Goal: Task Accomplishment & Management: Manage account settings

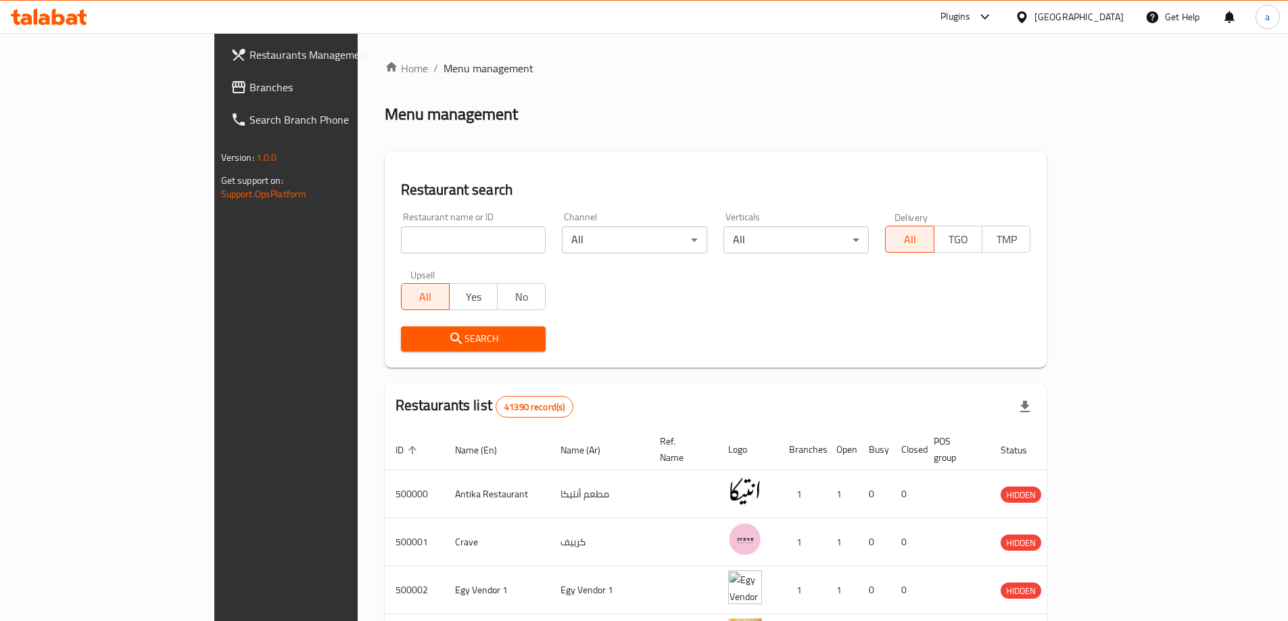
click at [1034, 24] on div at bounding box center [1025, 16] width 20 height 15
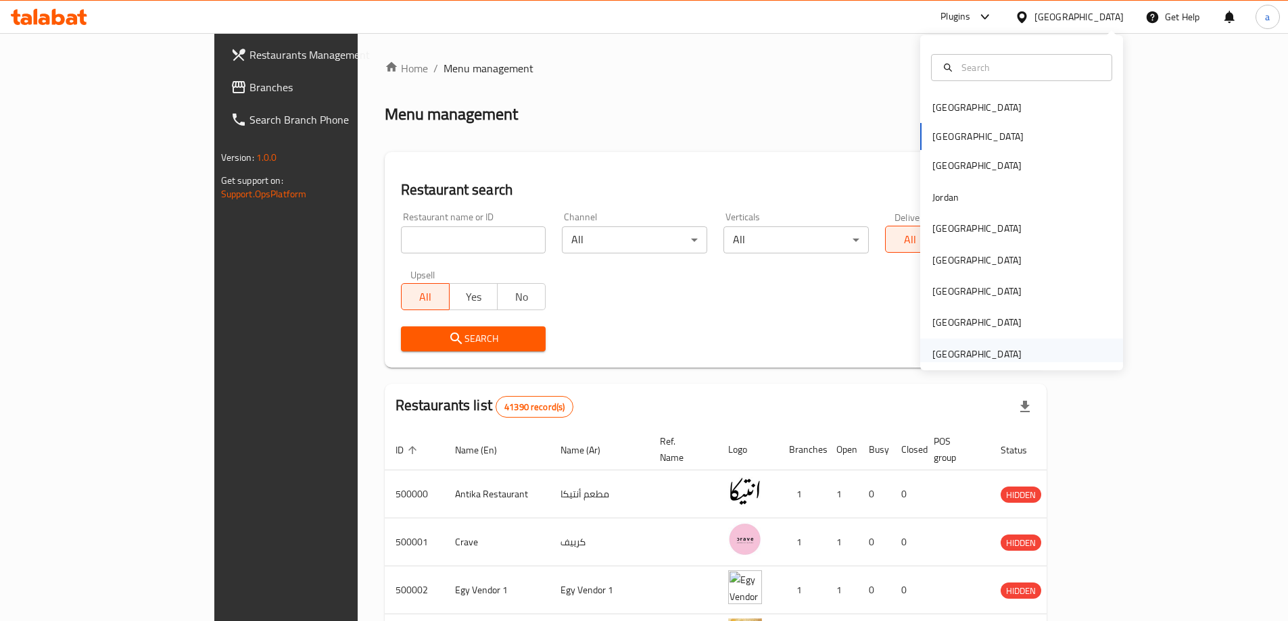
click at [1007, 352] on div "[GEOGRAPHIC_DATA]" at bounding box center [976, 354] width 89 height 15
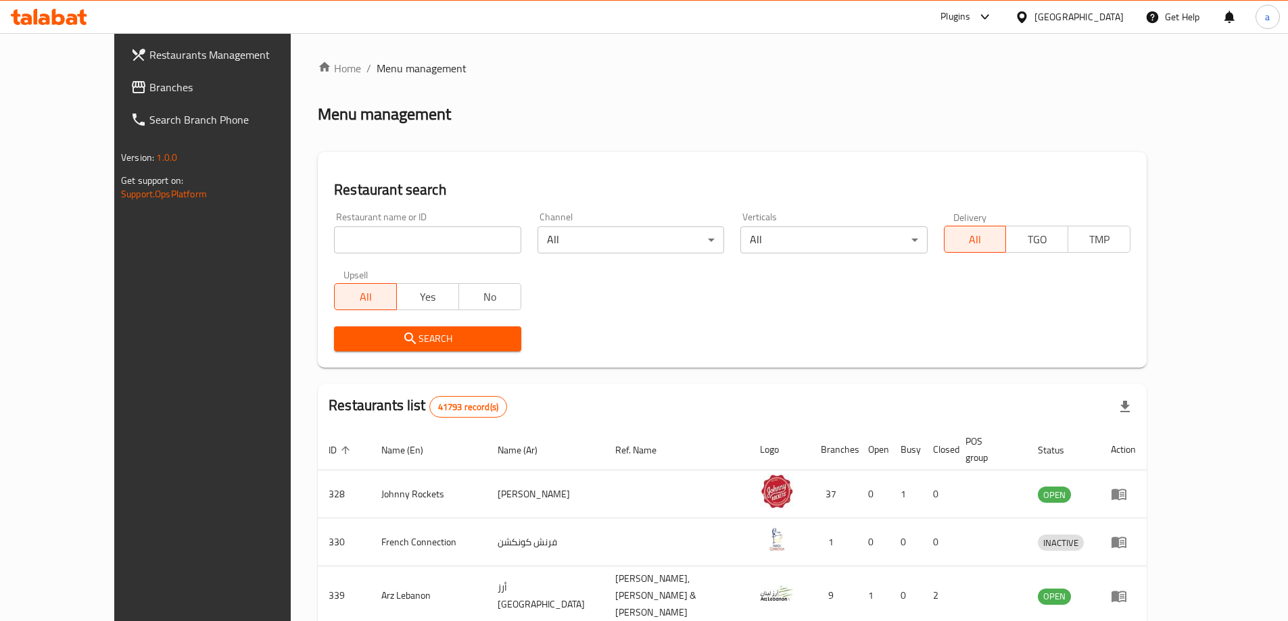
click at [151, 94] on span "Branches" at bounding box center [233, 87] width 169 height 16
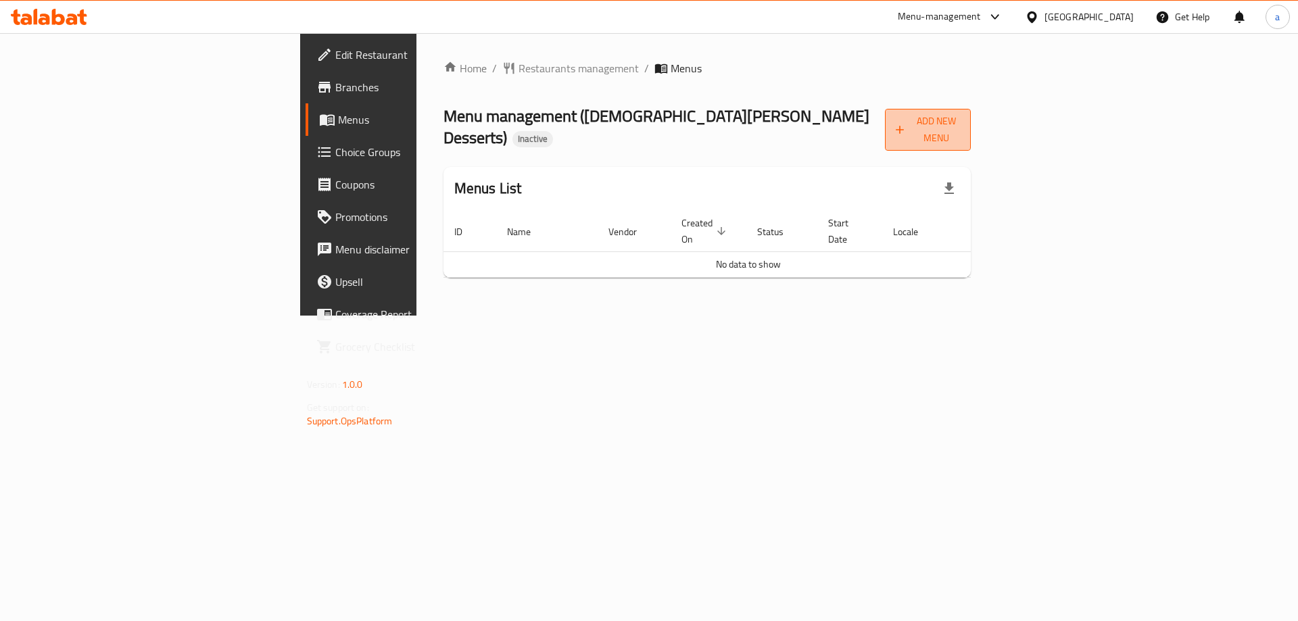
click at [907, 123] on icon "button" at bounding box center [900, 130] width 14 height 14
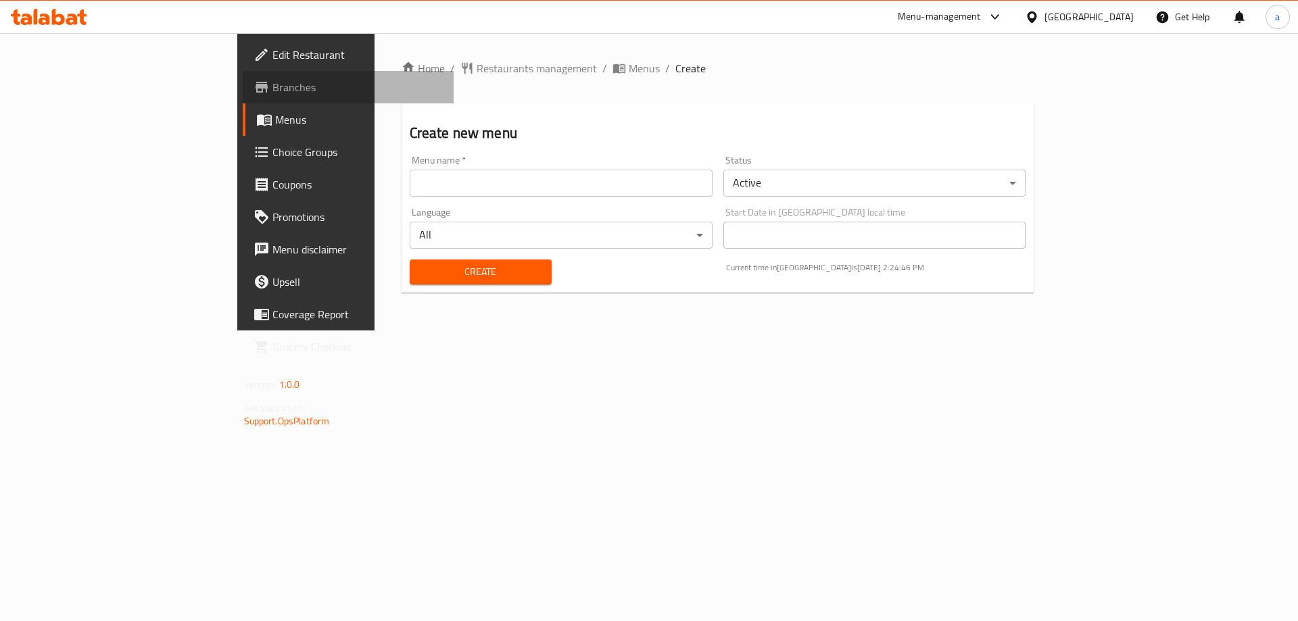
click at [272, 81] on span "Branches" at bounding box center [357, 87] width 171 height 16
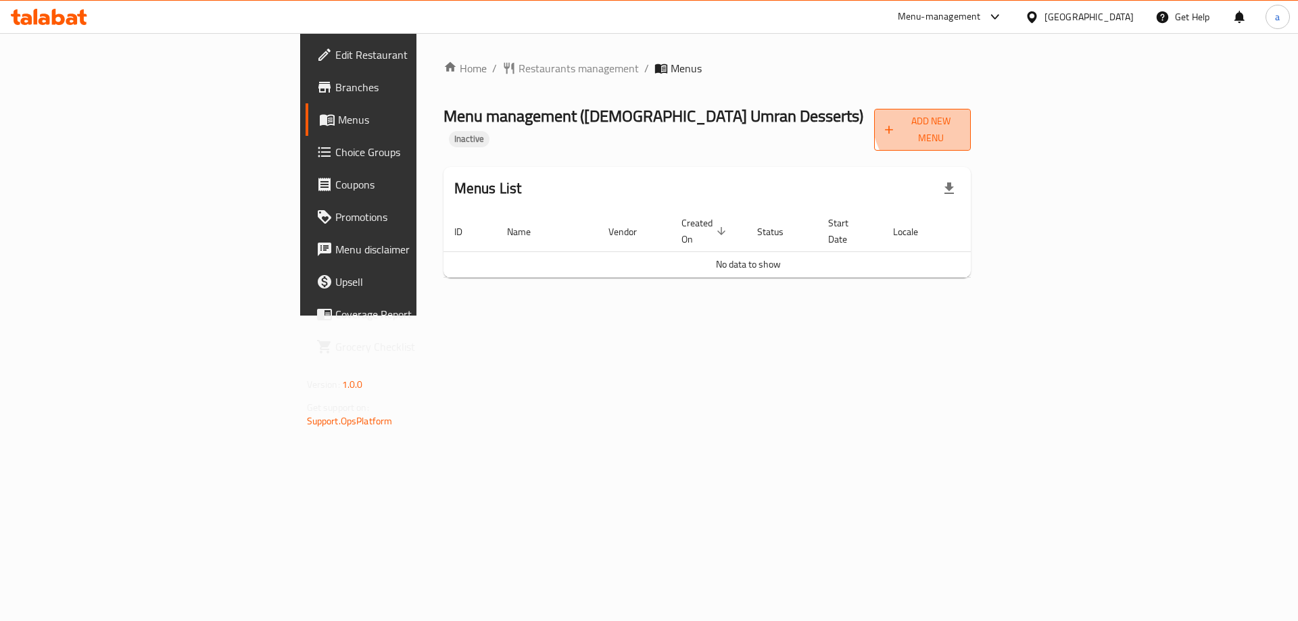
click at [960, 117] on span "Add New Menu" at bounding box center [922, 130] width 75 height 34
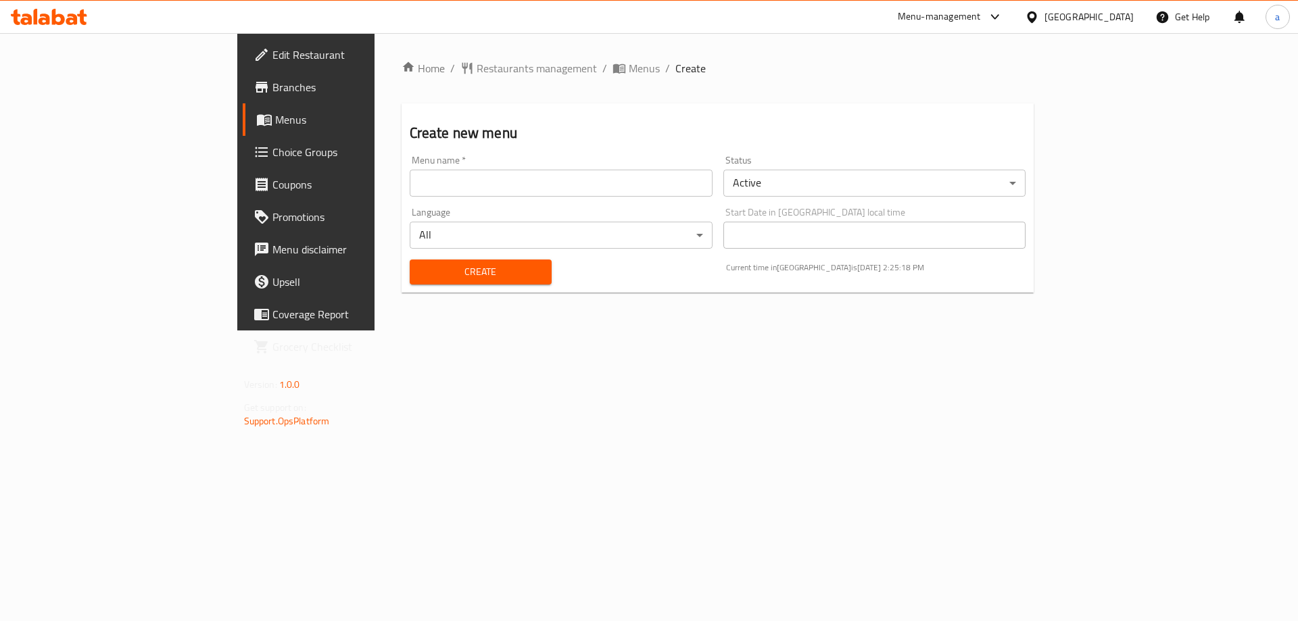
click at [541, 178] on input "text" at bounding box center [561, 183] width 303 height 27
type input "Taha"
click at [421, 270] on span "Create" at bounding box center [481, 272] width 120 height 17
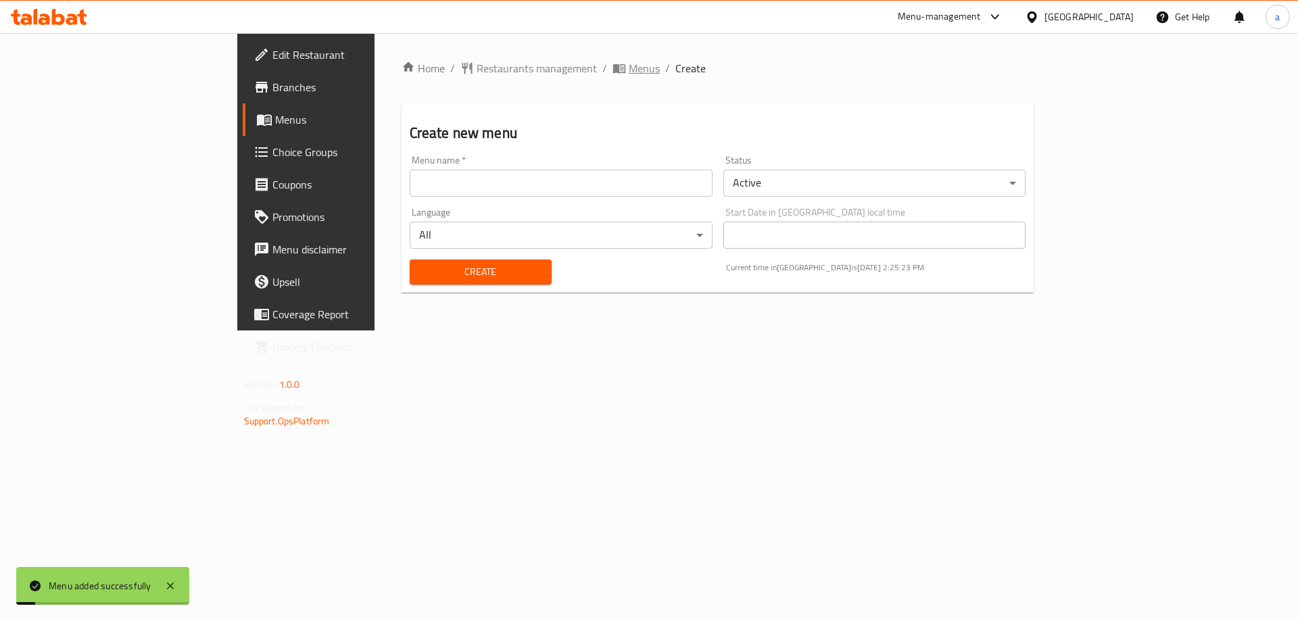
click at [629, 72] on span "Menus" at bounding box center [644, 68] width 31 height 16
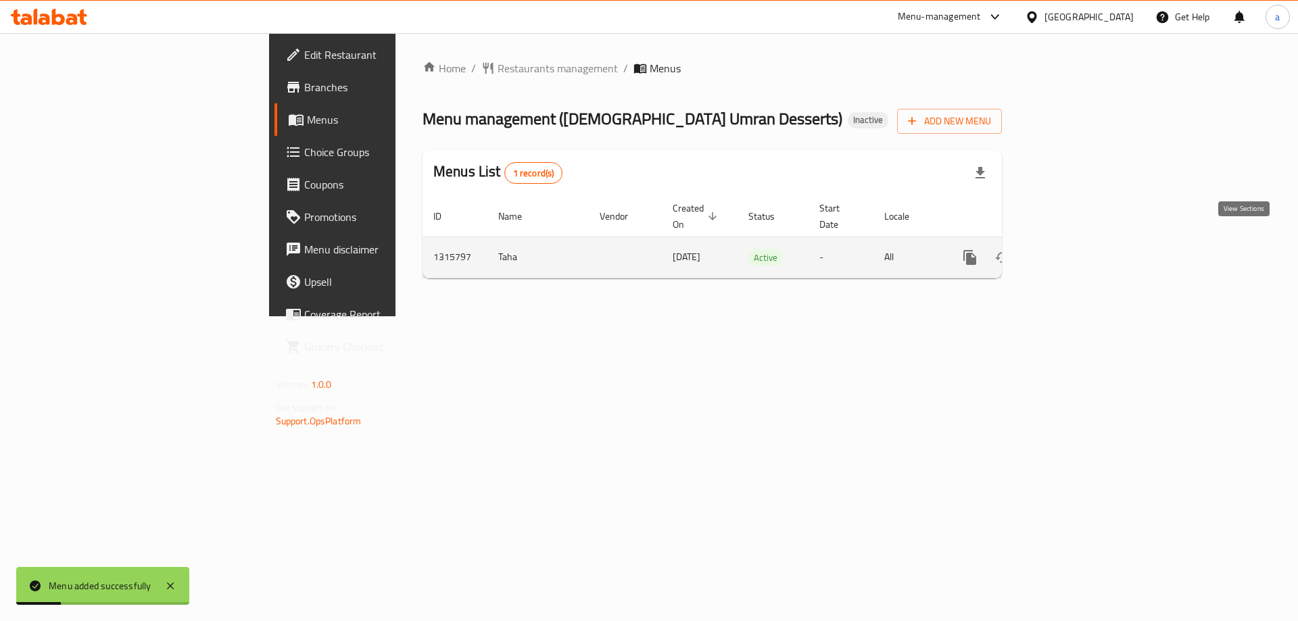
click at [1076, 249] on icon "enhanced table" at bounding box center [1067, 257] width 16 height 16
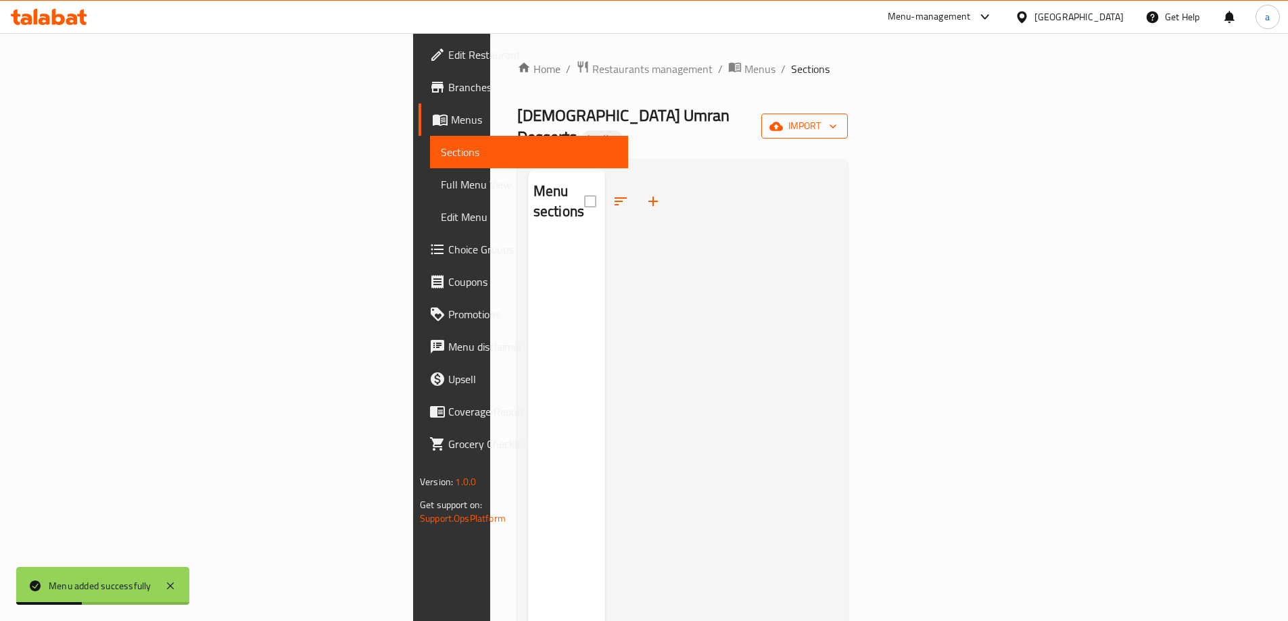
click at [848, 119] on button "import" at bounding box center [804, 126] width 87 height 25
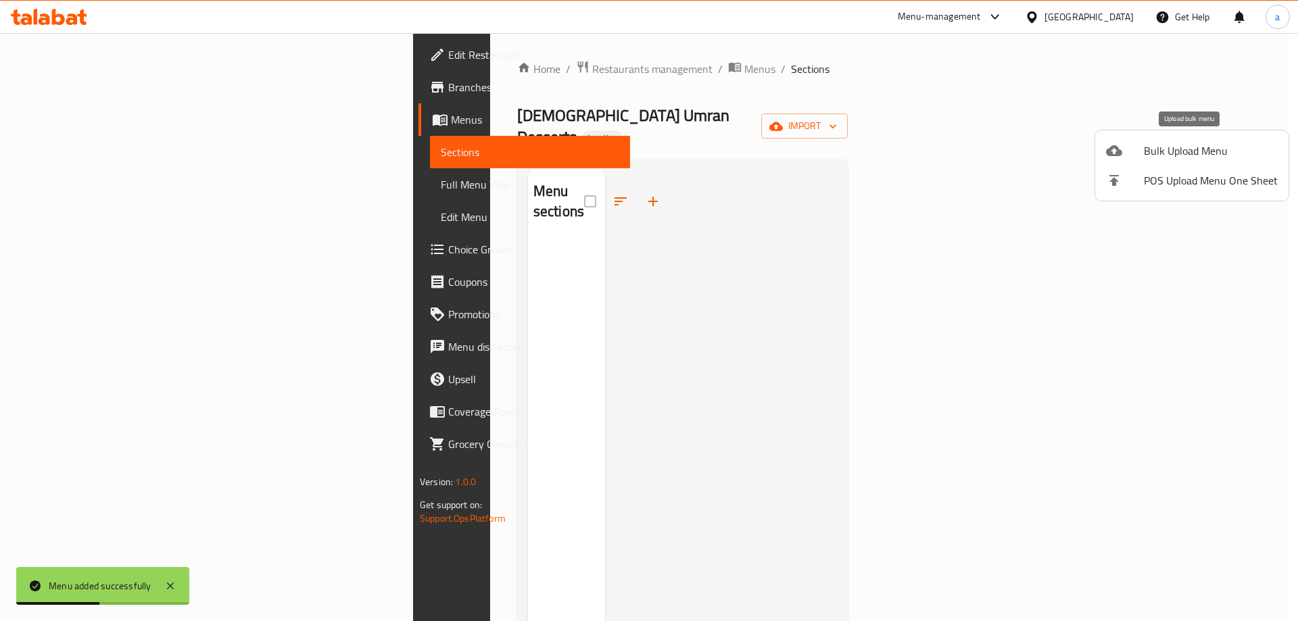
click at [1107, 159] on li "Bulk Upload Menu" at bounding box center [1191, 151] width 193 height 30
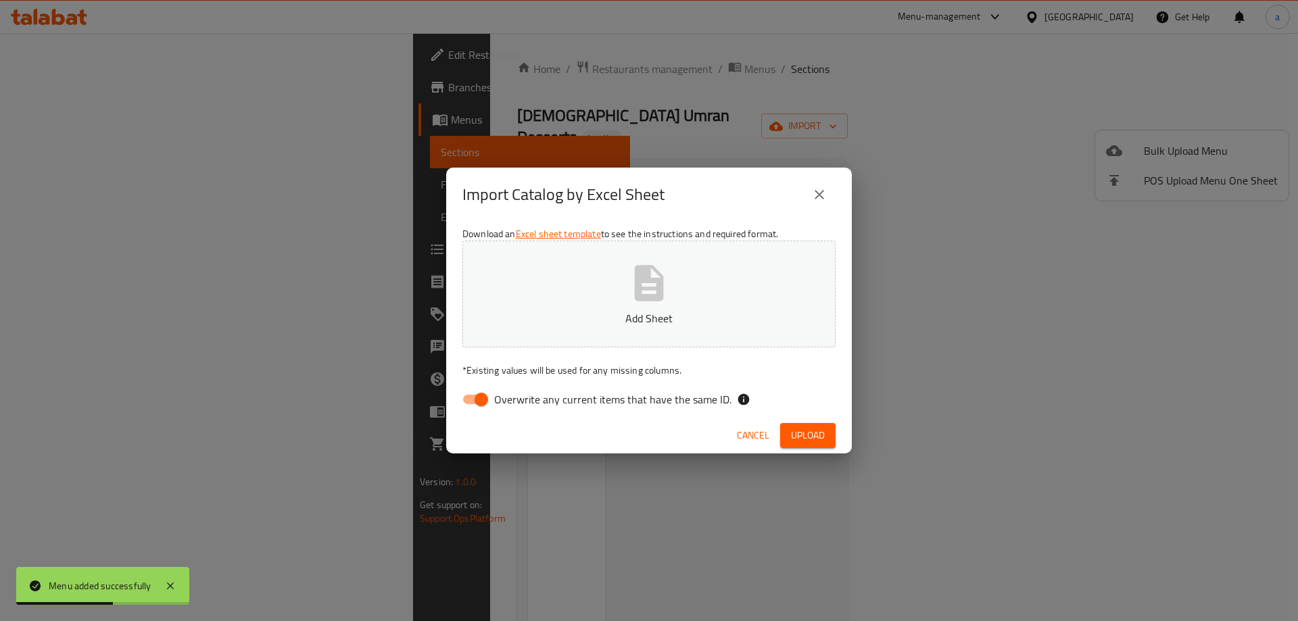
click at [790, 266] on button "Add Sheet" at bounding box center [648, 294] width 373 height 107
click at [496, 396] on span "Overwrite any current items that have the same ID." at bounding box center [612, 399] width 237 height 16
click at [496, 396] on input "Overwrite any current items that have the same ID." at bounding box center [481, 400] width 77 height 26
checkbox input "false"
click at [819, 426] on button "Upload" at bounding box center [807, 435] width 55 height 25
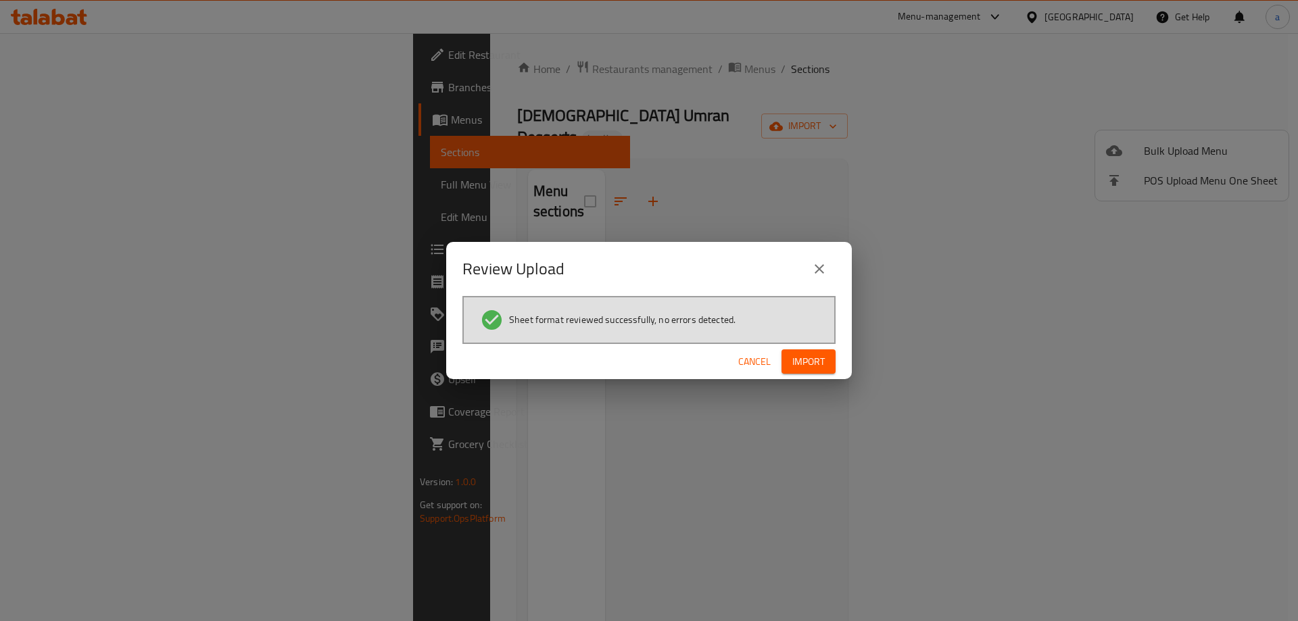
click at [807, 350] on button "Import" at bounding box center [809, 362] width 54 height 25
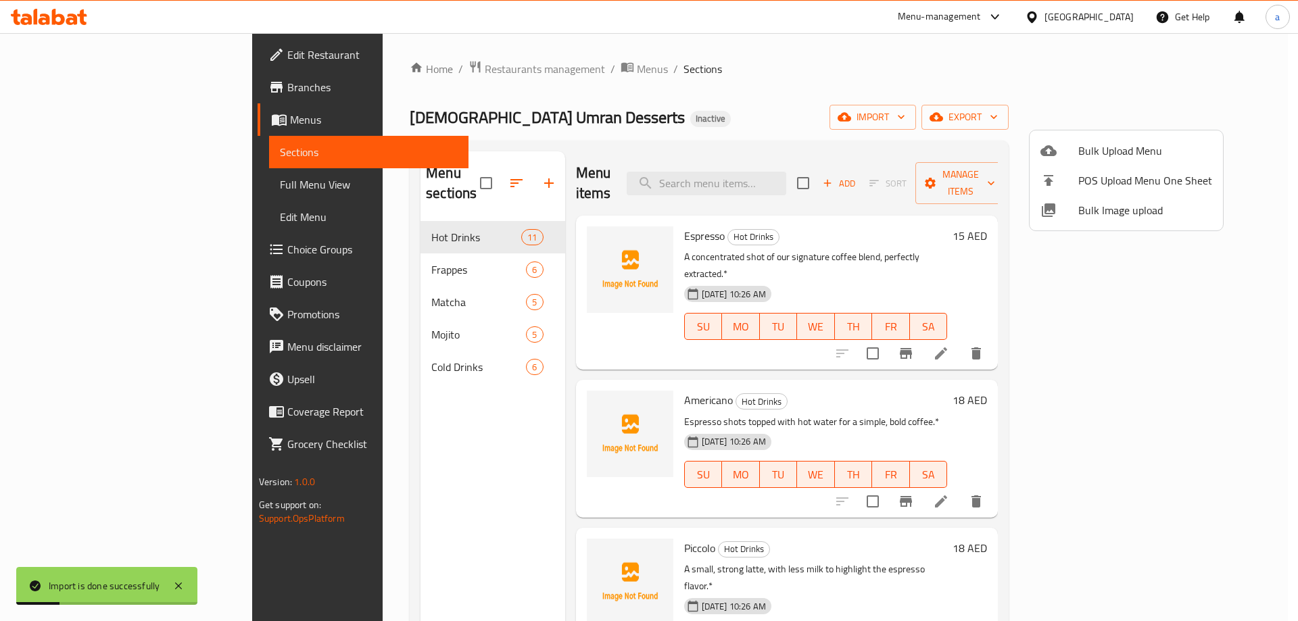
click at [93, 176] on div at bounding box center [649, 310] width 1298 height 621
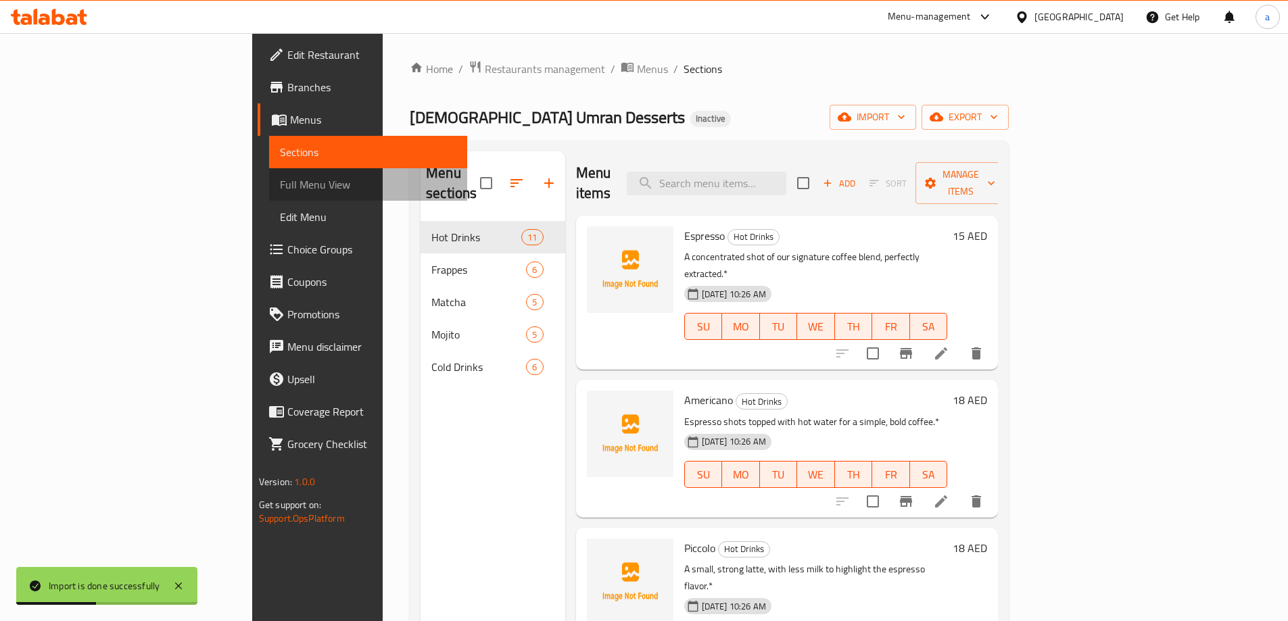
click at [280, 176] on span "Full Menu View" at bounding box center [368, 184] width 176 height 16
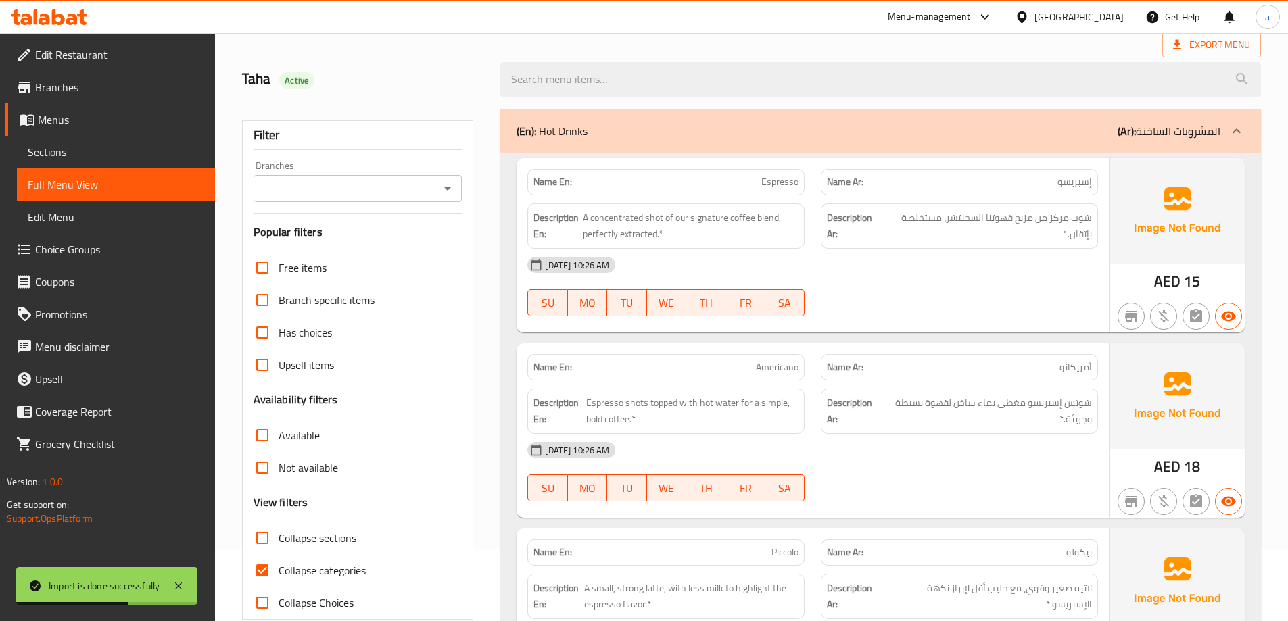
scroll to position [135, 0]
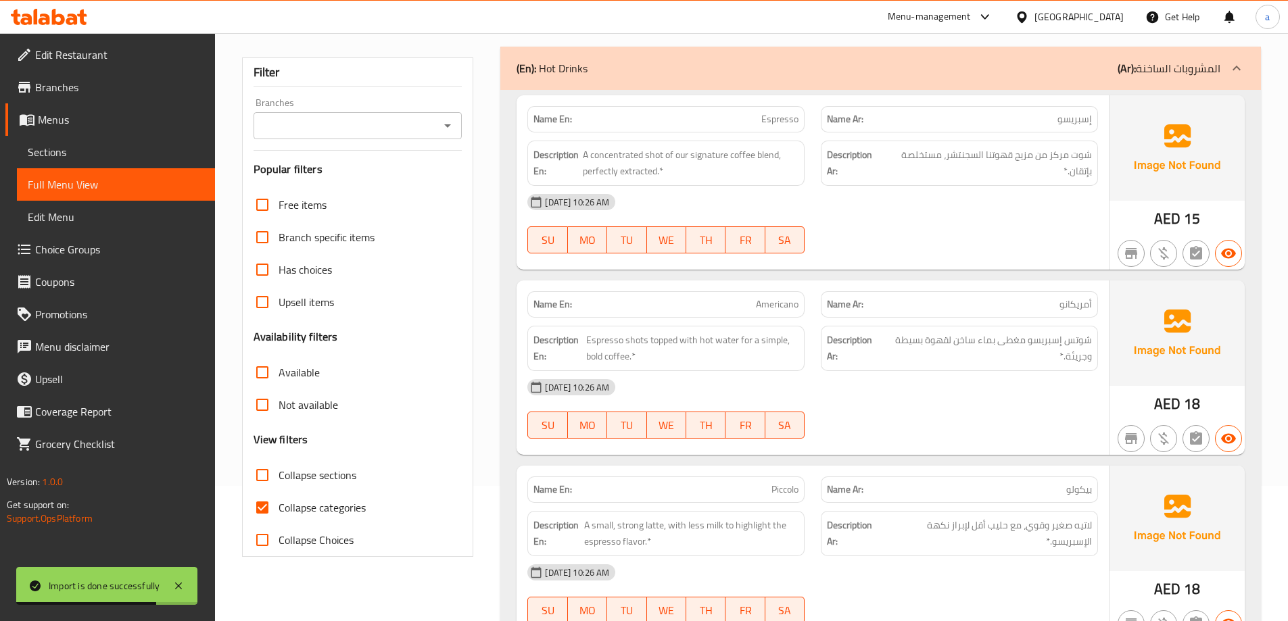
click at [351, 516] on span "Collapse categories" at bounding box center [322, 508] width 87 height 16
click at [279, 517] on input "Collapse categories" at bounding box center [262, 508] width 32 height 32
checkbox input "false"
click at [340, 475] on span "Collapse sections" at bounding box center [318, 475] width 78 height 16
click at [279, 475] on input "Collapse sections" at bounding box center [262, 475] width 32 height 32
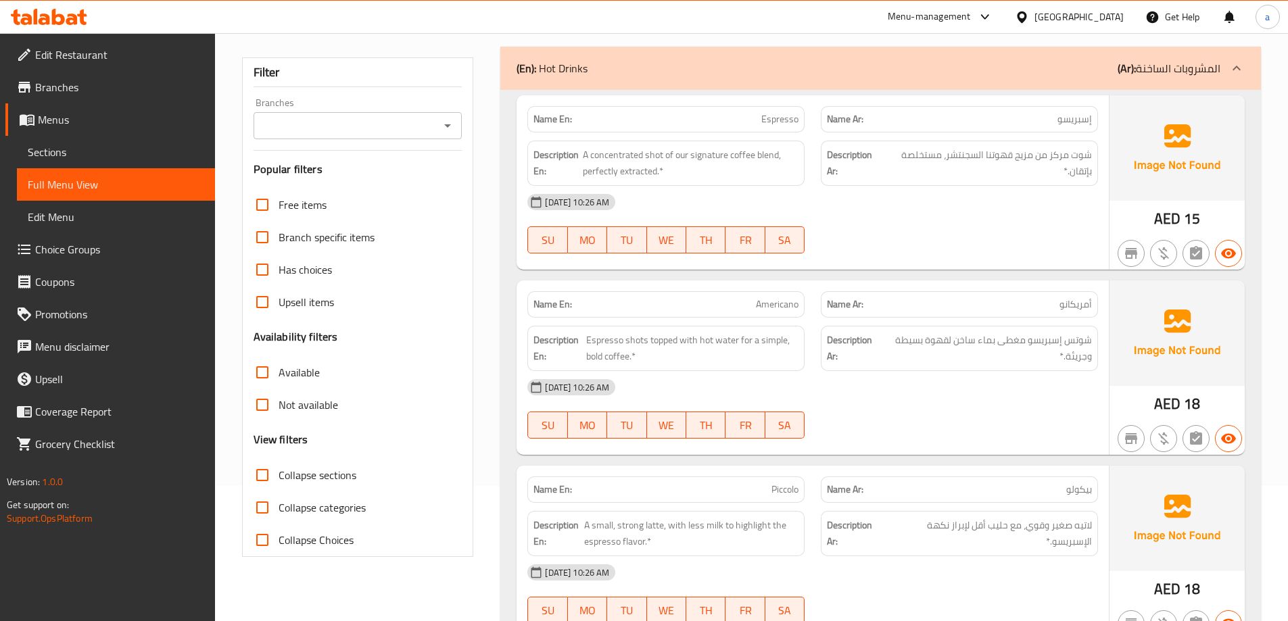
checkbox input "true"
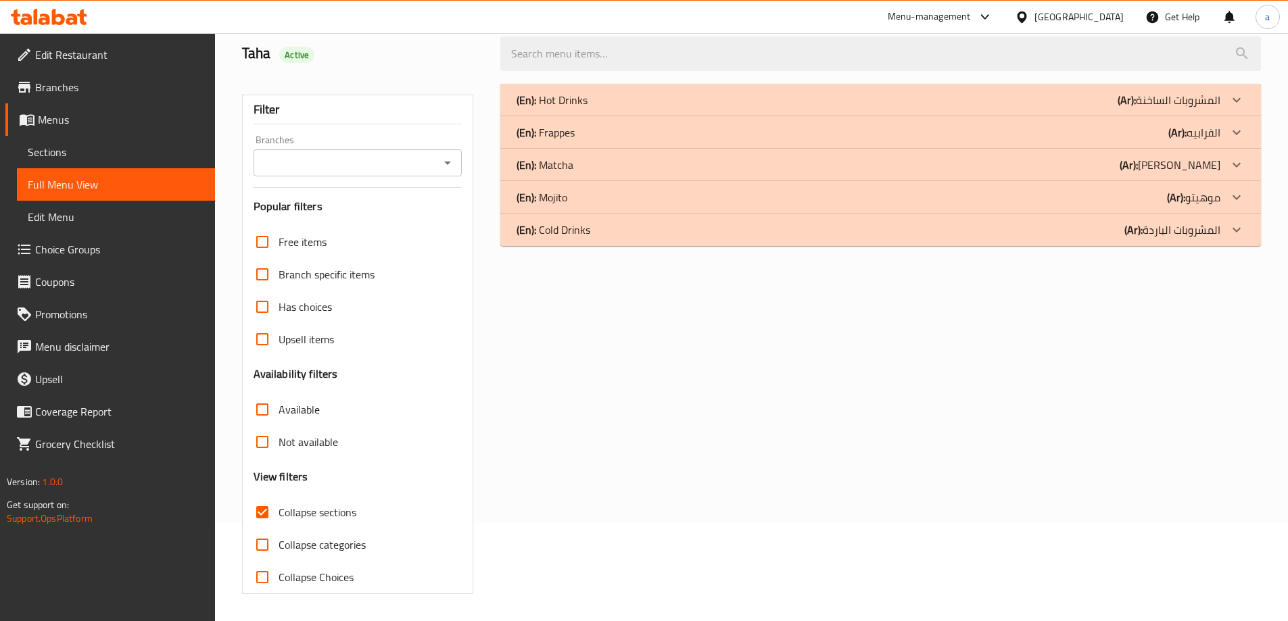
scroll to position [98, 0]
click at [972, 245] on div "(En): Cold Drinks (Ar): المشروبات الباردة" at bounding box center [880, 230] width 761 height 32
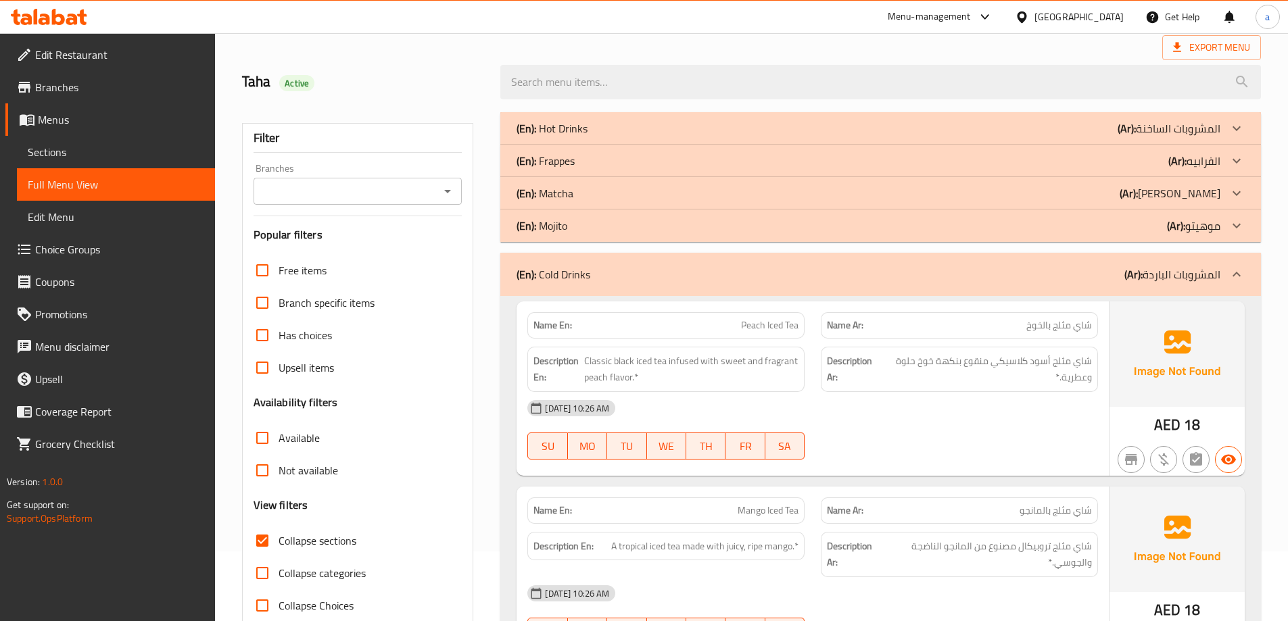
scroll to position [93, 0]
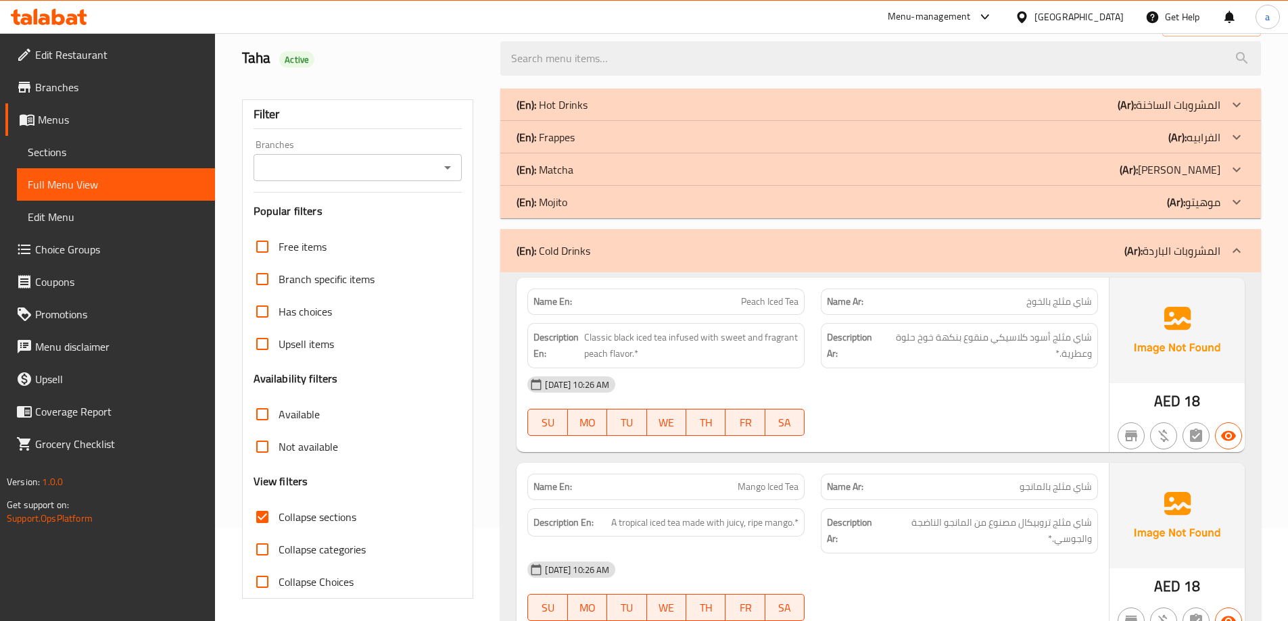
click at [732, 194] on div "(En): Mojito (Ar): موهيتو" at bounding box center [869, 202] width 704 height 16
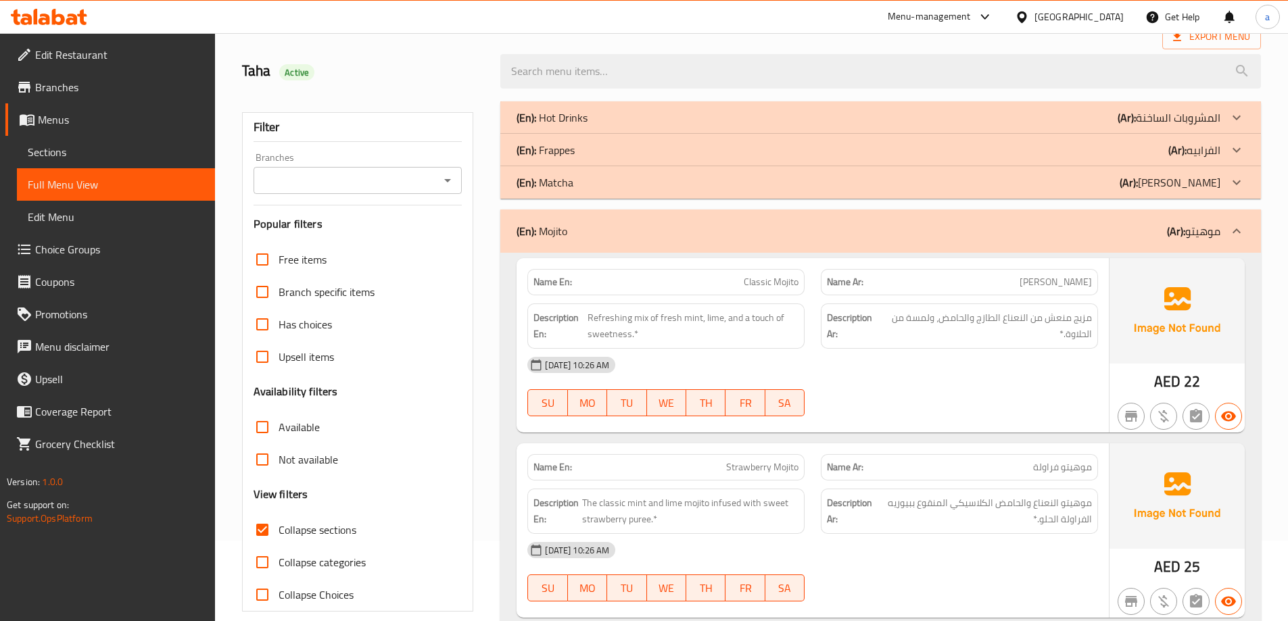
scroll to position [0, 0]
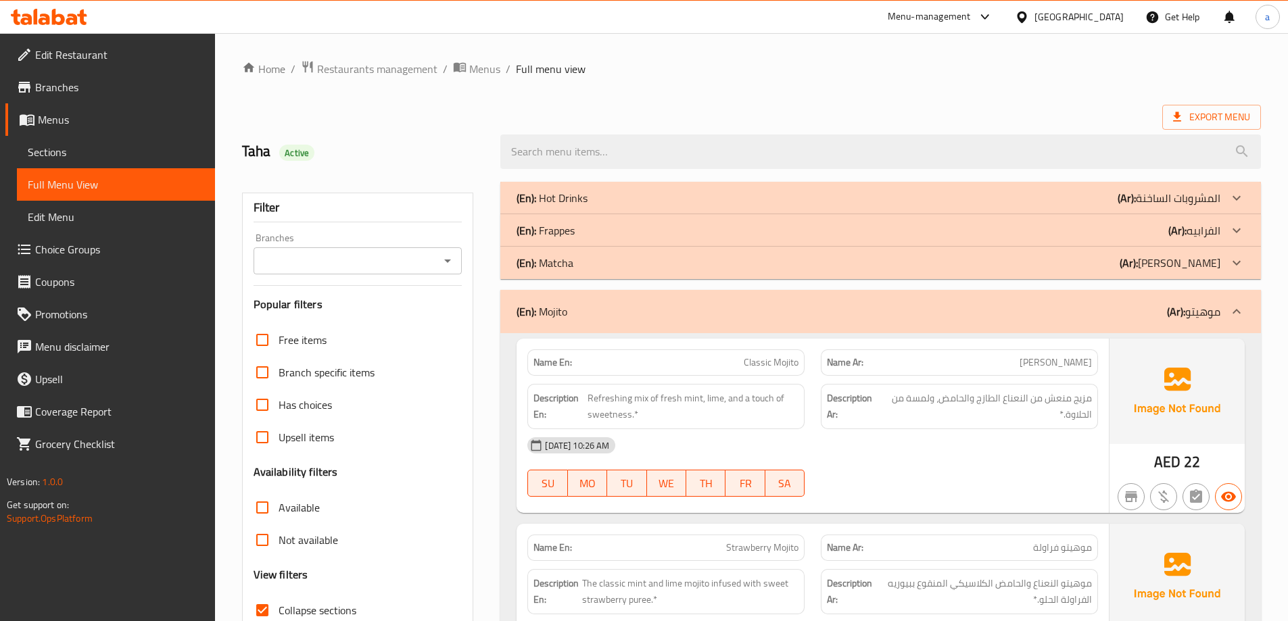
click at [975, 264] on div "(En): Matcha (Ar): ماتشا" at bounding box center [869, 263] width 704 height 16
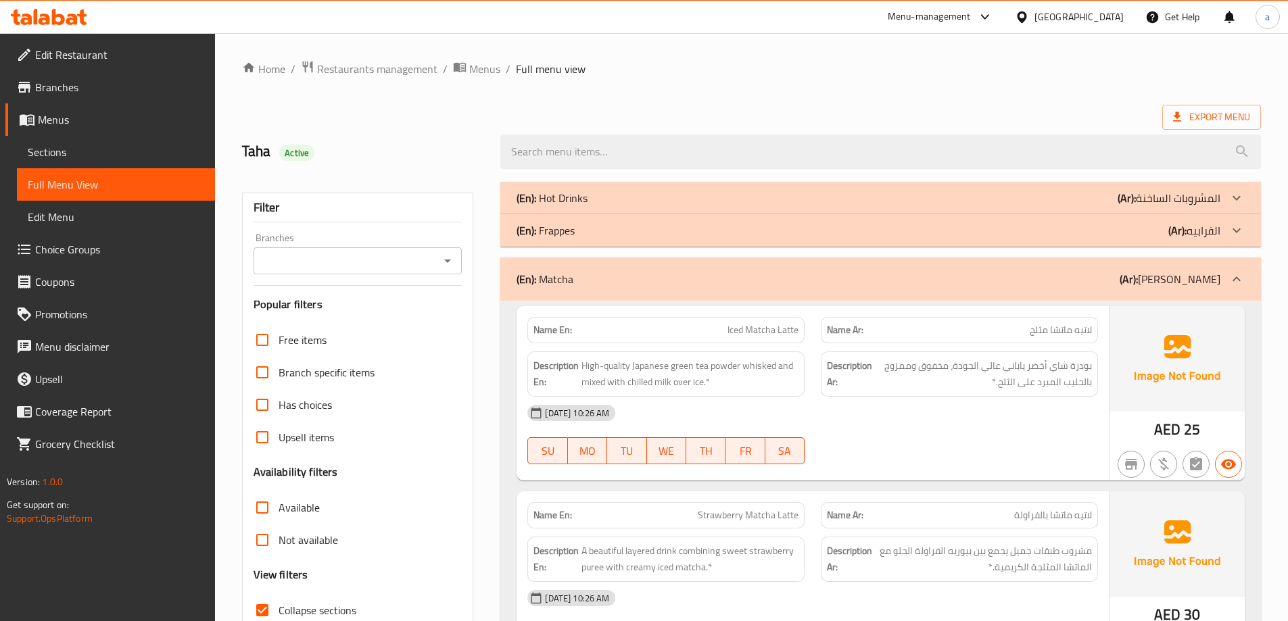
click at [871, 227] on div "(En): Frappes (Ar): الفرابيه" at bounding box center [869, 230] width 704 height 16
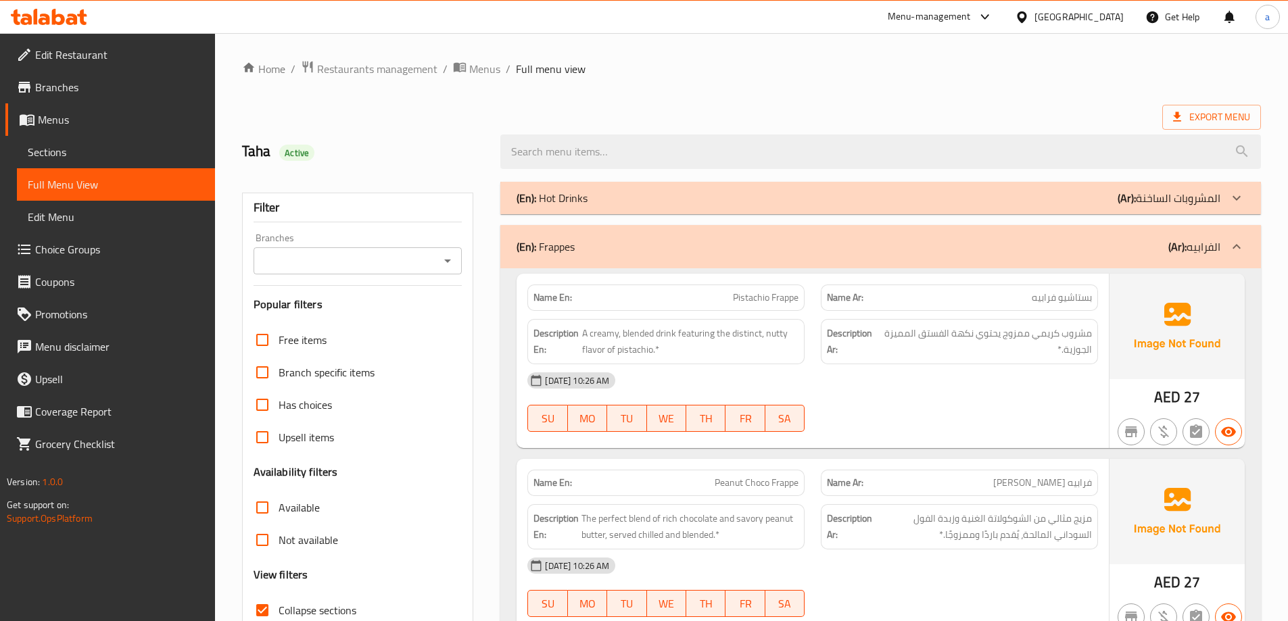
scroll to position [68, 0]
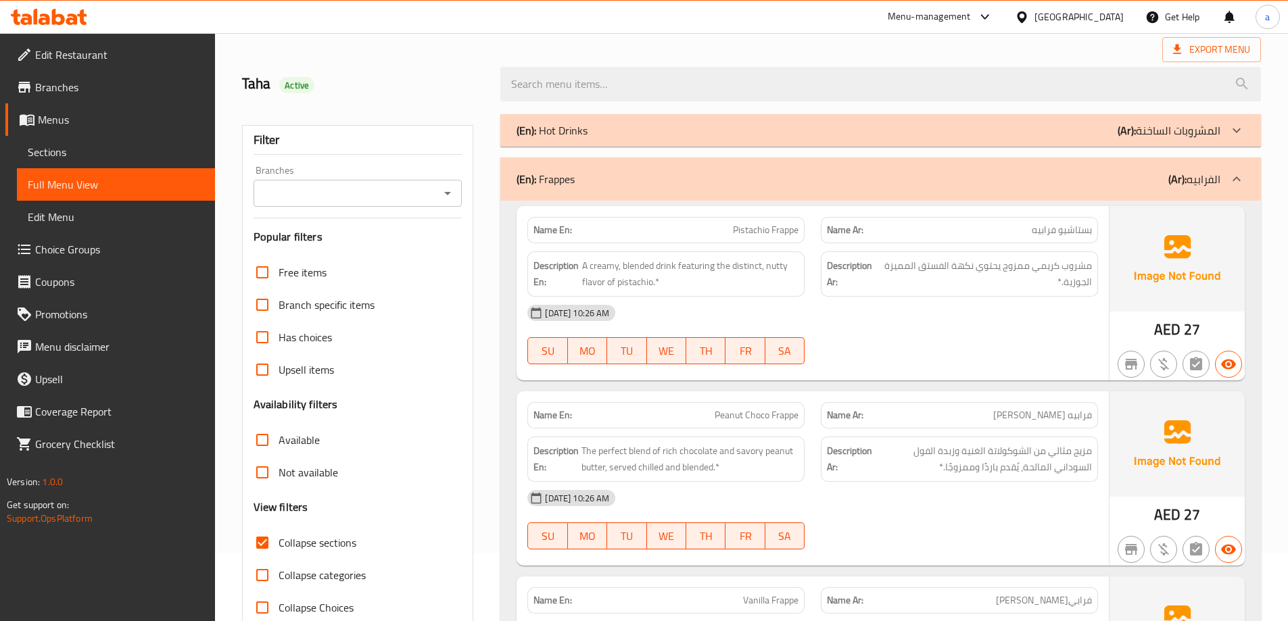
click at [180, 150] on span "Sections" at bounding box center [116, 152] width 176 height 16
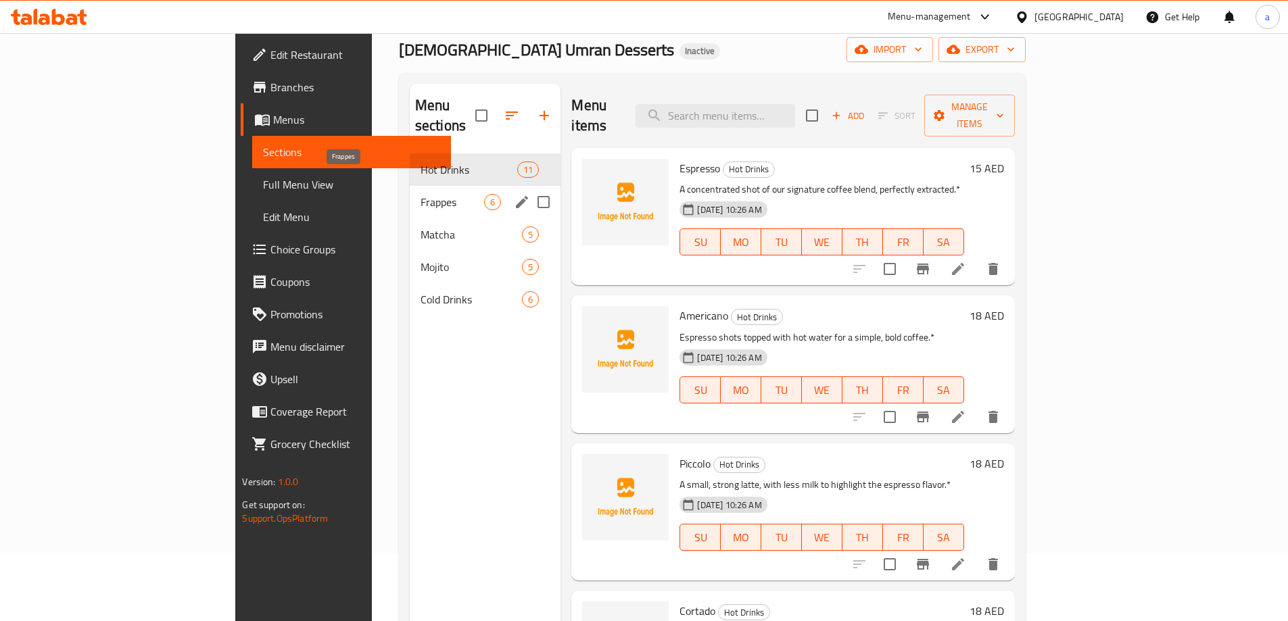
click at [421, 194] on span "Frappes" at bounding box center [453, 202] width 64 height 16
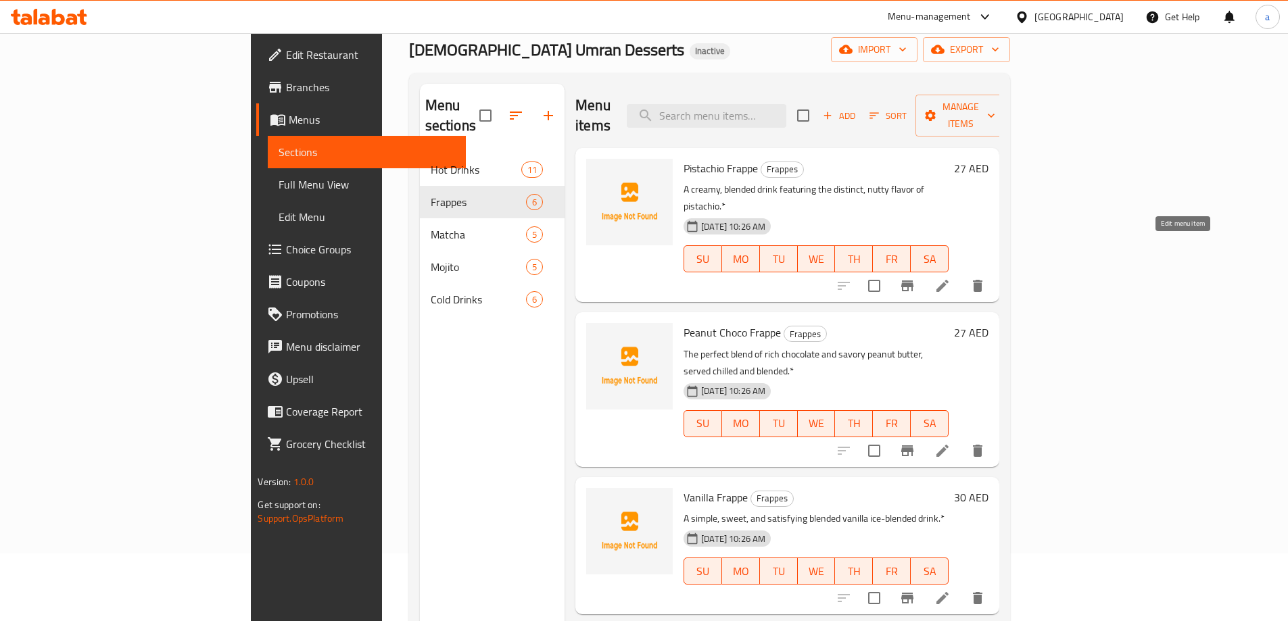
click at [951, 278] on icon at bounding box center [942, 286] width 16 height 16
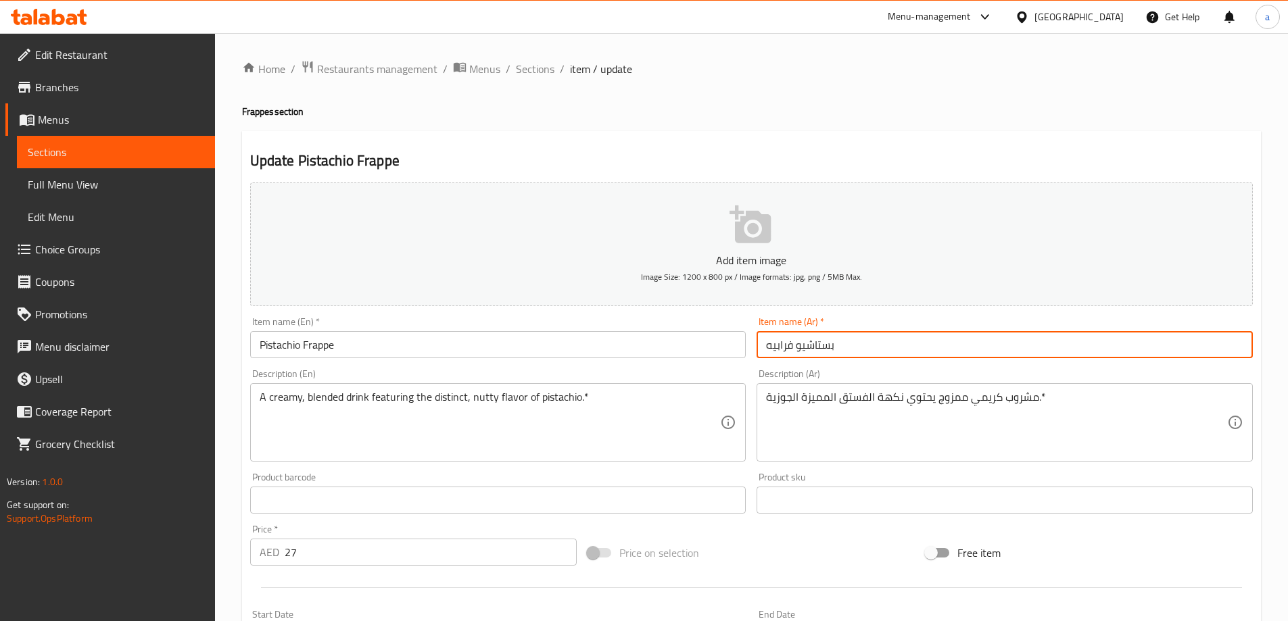
click at [813, 351] on input "بستاشيو فرابيه" at bounding box center [1005, 344] width 496 height 27
click at [873, 345] on input "فرابيه" at bounding box center [1005, 344] width 496 height 27
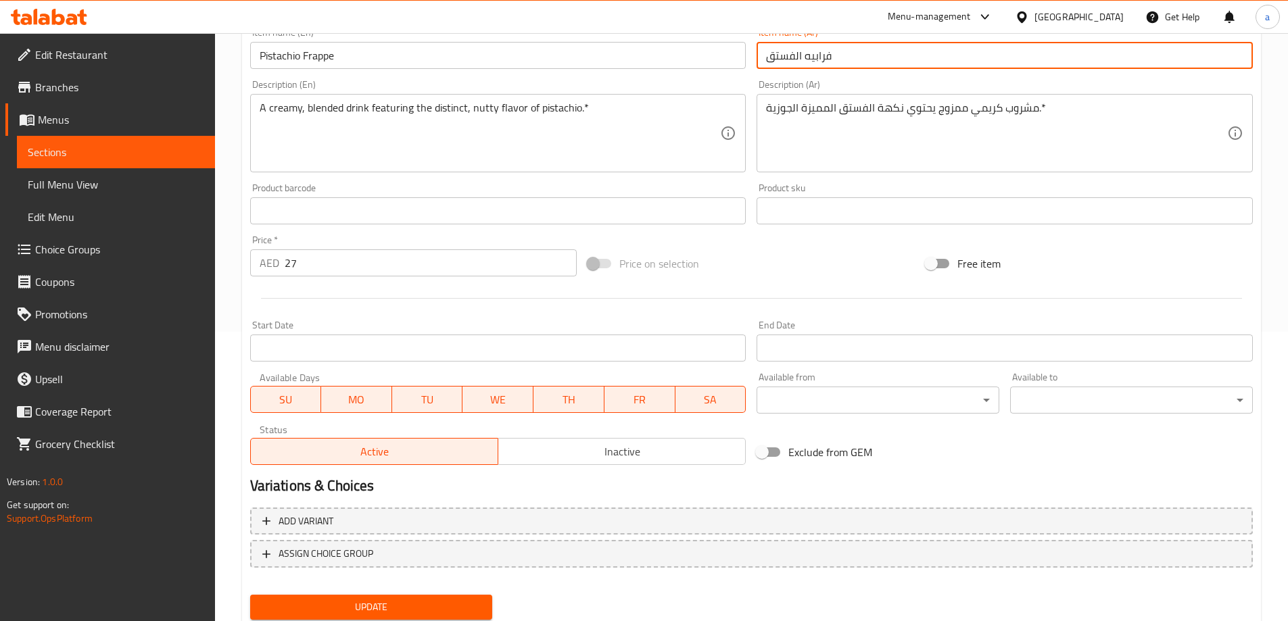
scroll to position [334, 0]
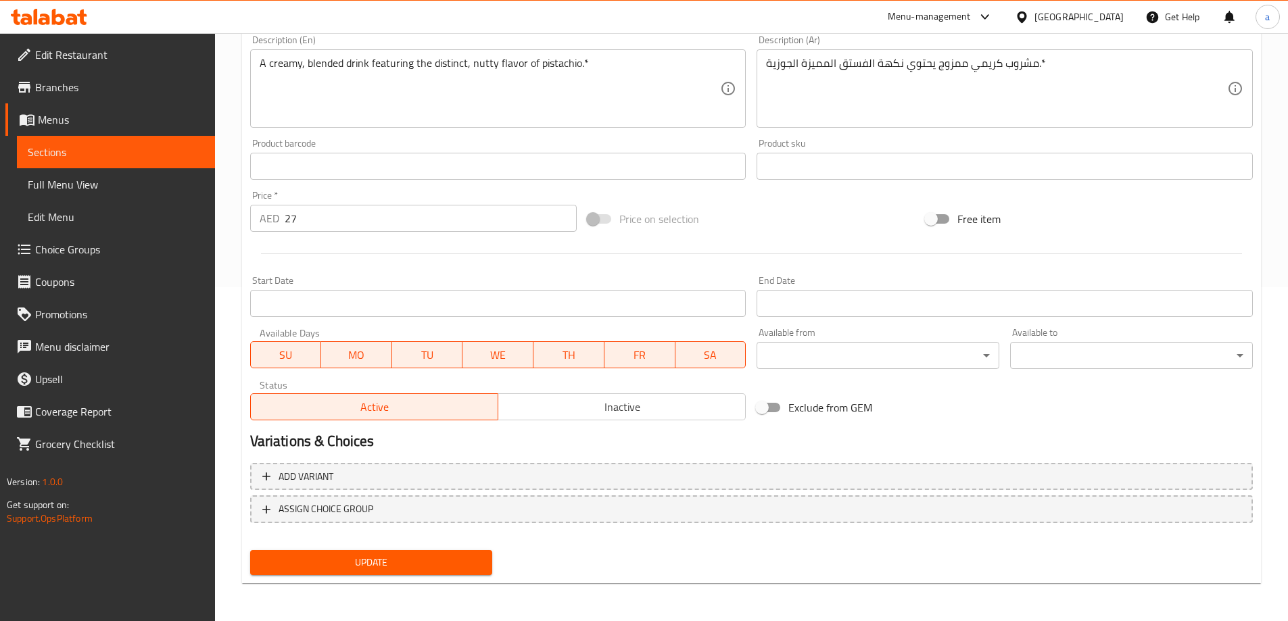
type input "فرابيه الفستق"
click at [437, 548] on div "Update" at bounding box center [372, 563] width 254 height 36
click at [431, 563] on span "Update" at bounding box center [371, 562] width 221 height 17
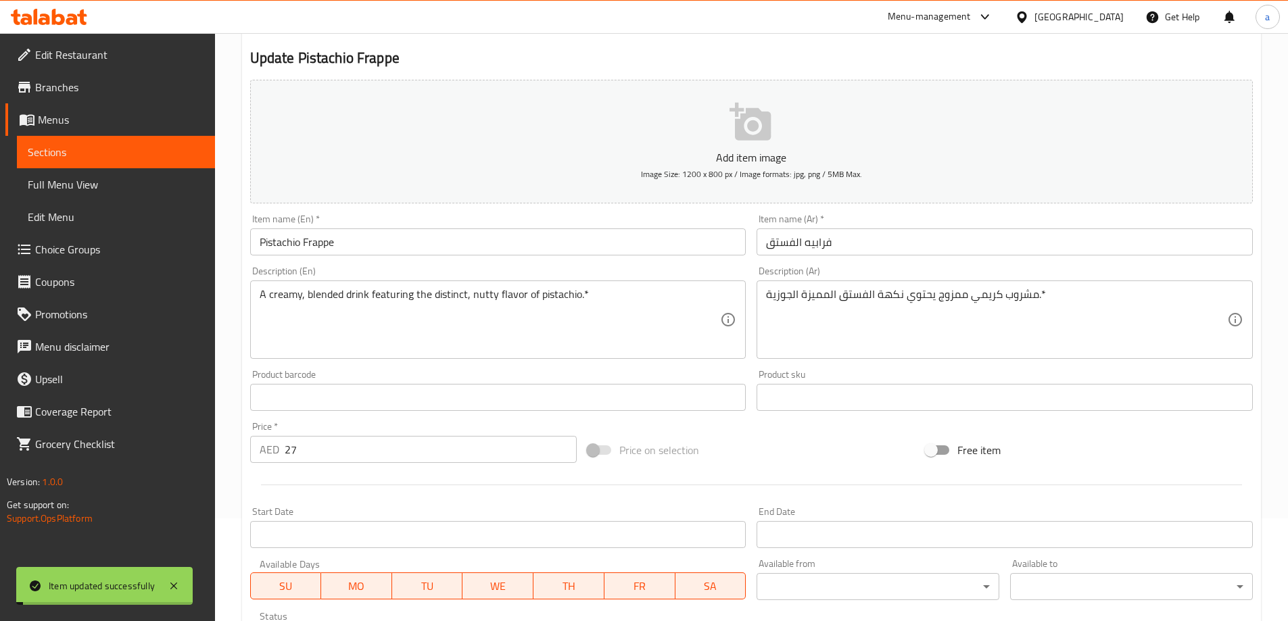
scroll to position [0, 0]
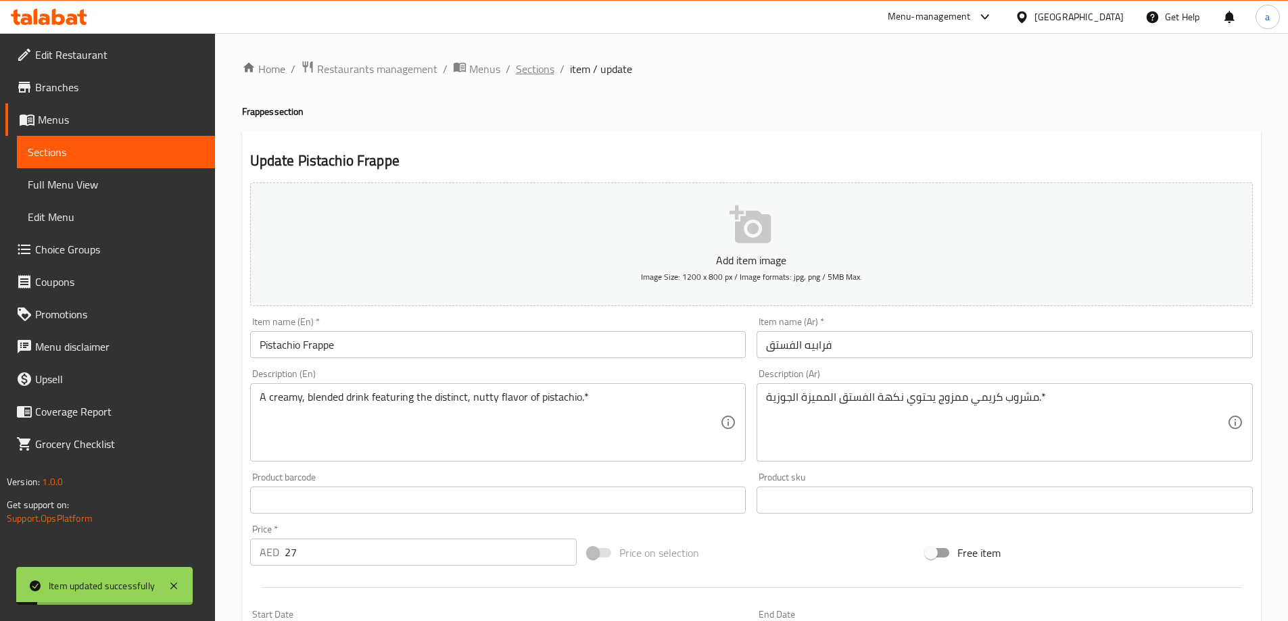
click at [533, 62] on span "Sections" at bounding box center [535, 69] width 39 height 16
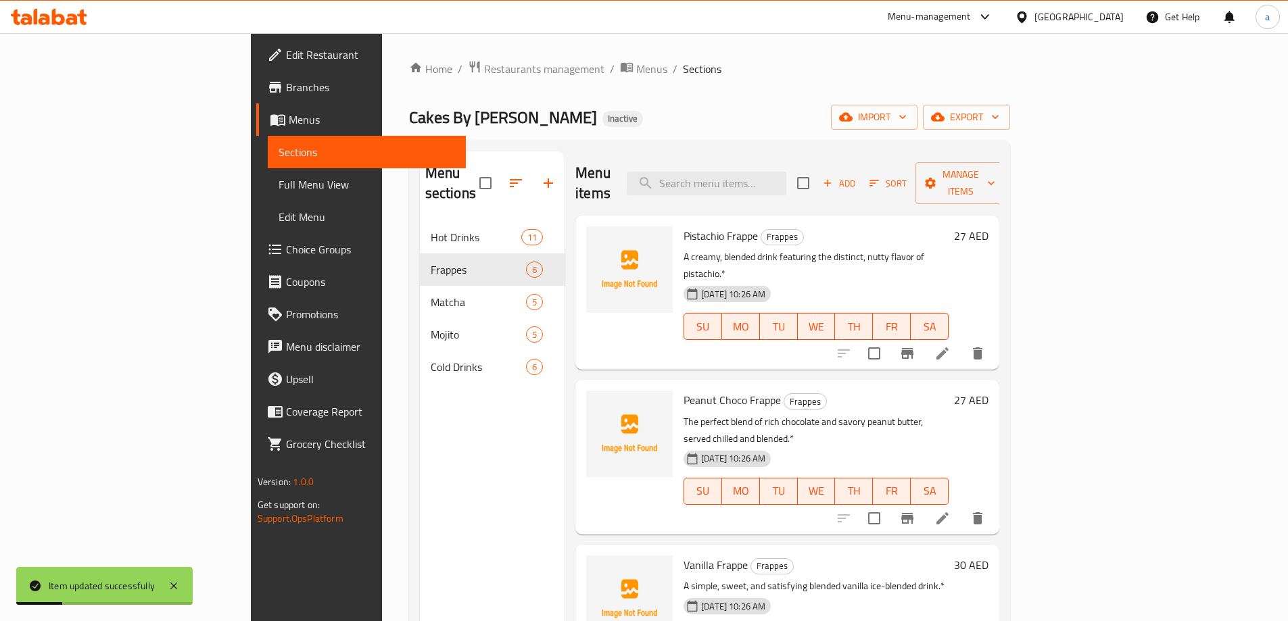
click at [268, 195] on link "Full Menu View" at bounding box center [367, 184] width 198 height 32
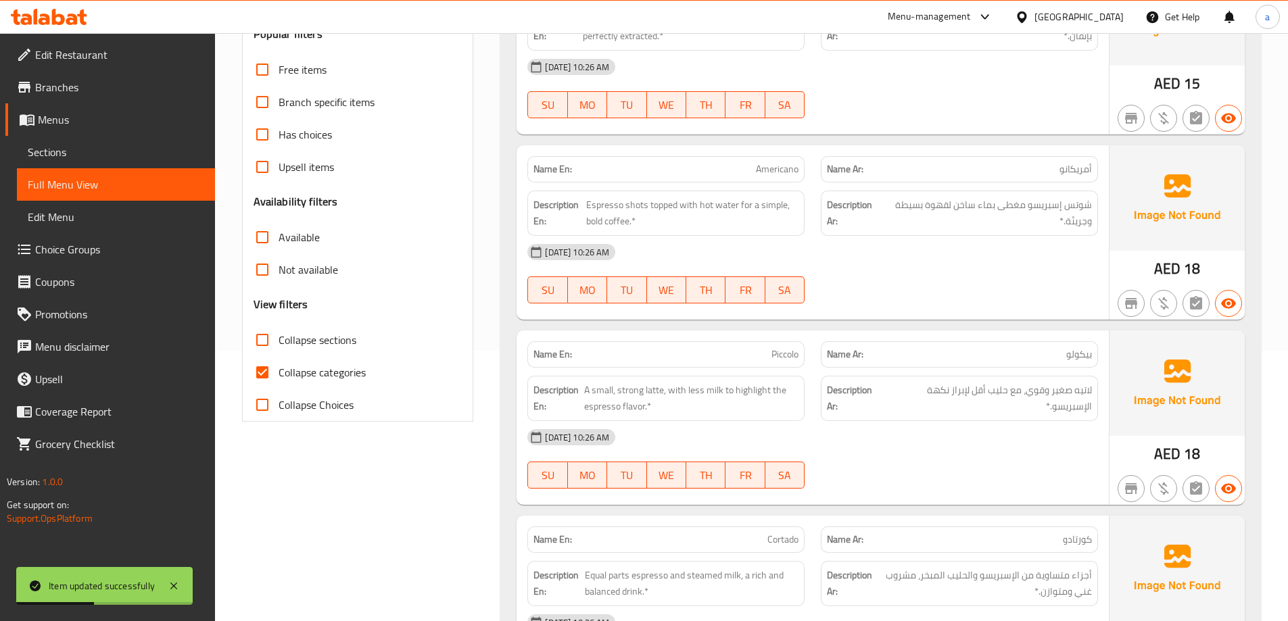
scroll to position [203, 0]
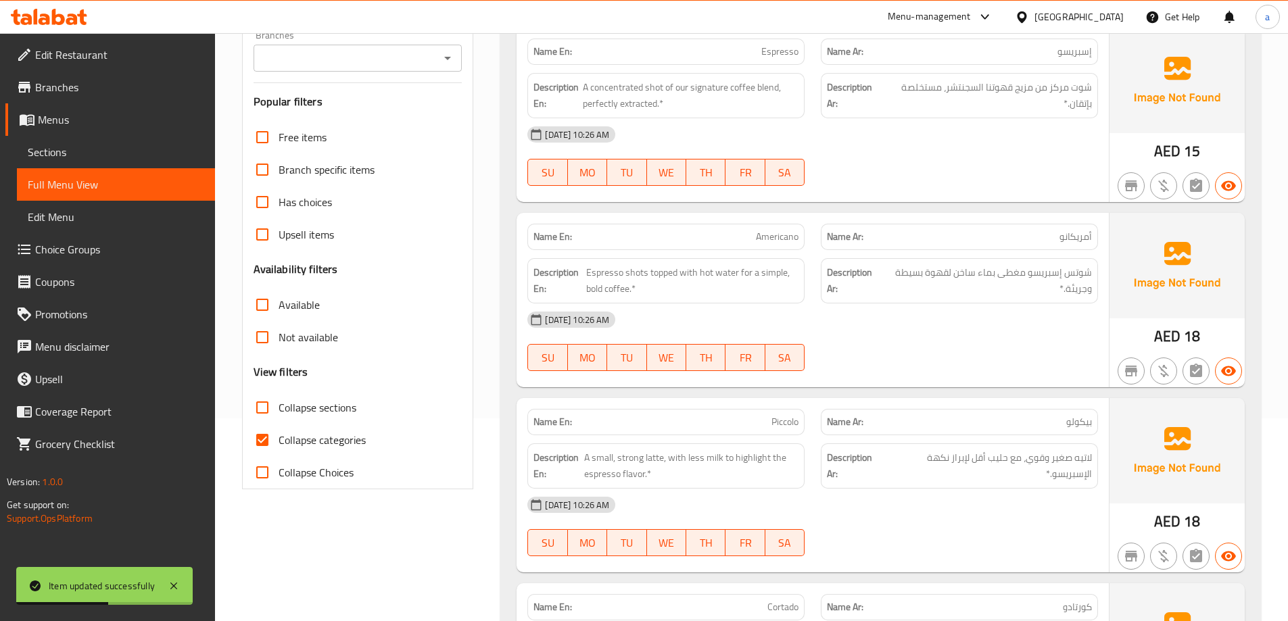
click at [336, 447] on span "Collapse categories" at bounding box center [322, 440] width 87 height 16
click at [279, 447] on input "Collapse categories" at bounding box center [262, 440] width 32 height 32
checkbox input "false"
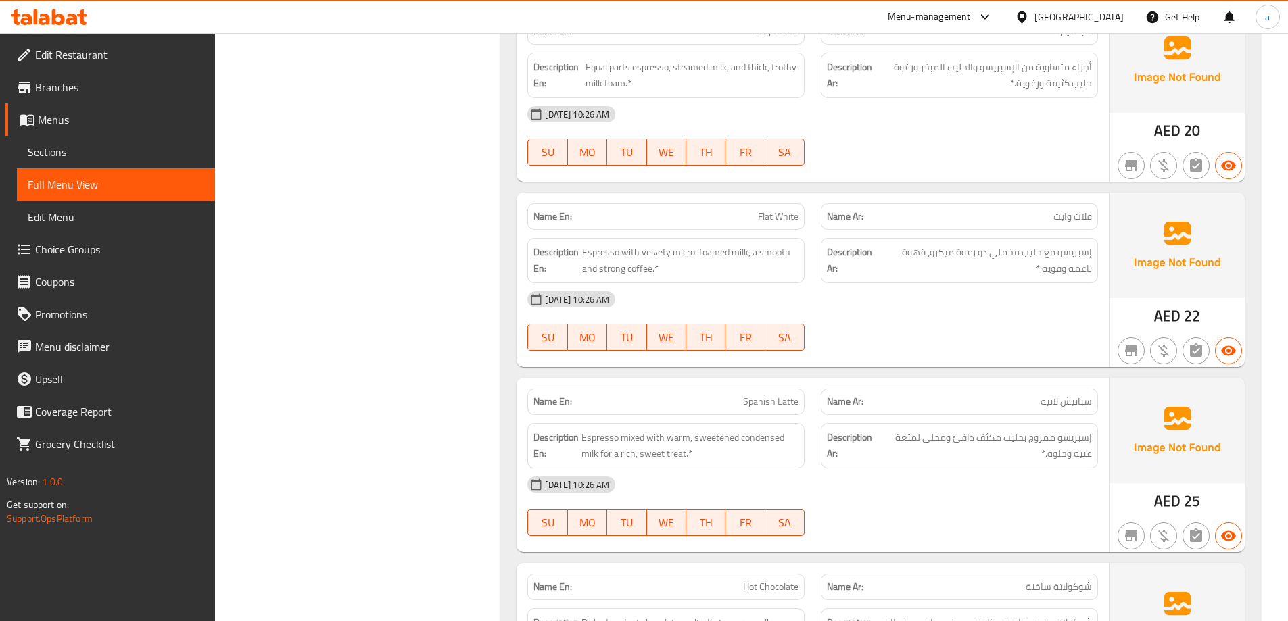
scroll to position [1217, 0]
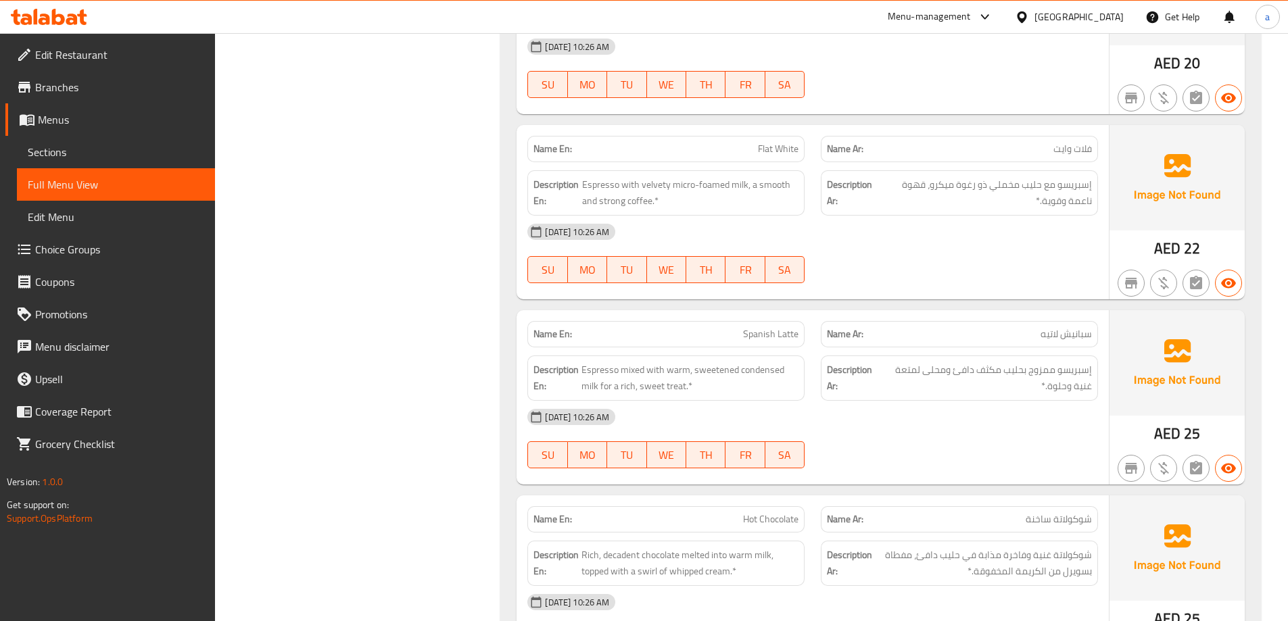
click at [759, 339] on span "Spanish Latte" at bounding box center [770, 334] width 55 height 14
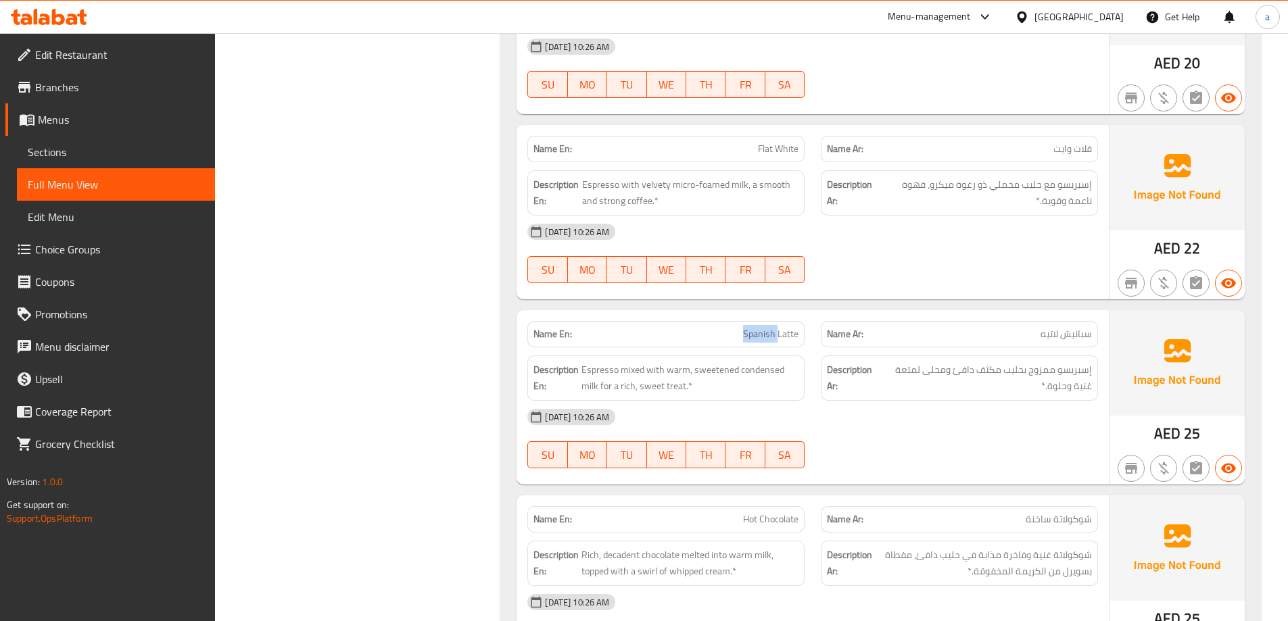
click at [69, 147] on span "Sections" at bounding box center [116, 152] width 176 height 16
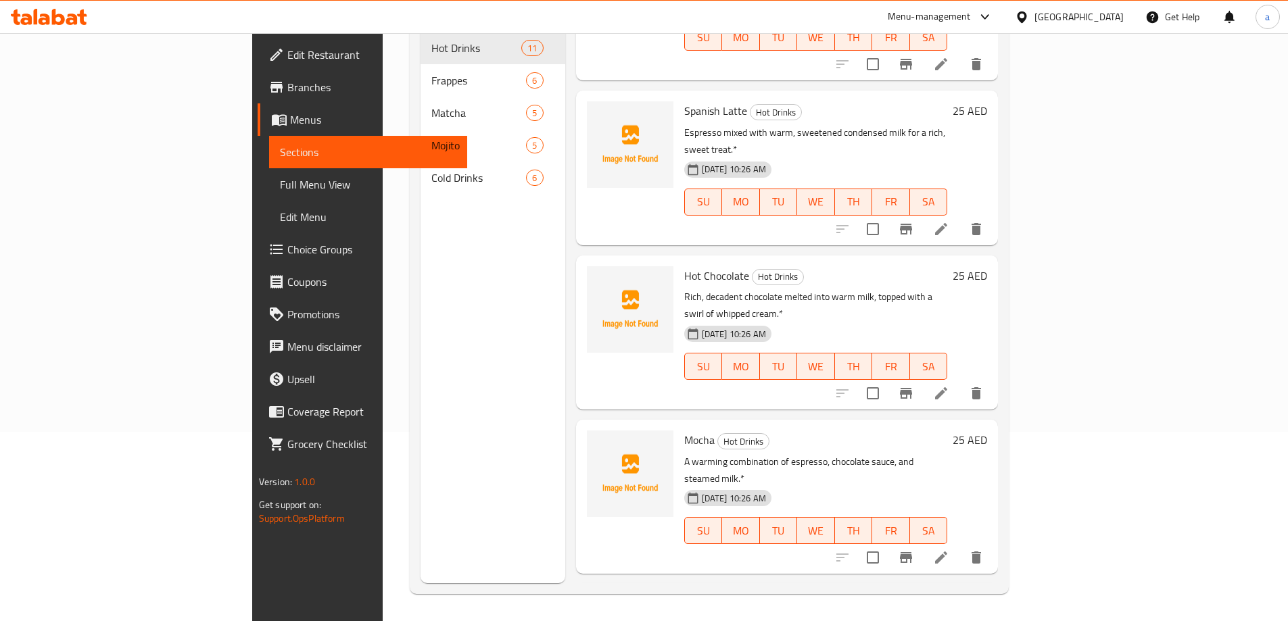
scroll to position [969, 0]
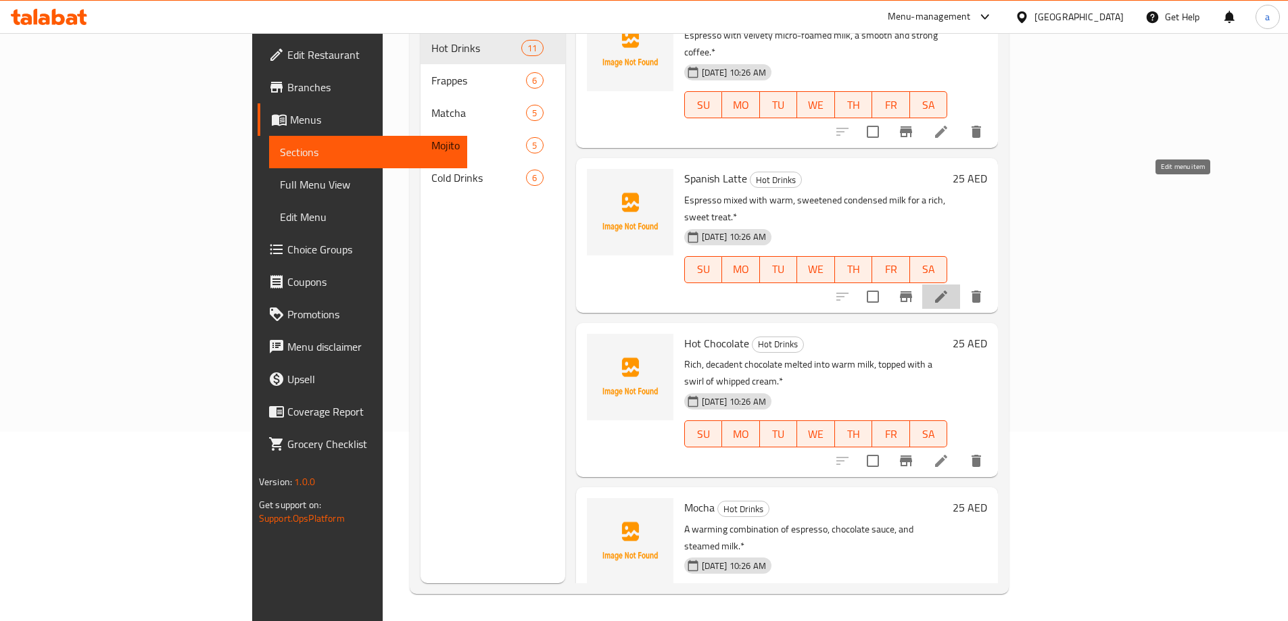
click at [949, 289] on icon at bounding box center [941, 297] width 16 height 16
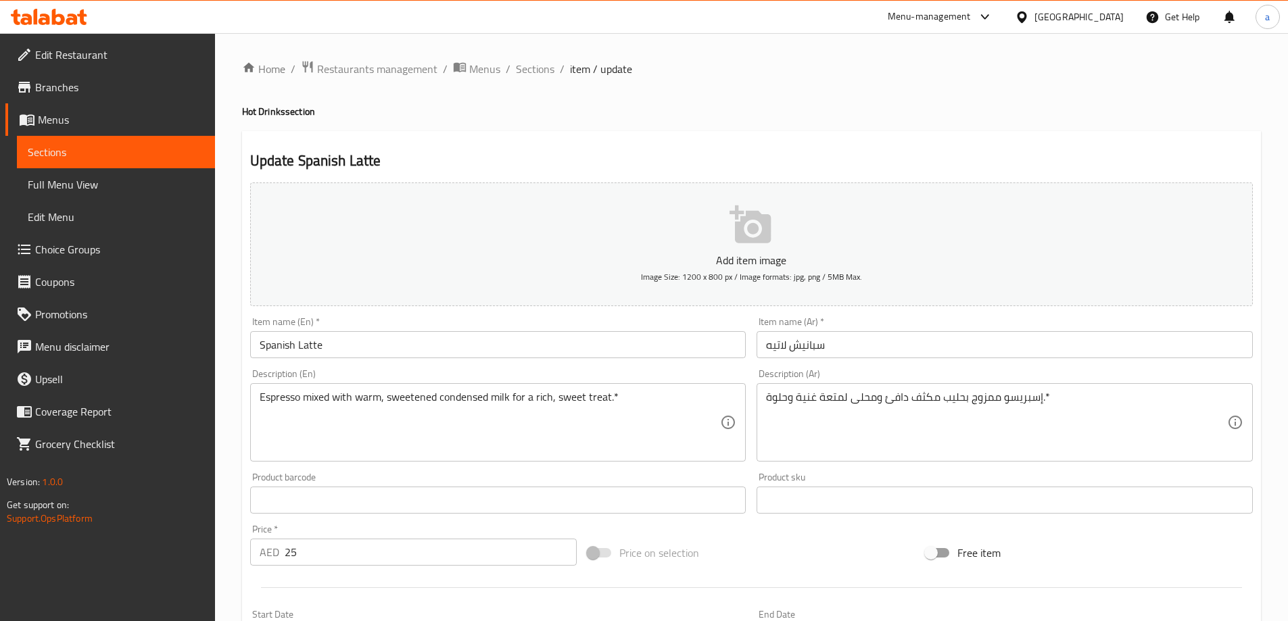
click at [808, 343] on input "سبانيش لاتيه" at bounding box center [1005, 344] width 496 height 27
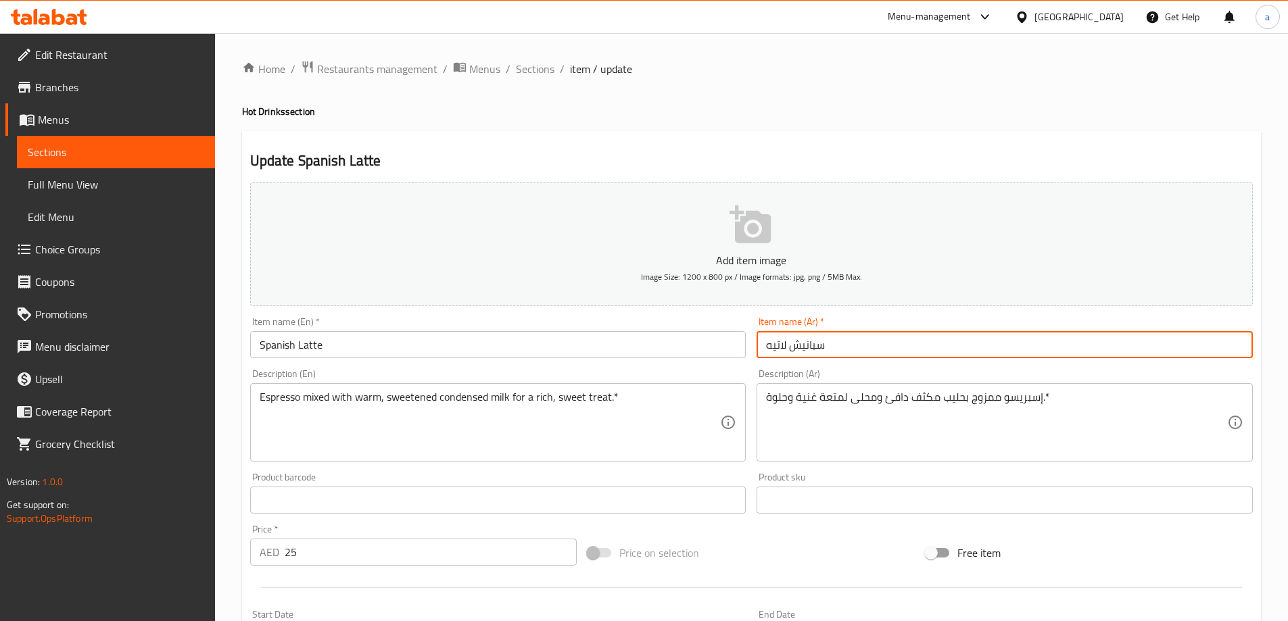
click at [808, 343] on input "سبانيش لاتيه" at bounding box center [1005, 344] width 496 height 27
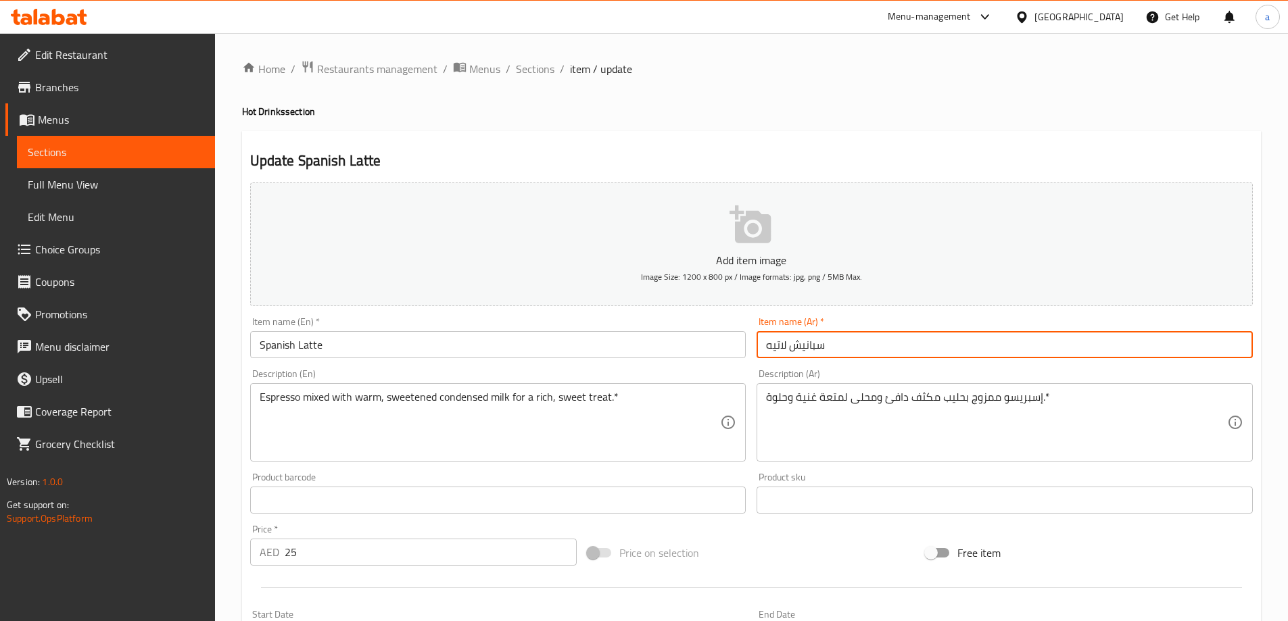
click at [807, 345] on input "سبانيش لاتيه" at bounding box center [1005, 344] width 496 height 27
click at [841, 346] on input "لاتيه" at bounding box center [1005, 344] width 496 height 27
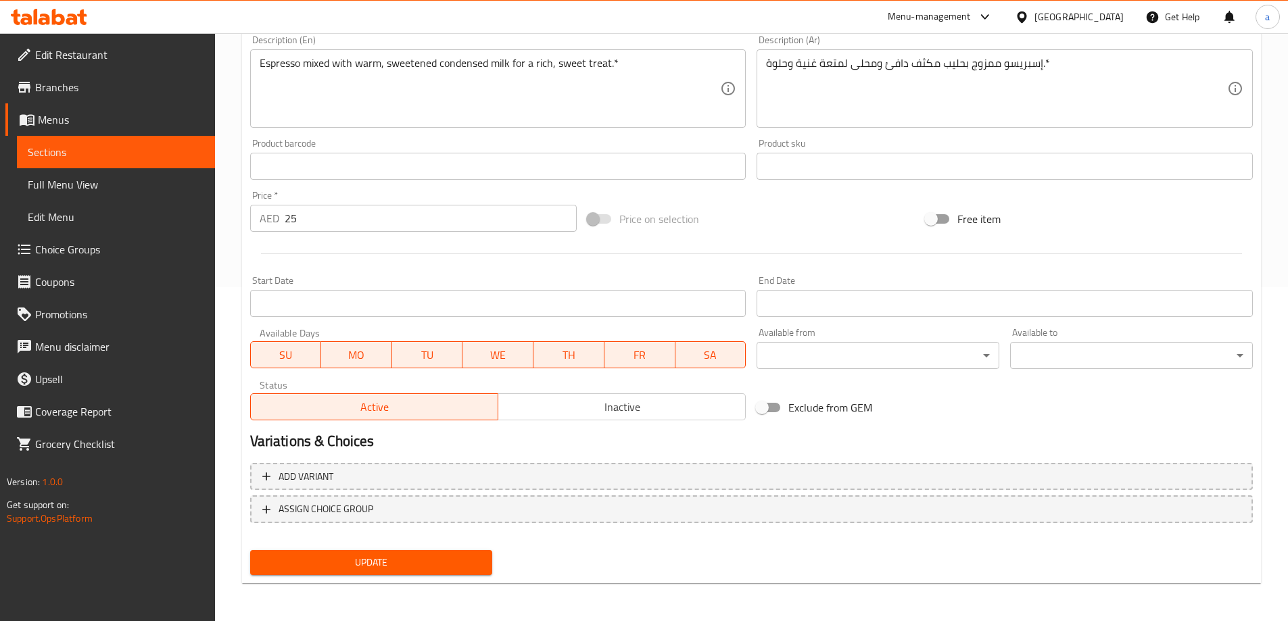
type input "لاتيه اسباني"
click at [408, 569] on span "Update" at bounding box center [371, 562] width 221 height 17
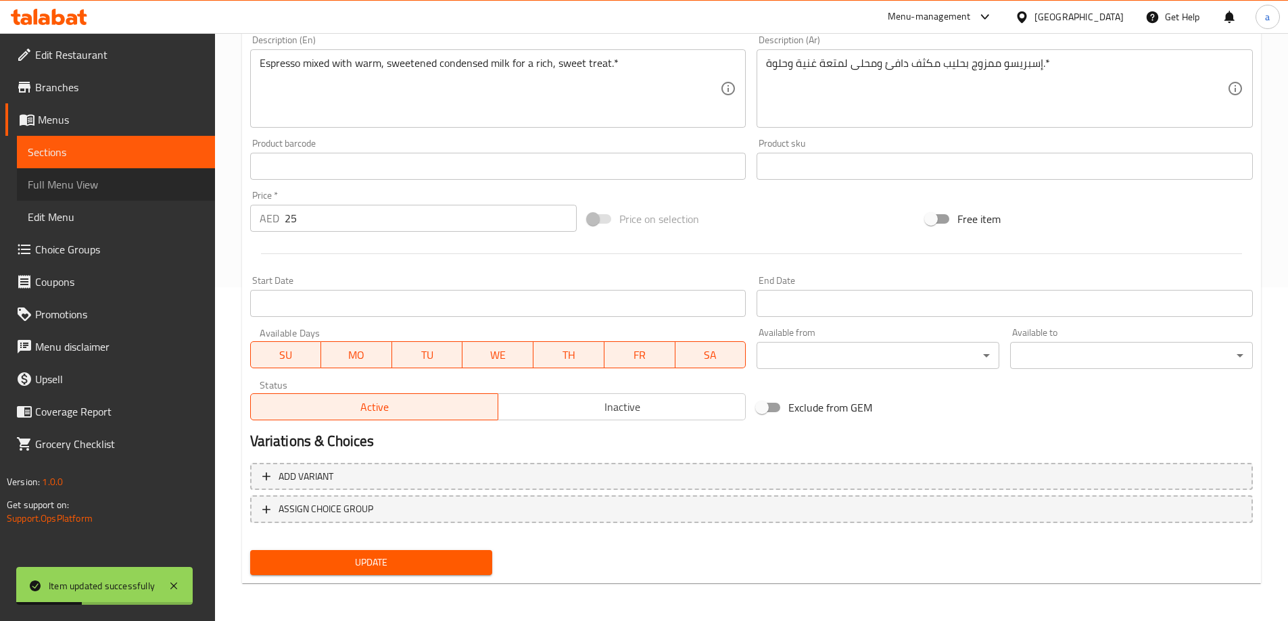
click at [89, 177] on span "Full Menu View" at bounding box center [116, 184] width 176 height 16
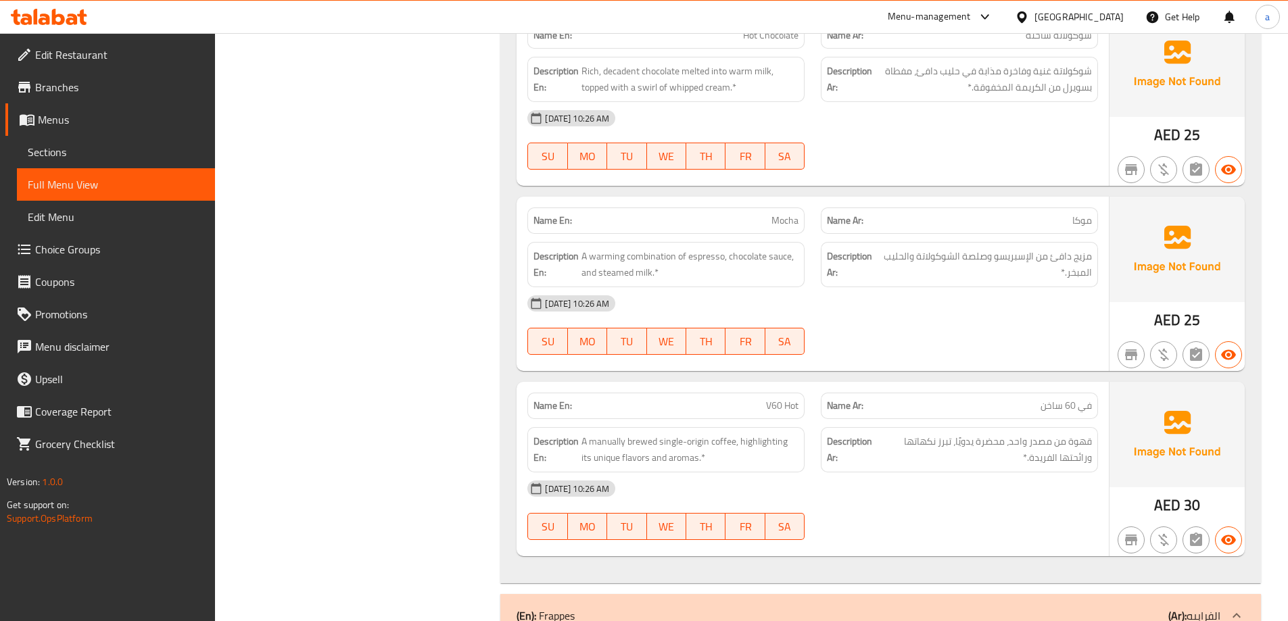
scroll to position [1821, 0]
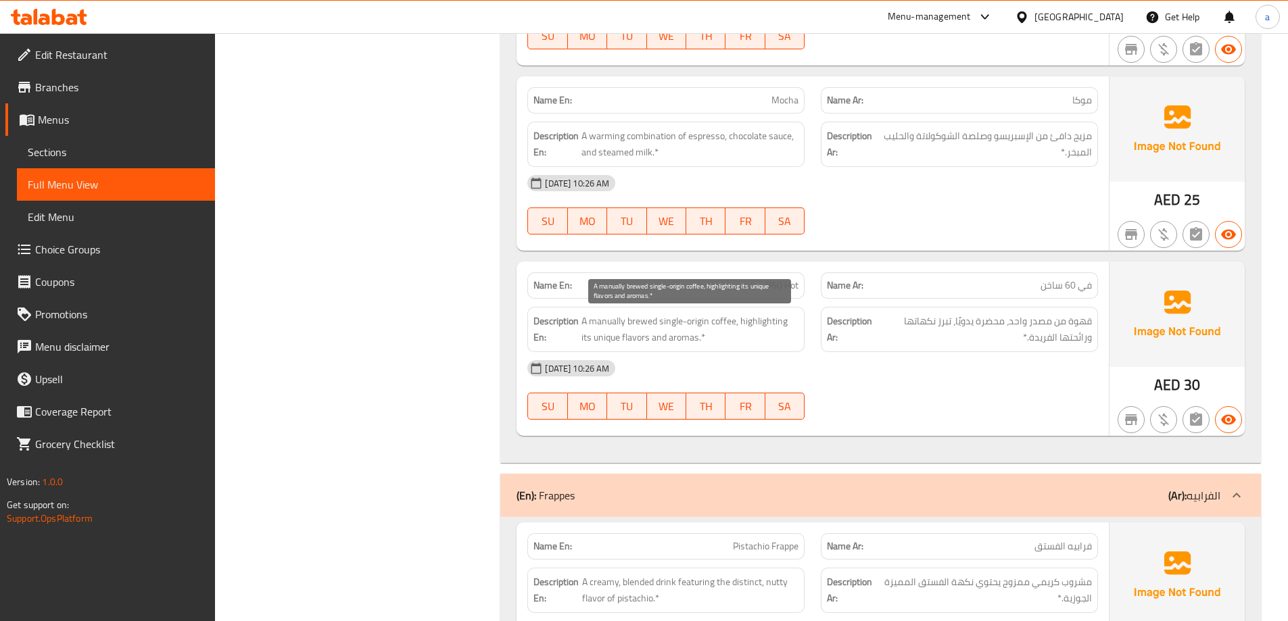
click at [646, 316] on span "A manually brewed single-origin coffee, highlighting its unique flavors and aro…" at bounding box center [689, 329] width 217 height 33
copy span "brewed"
click at [96, 156] on span "Sections" at bounding box center [116, 152] width 176 height 16
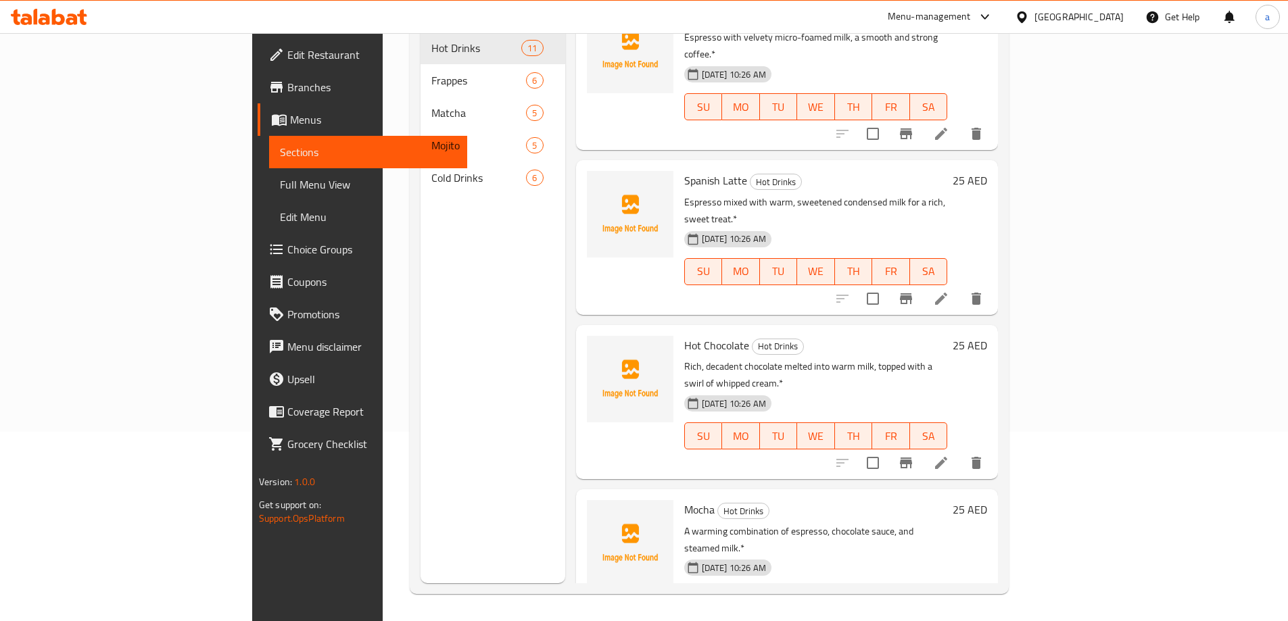
scroll to position [1037, 0]
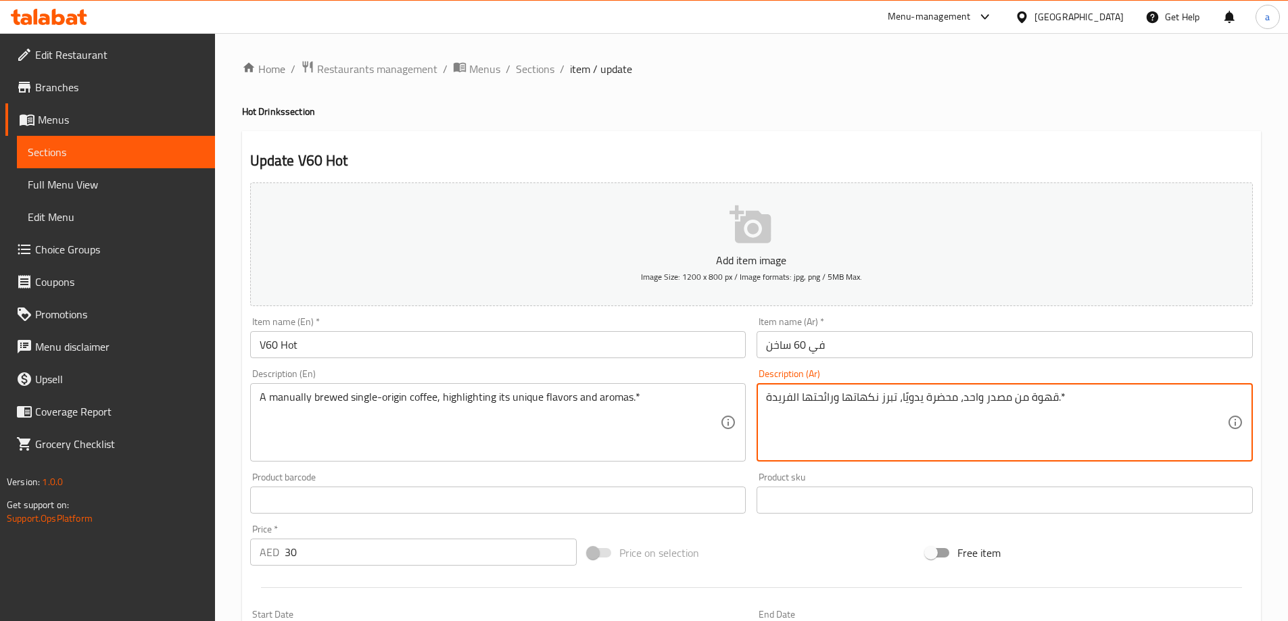
click at [941, 401] on textarea "قهوة من مصدر واحد، محضرة يدويًا، تبرز نكهاتها ورائحتها الفريدة.*" at bounding box center [996, 423] width 461 height 64
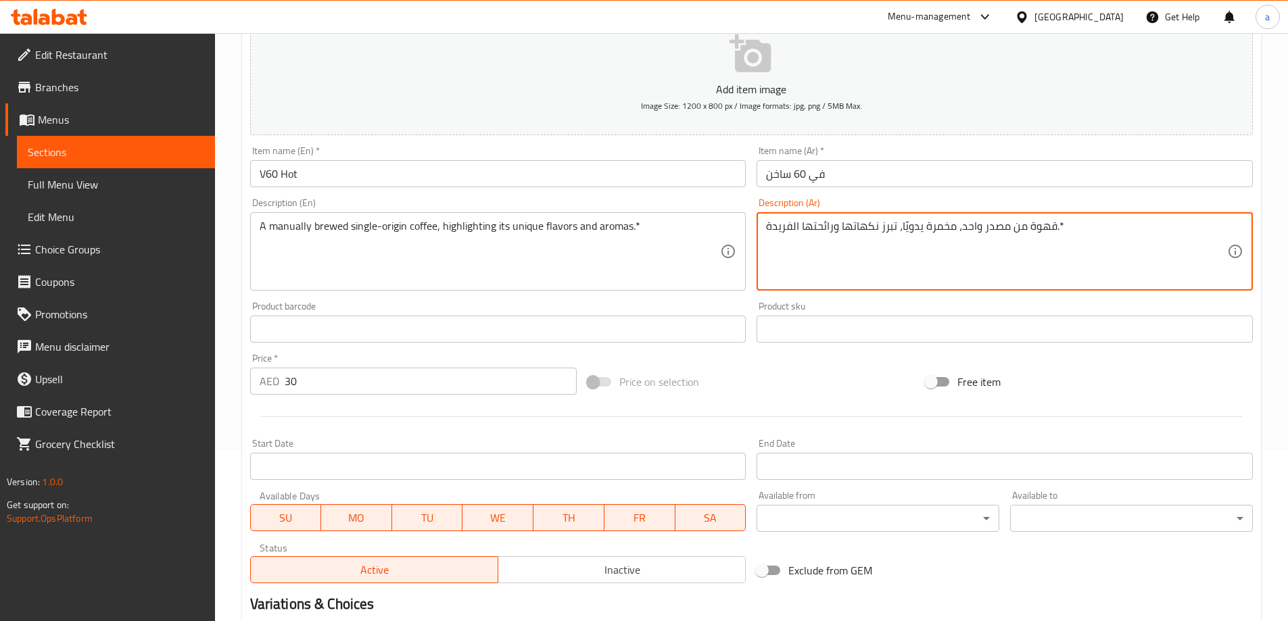
scroll to position [334, 0]
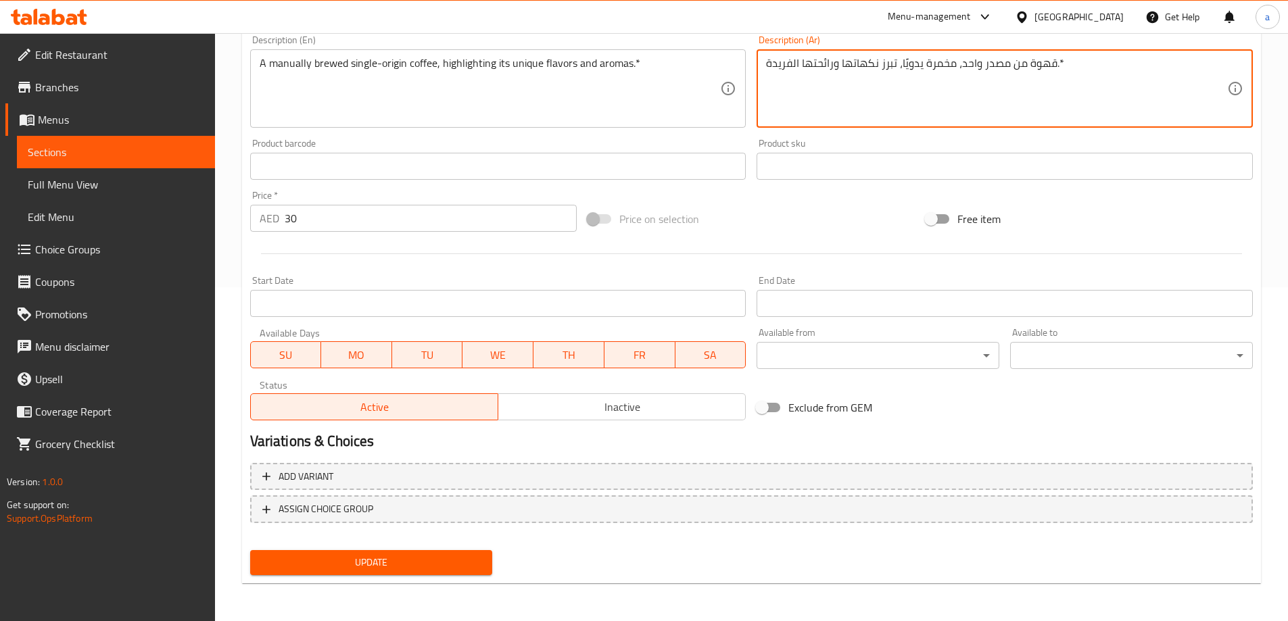
type textarea "قهوة من مصدر واحد، مخمرة يدويًا، تبرز نكهاتها ورائحتها الفريدة.*"
click at [460, 555] on span "Update" at bounding box center [371, 562] width 221 height 17
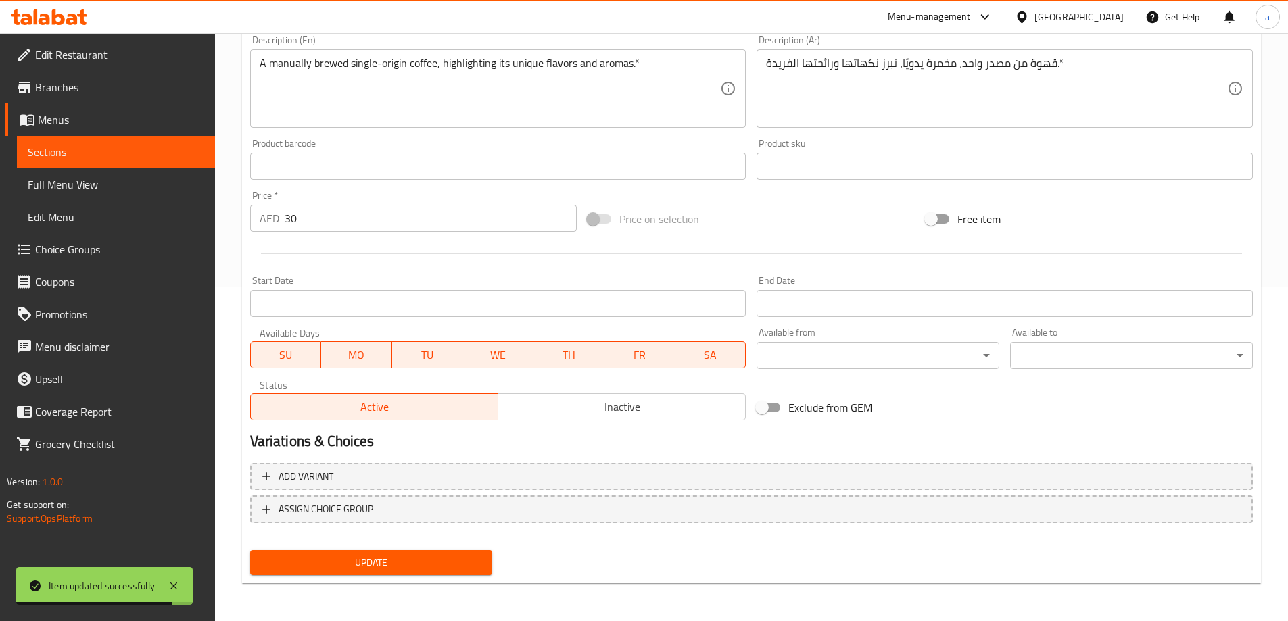
click at [66, 179] on span "Full Menu View" at bounding box center [116, 184] width 176 height 16
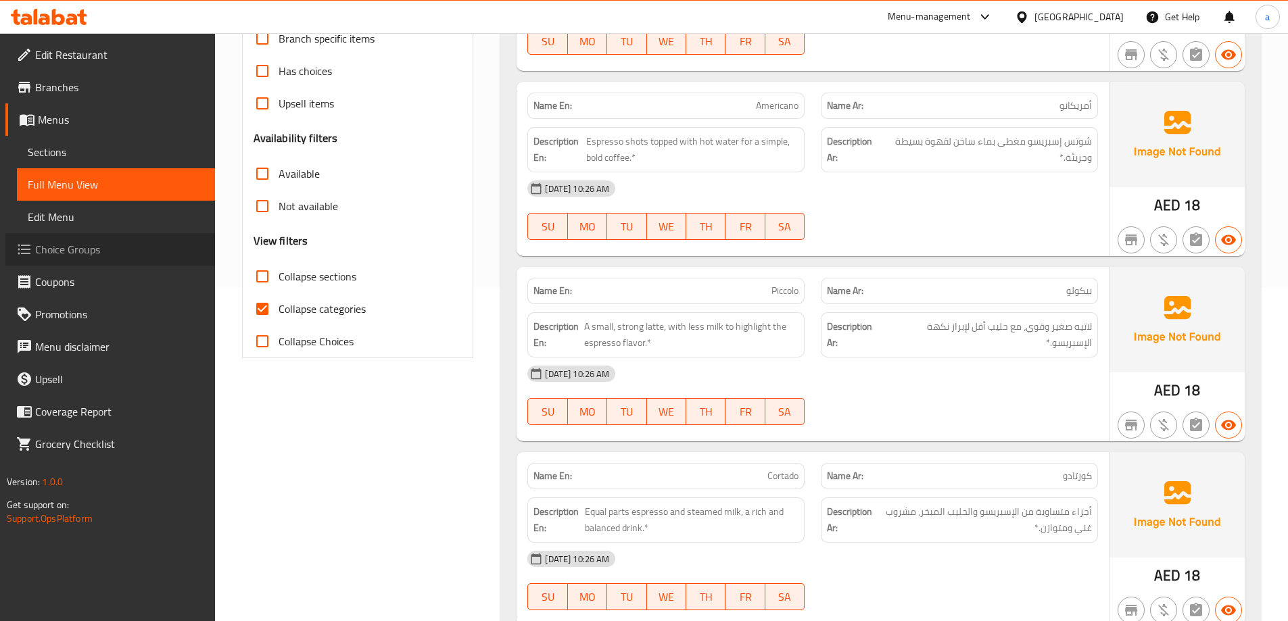
click at [97, 245] on span "Choice Groups" at bounding box center [119, 249] width 169 height 16
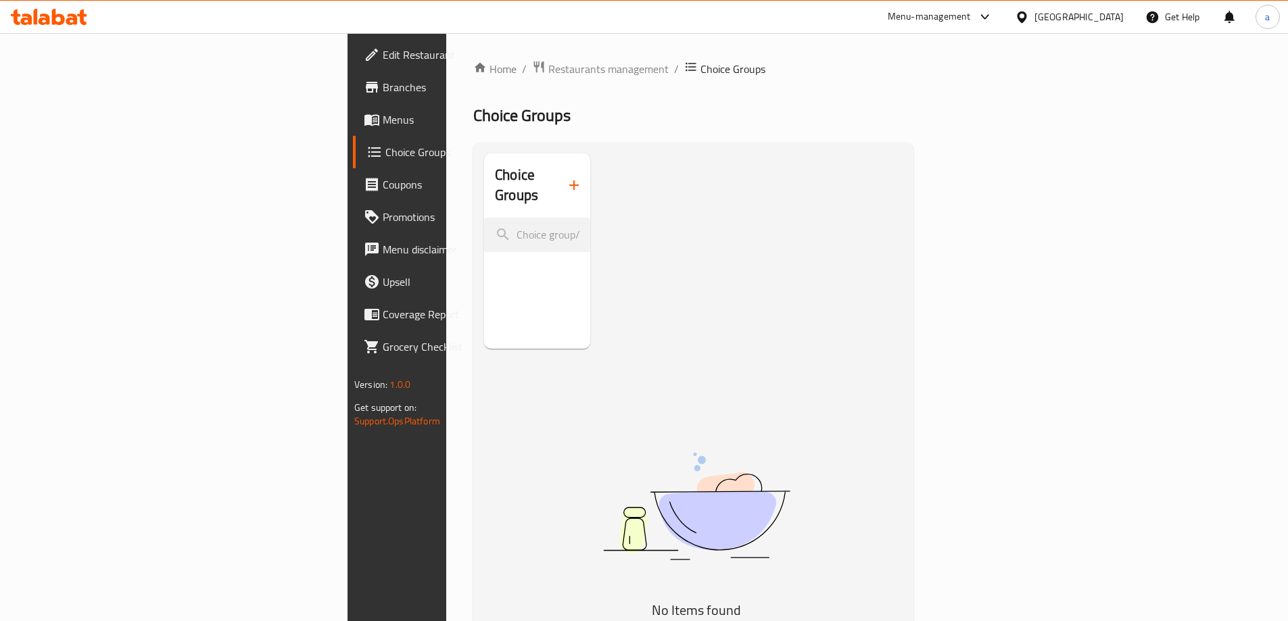
click at [566, 177] on icon "button" at bounding box center [574, 185] width 16 height 16
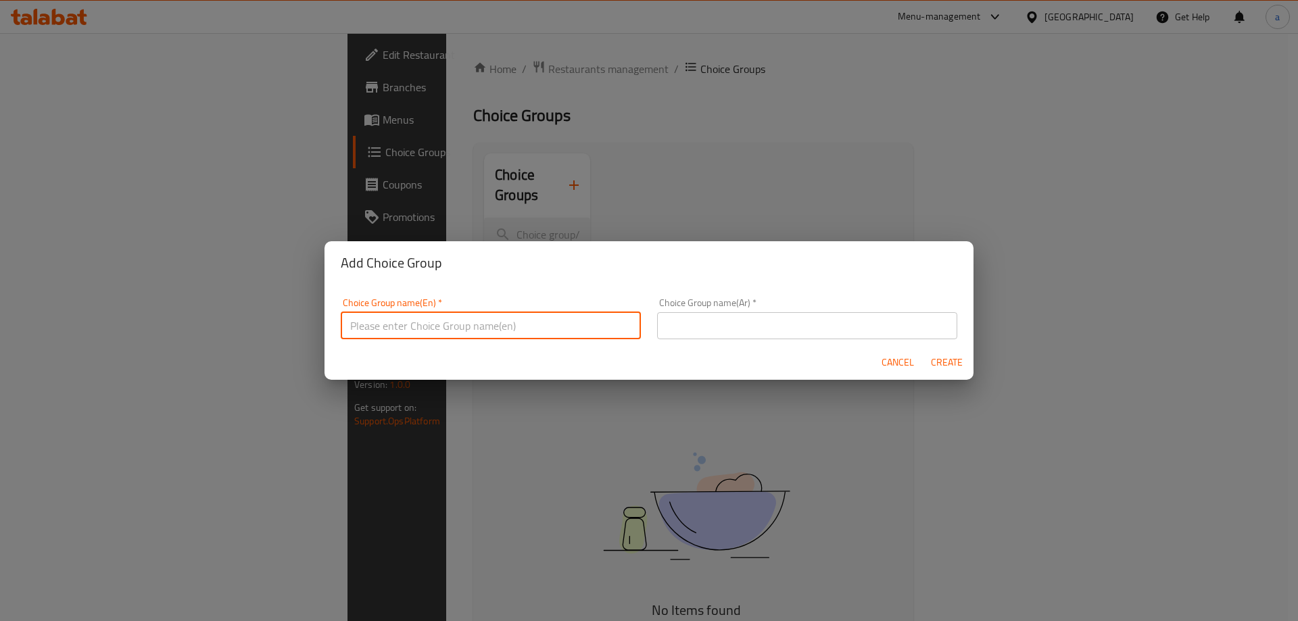
click at [510, 317] on input "text" at bounding box center [491, 325] width 300 height 27
type input "ش"
type input "a"
drag, startPoint x: 379, startPoint y: 330, endPoint x: 386, endPoint y: 332, distance: 7.7
click at [379, 331] on input "ADD -ON" at bounding box center [491, 325] width 300 height 27
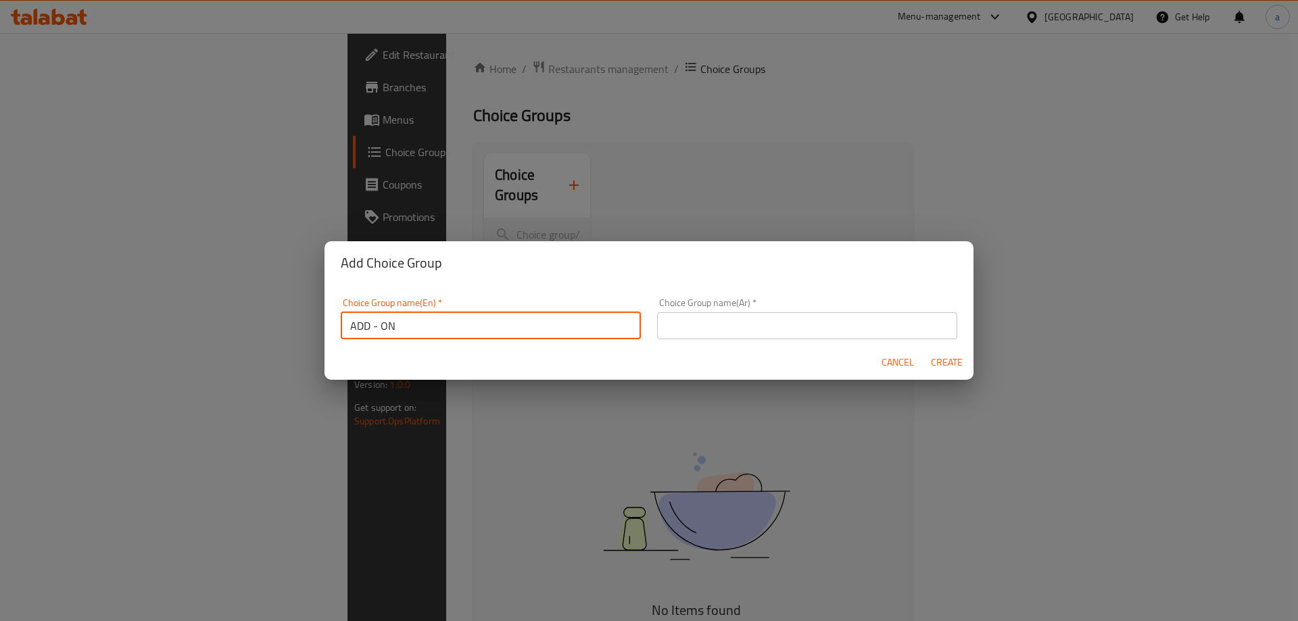
type input "ADD - ON"
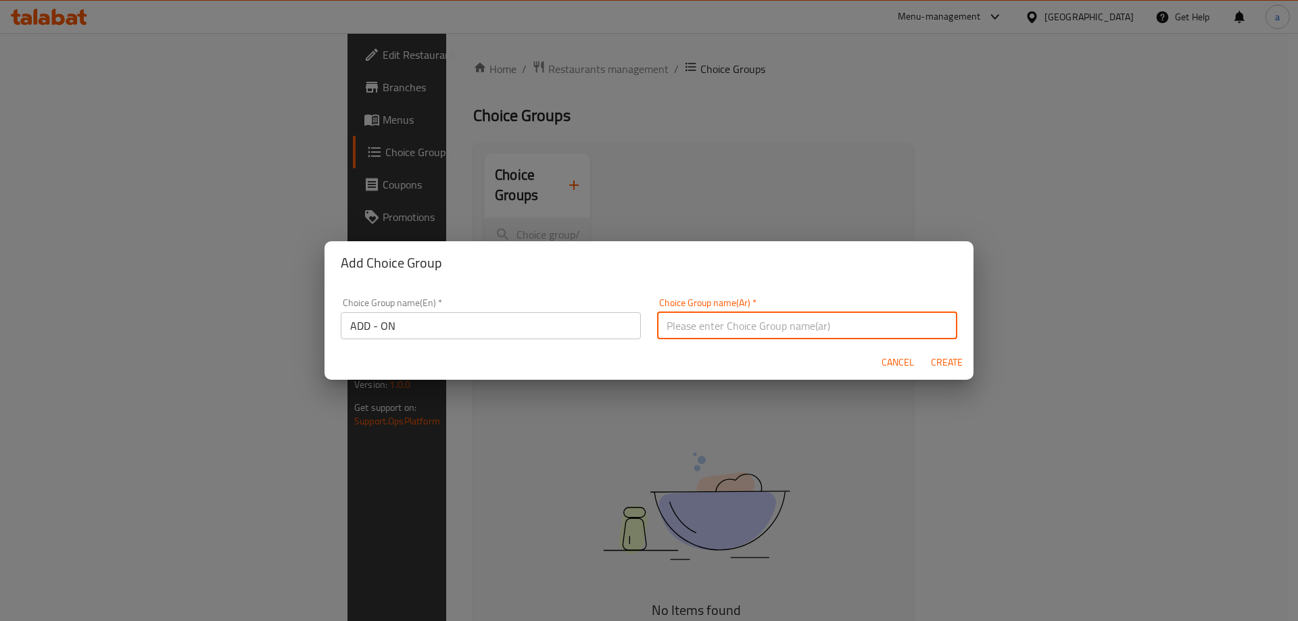
click at [746, 324] on input "text" at bounding box center [807, 325] width 300 height 27
type input "h"
type input "إضافات"
click at [952, 361] on span "Create" at bounding box center [946, 362] width 32 height 17
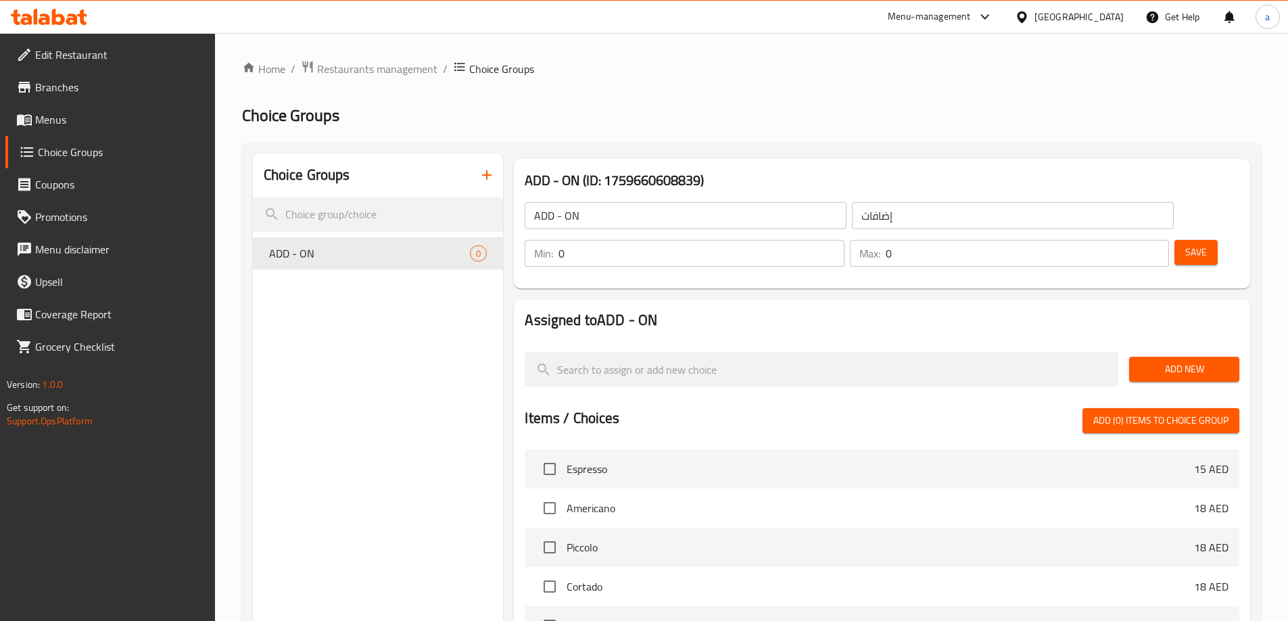
click at [1147, 412] on span "Add (0) items to choice group" at bounding box center [1160, 420] width 135 height 17
click at [1168, 361] on span "Add New" at bounding box center [1184, 369] width 89 height 17
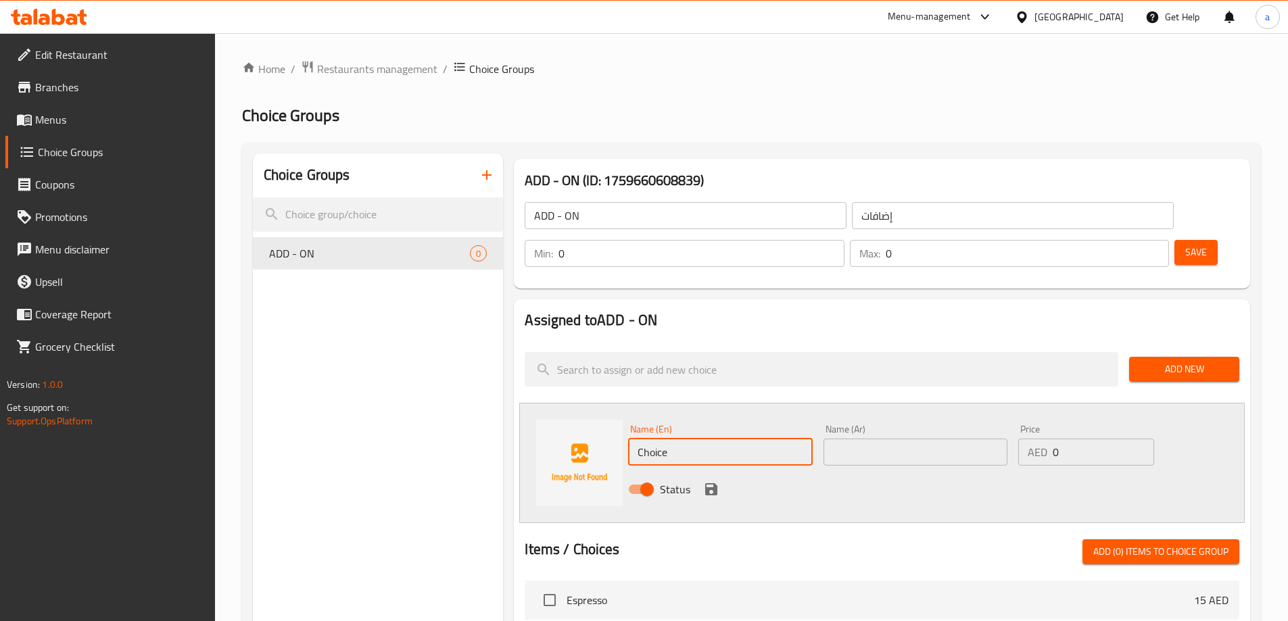
click at [713, 439] on input "Choice" at bounding box center [720, 452] width 184 height 27
type input "Whipped Cream"
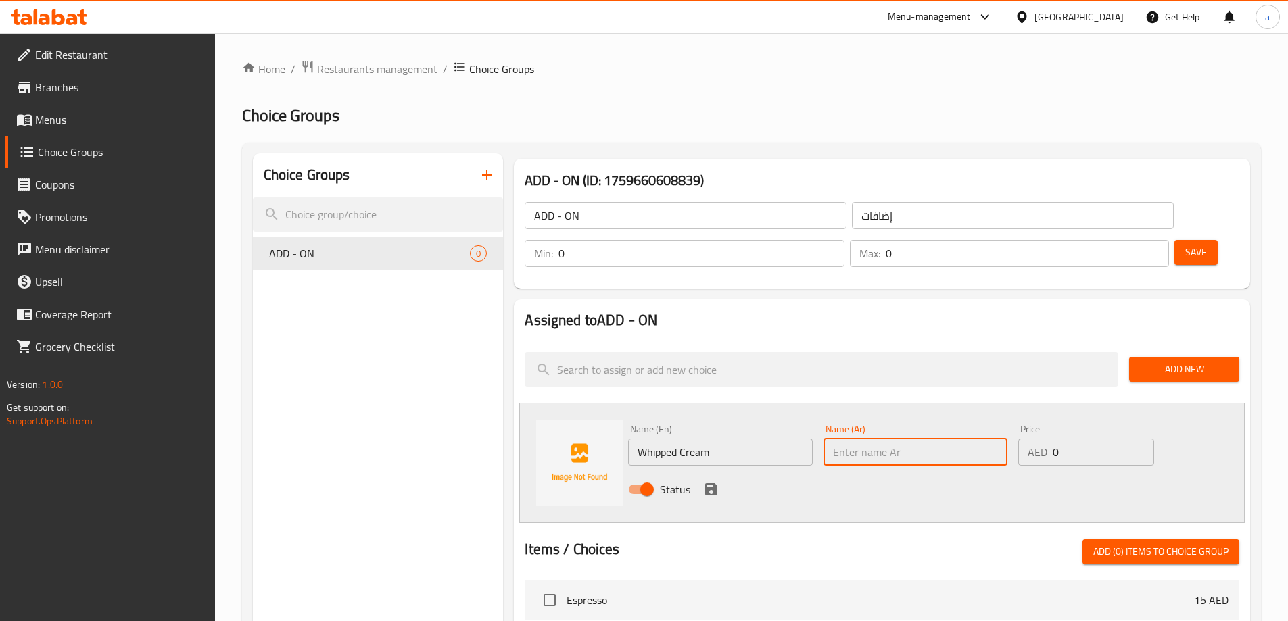
click at [878, 439] on input "text" at bounding box center [915, 452] width 184 height 27
type input "الكريمة المخفوقة"
click at [1069, 439] on input "0" at bounding box center [1103, 452] width 101 height 27
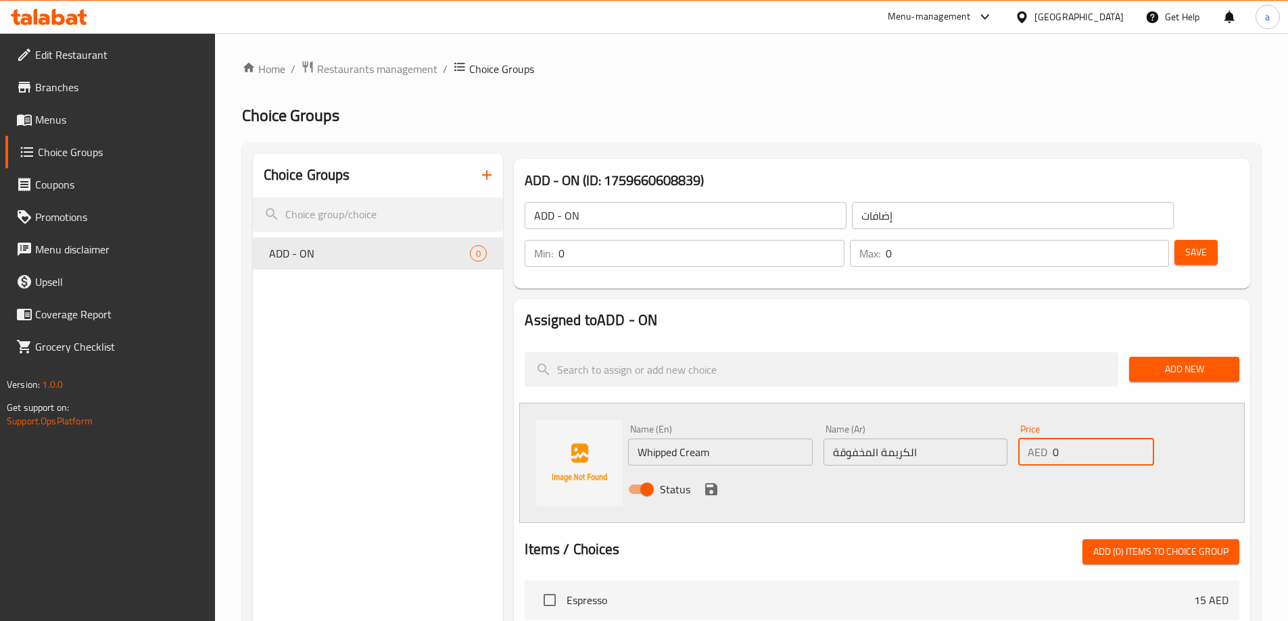
click at [1069, 439] on input "0" at bounding box center [1103, 452] width 101 height 27
type input "5"
click at [708, 483] on icon "save" at bounding box center [711, 489] width 12 height 12
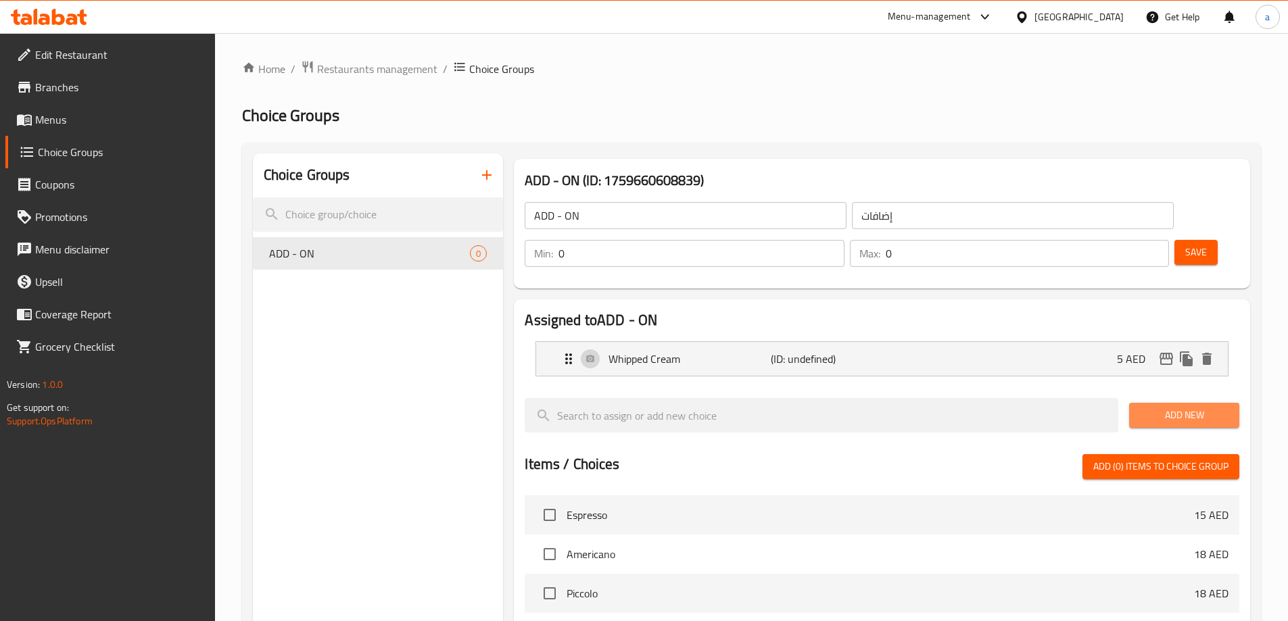
click at [1213, 407] on span "Add New" at bounding box center [1184, 415] width 89 height 17
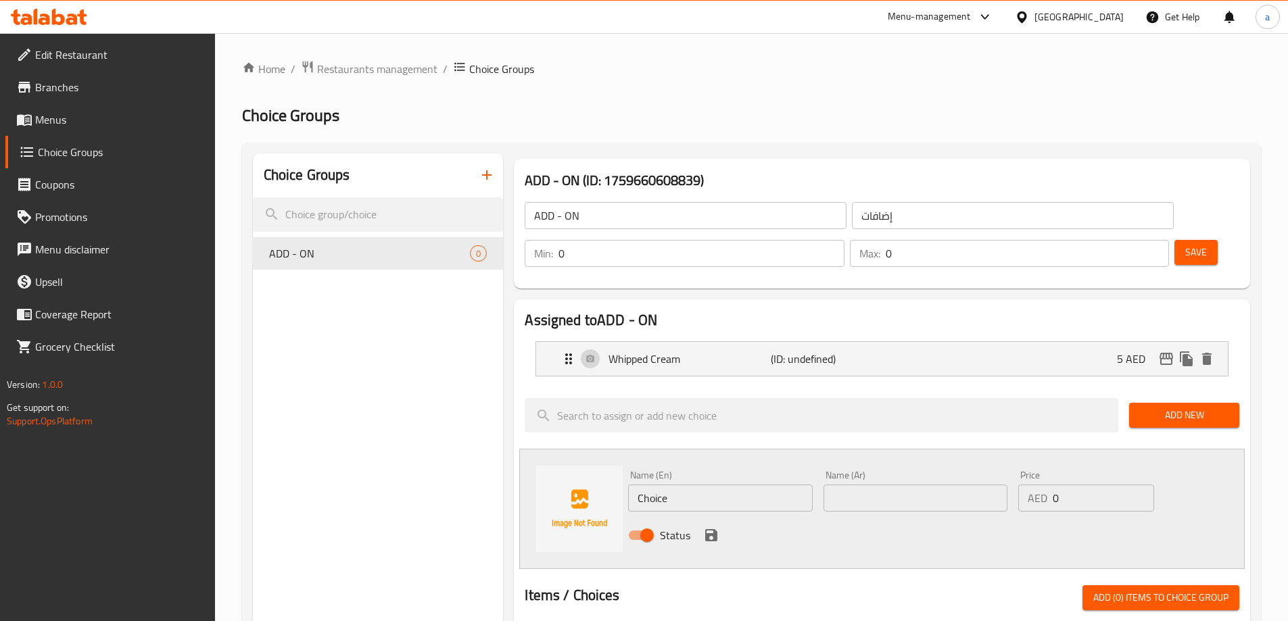
click at [742, 485] on input "Choice" at bounding box center [720, 498] width 184 height 27
type input "ؤ"
type input "Caramel"
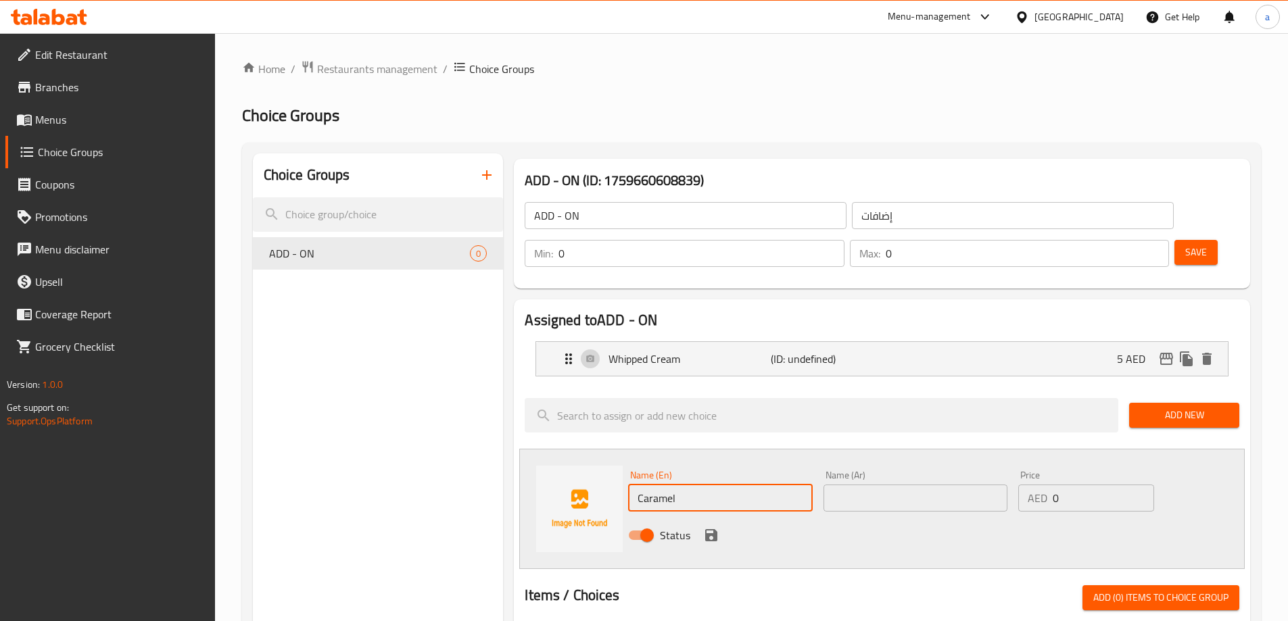
click at [930, 485] on input "text" at bounding box center [915, 498] width 184 height 27
type input "h"
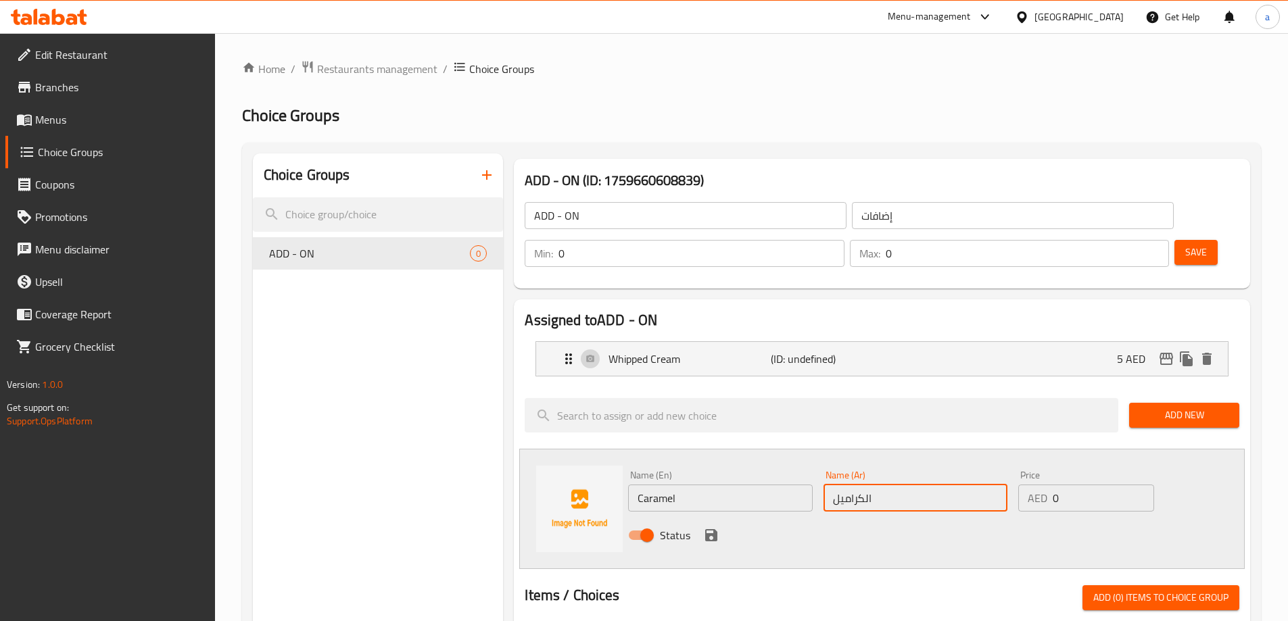
type input "الكراميل"
click at [1078, 485] on input "0" at bounding box center [1103, 498] width 101 height 27
click at [1092, 485] on input "0" at bounding box center [1103, 498] width 101 height 27
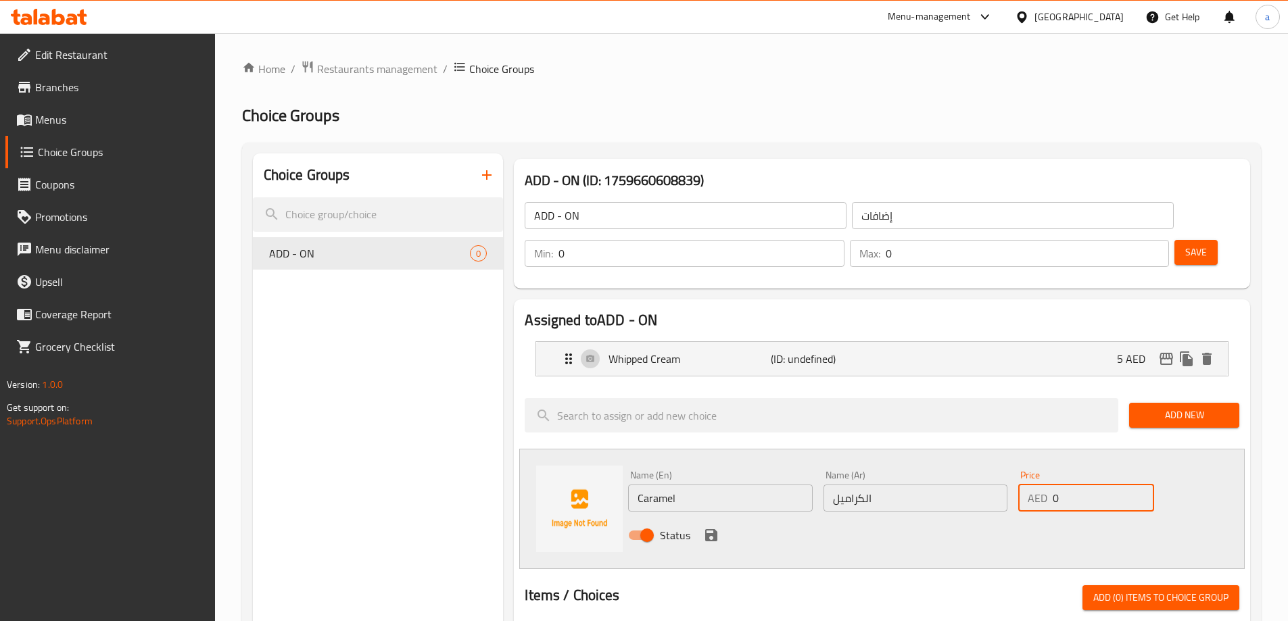
click at [1092, 485] on input "0" at bounding box center [1103, 498] width 101 height 27
type input "6"
type input "5"
click at [719, 527] on icon "save" at bounding box center [711, 535] width 16 height 16
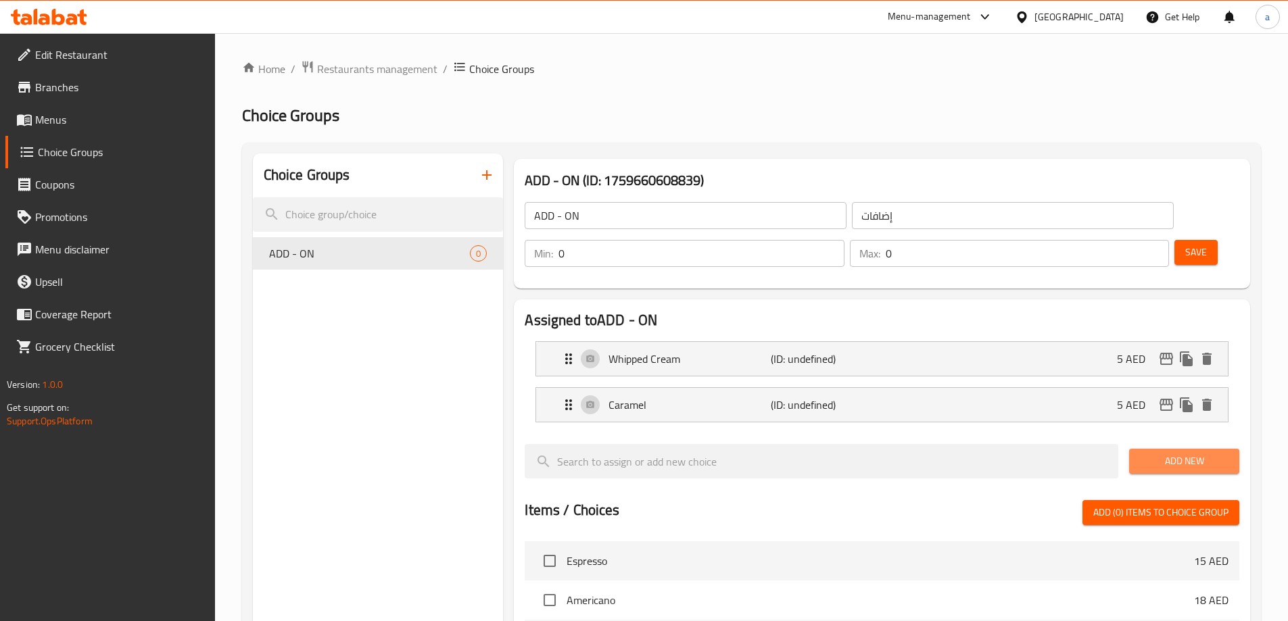
click at [1194, 453] on span "Add New" at bounding box center [1184, 461] width 89 height 17
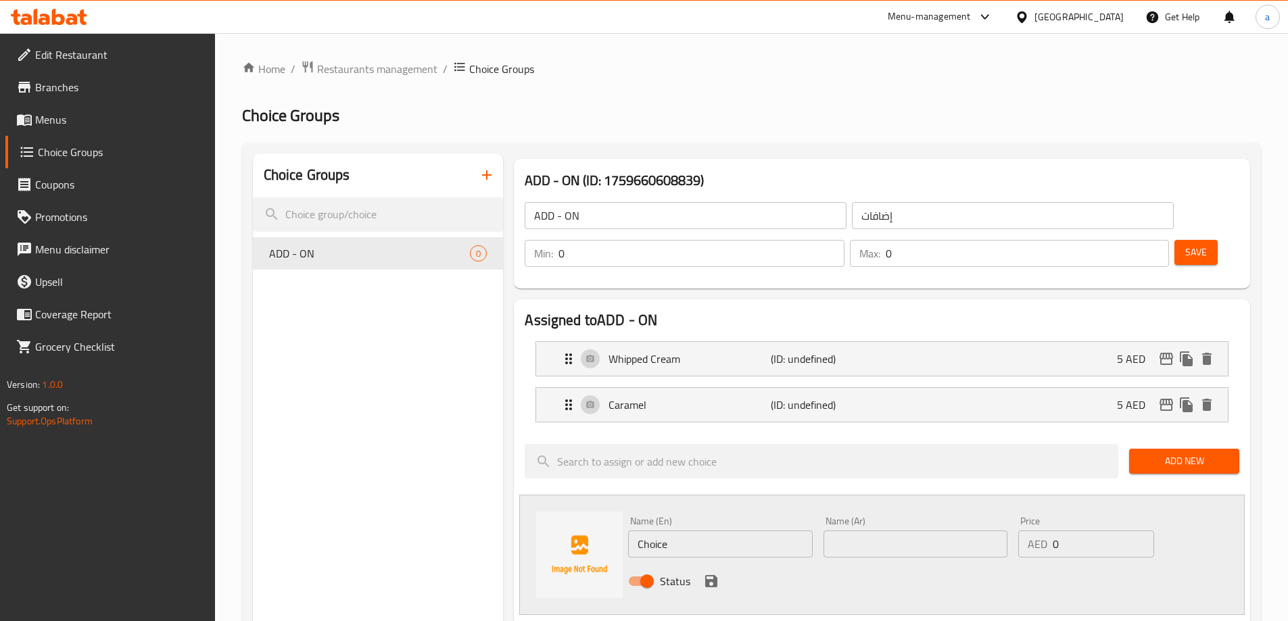
click at [739, 531] on input "Choice" at bounding box center [720, 544] width 184 height 27
type input "ر"
type input "Vanilla"
click at [901, 531] on input "text" at bounding box center [915, 544] width 184 height 27
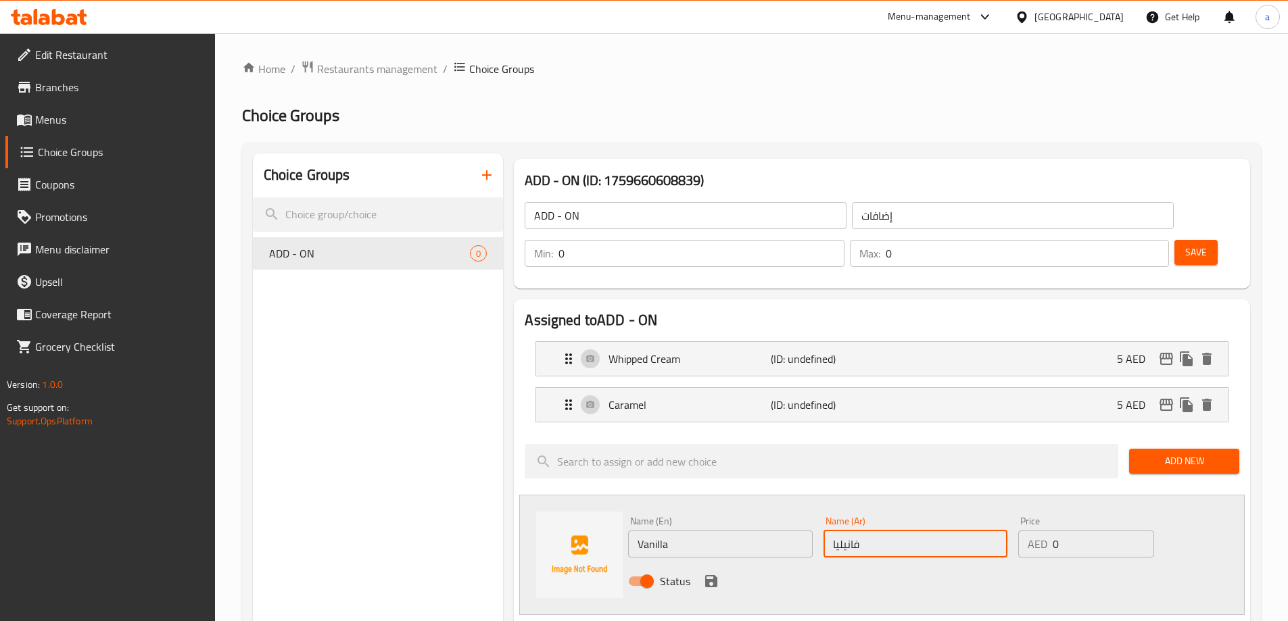
type input "فانيليا"
click at [1069, 531] on input "0" at bounding box center [1103, 544] width 101 height 27
type input "5"
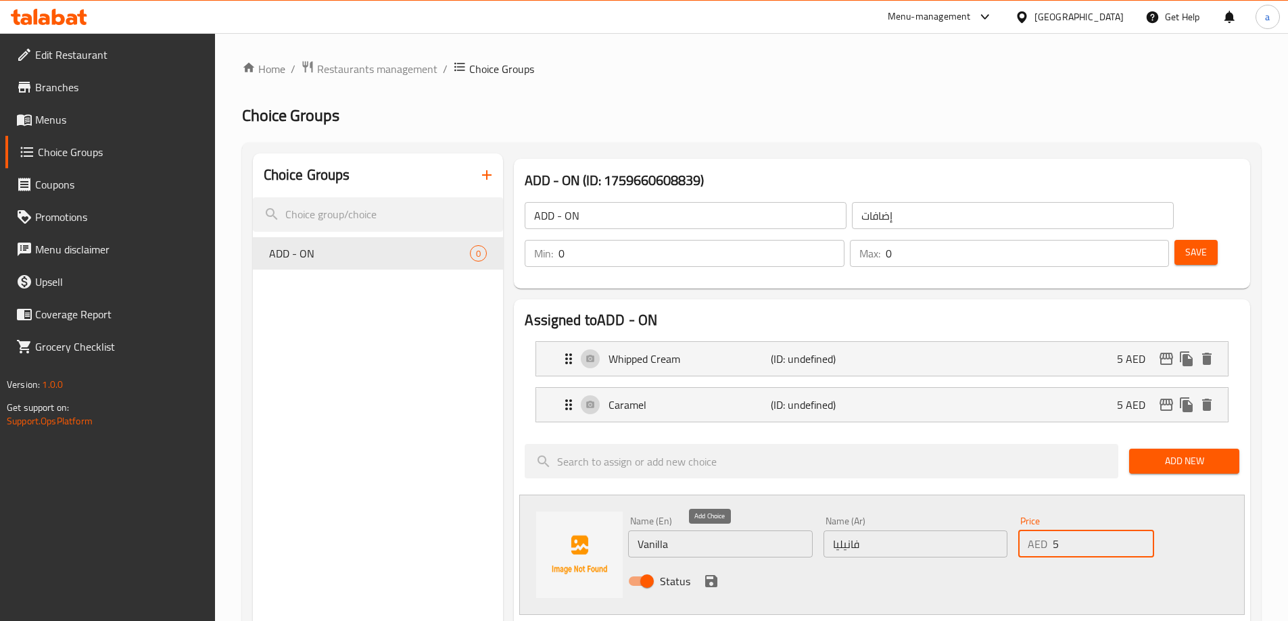
click at [713, 575] on icon "save" at bounding box center [711, 581] width 12 height 12
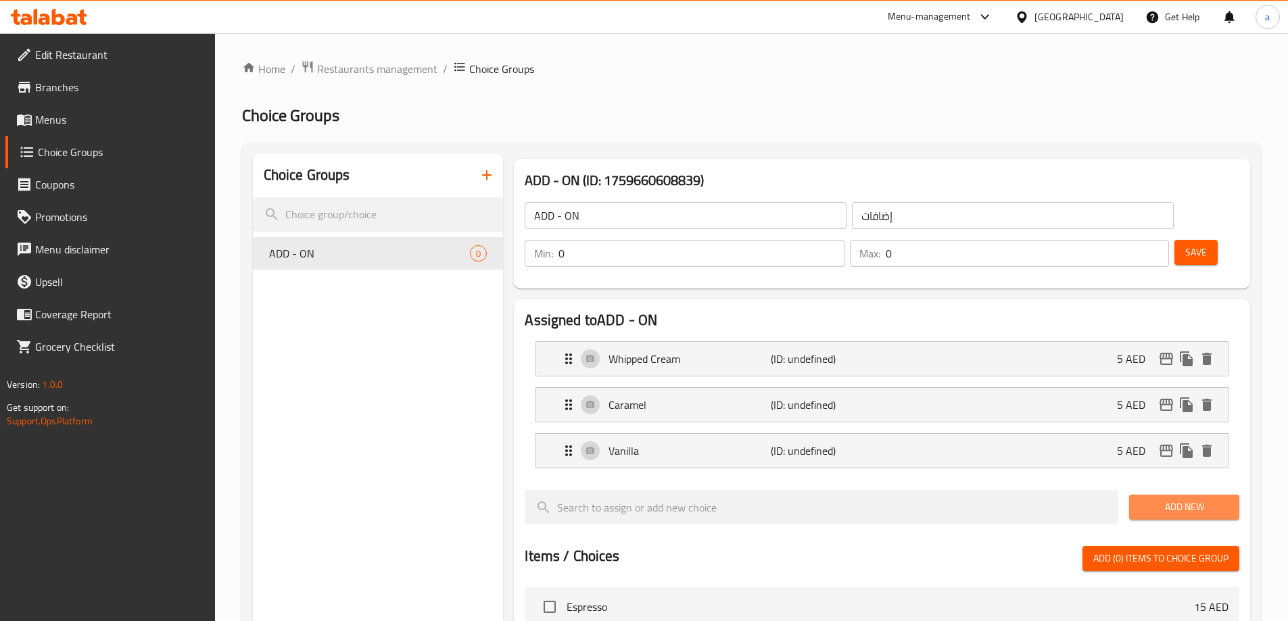
click at [1153, 499] on span "Add New" at bounding box center [1184, 507] width 89 height 17
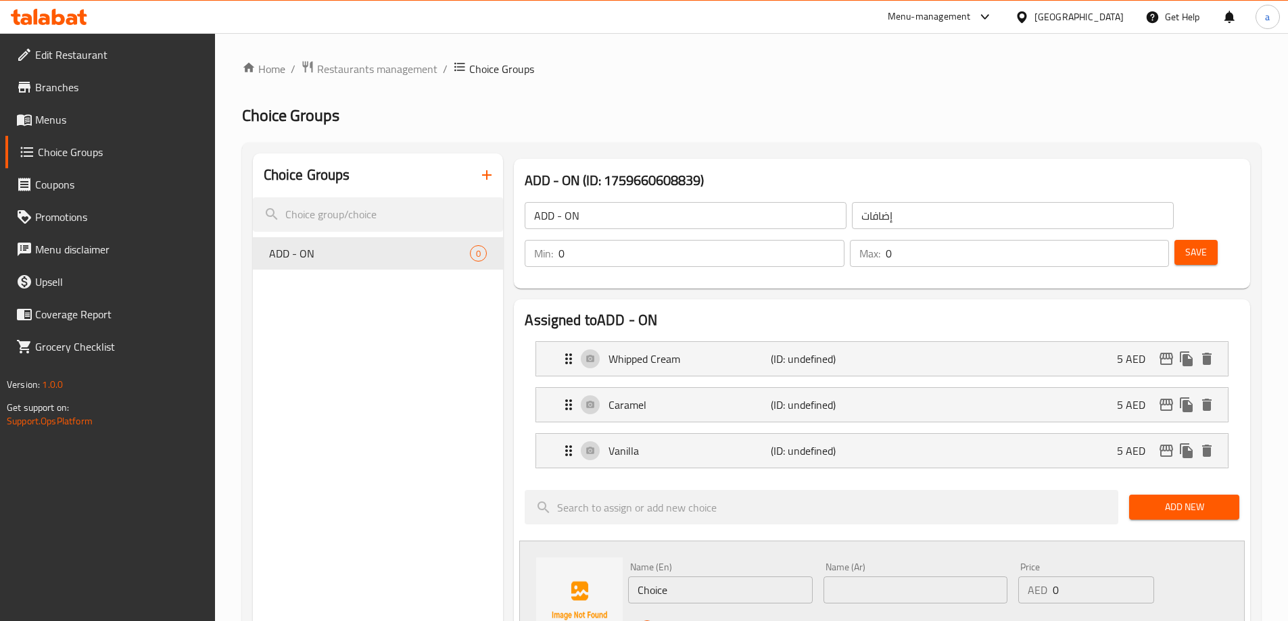
click at [773, 577] on input "Choice" at bounding box center [720, 590] width 184 height 27
click at [716, 577] on input "coco" at bounding box center [720, 590] width 184 height 27
type input "Coconut milk"
click at [851, 577] on input "text" at bounding box center [915, 590] width 184 height 27
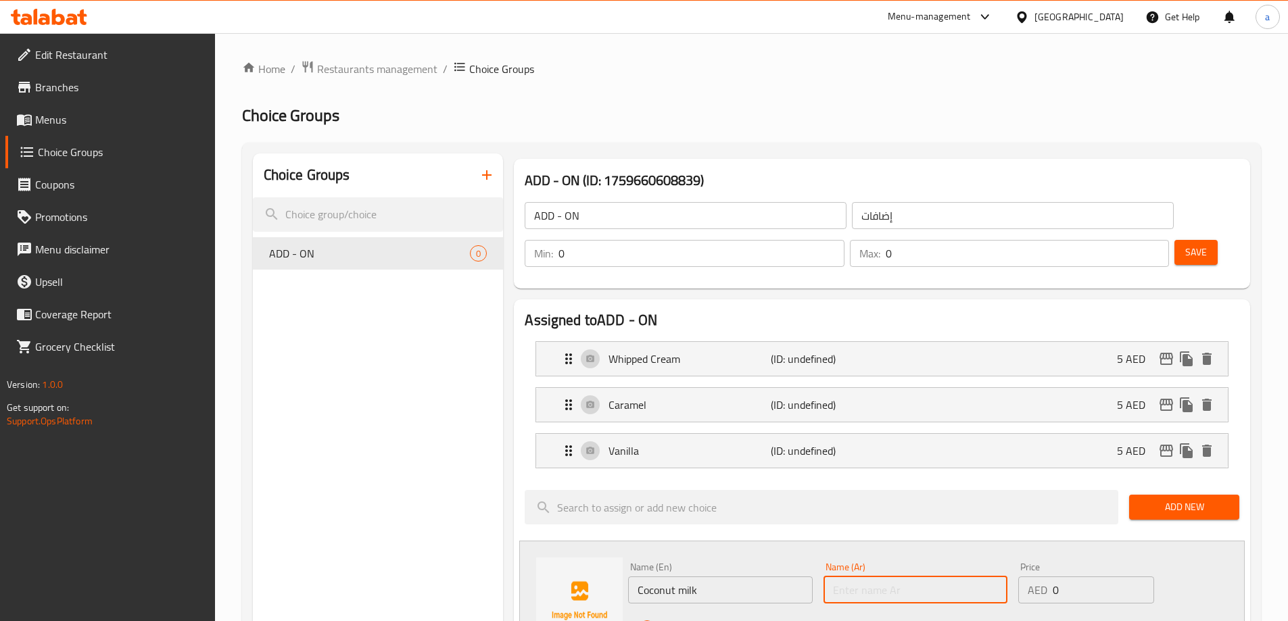
type input "p"
type input "حليب جوز الهند"
click at [1085, 577] on input "0" at bounding box center [1103, 590] width 101 height 27
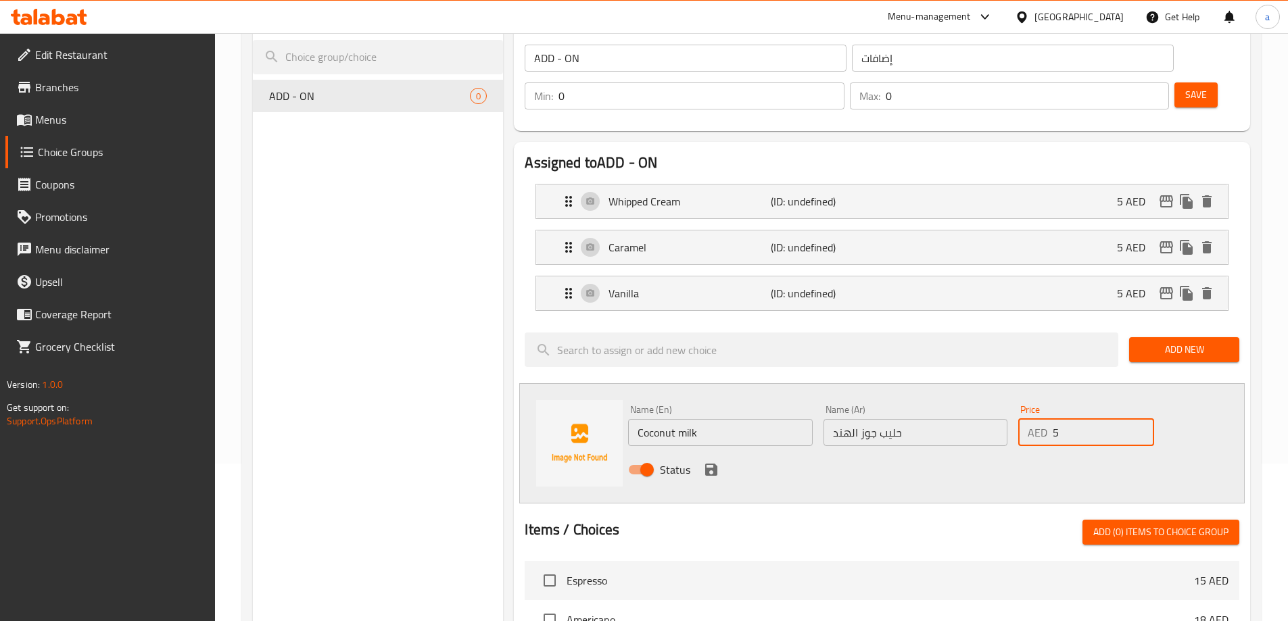
scroll to position [270, 0]
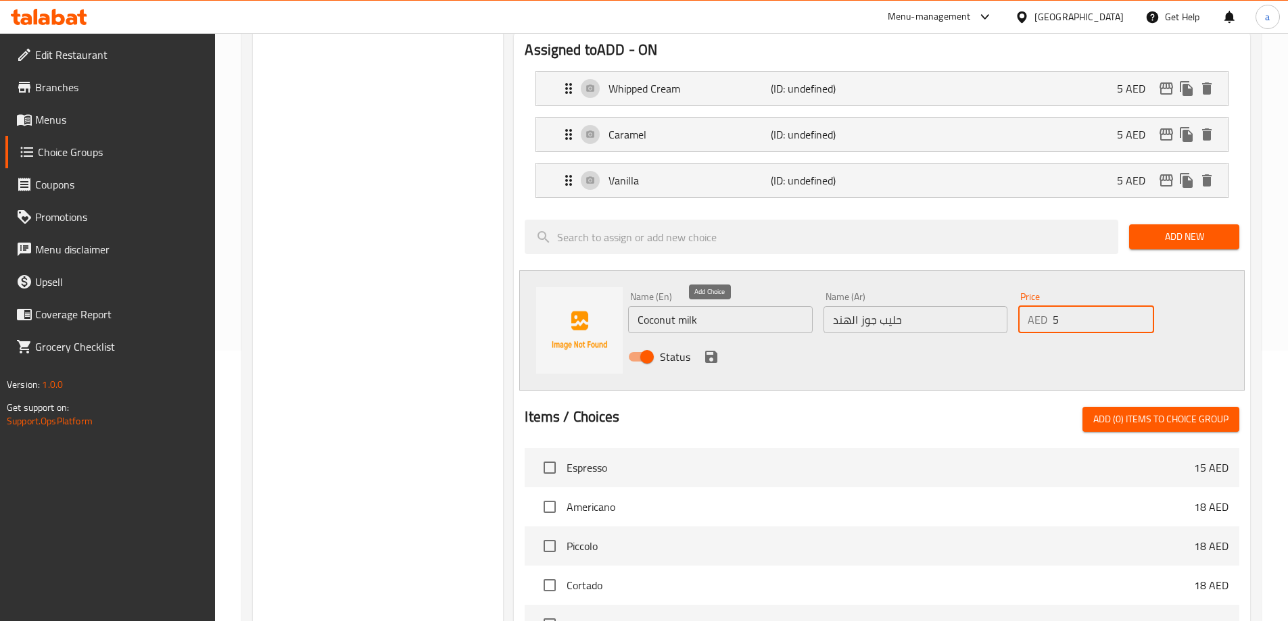
type input "5"
click at [708, 351] on icon "save" at bounding box center [711, 357] width 12 height 12
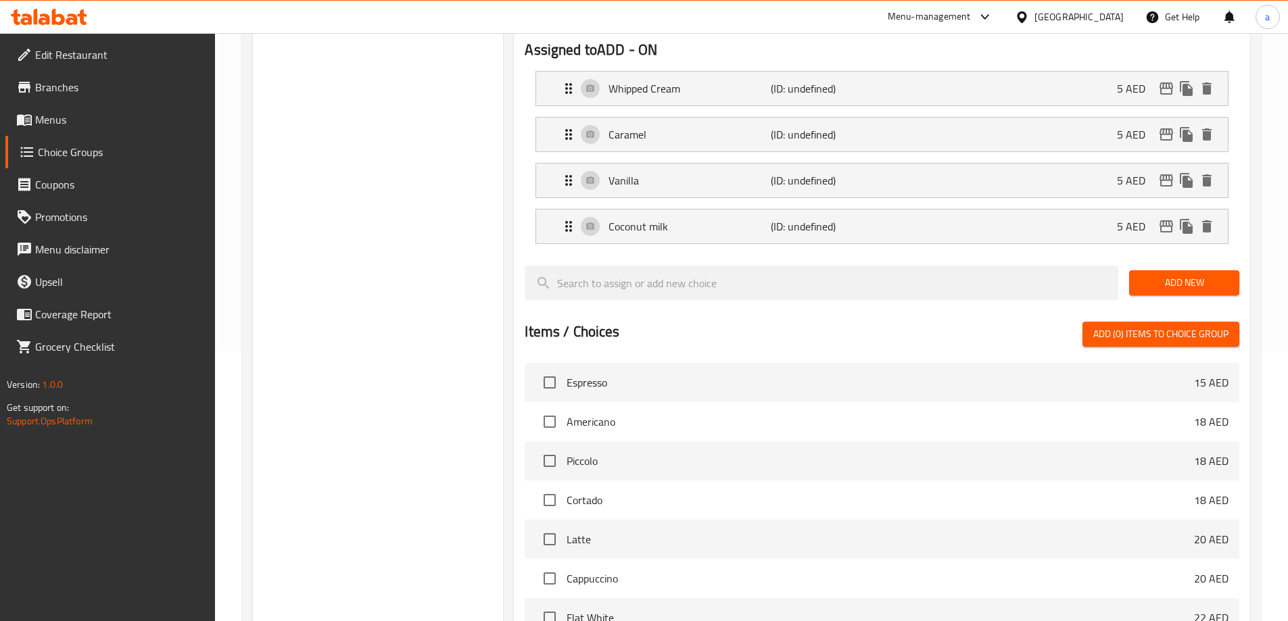
click at [1195, 274] on span "Add New" at bounding box center [1184, 282] width 89 height 17
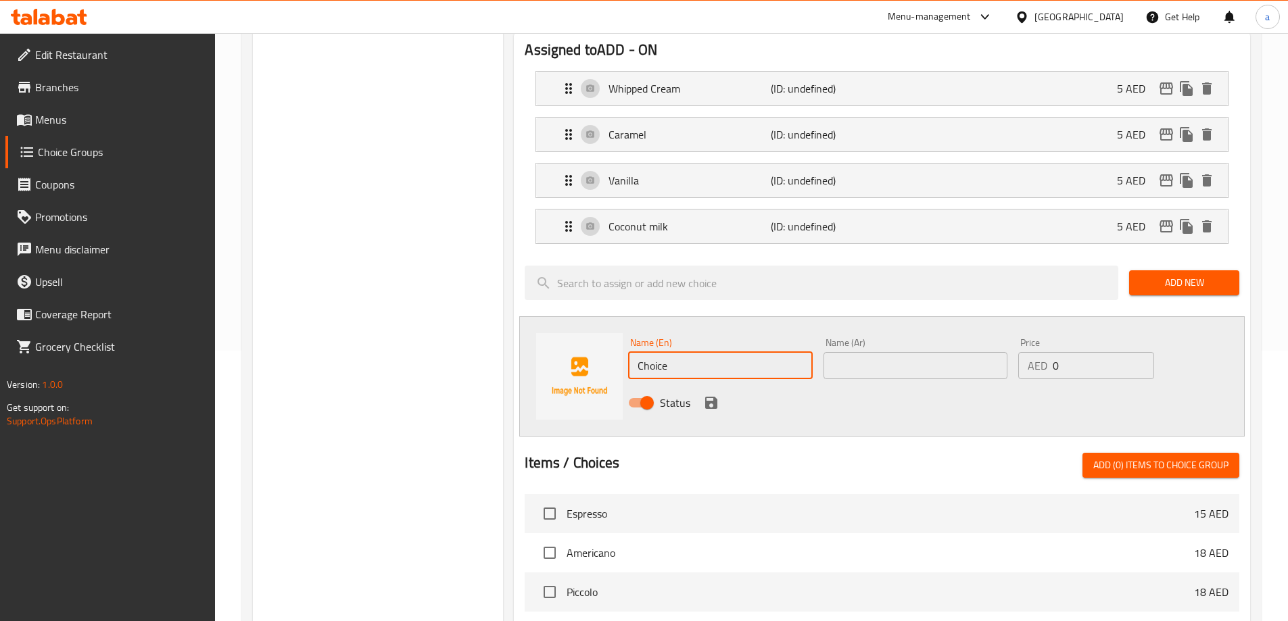
click at [708, 352] on input "Choice" at bounding box center [720, 365] width 184 height 27
type input "ش"
type input "Almond Milk"
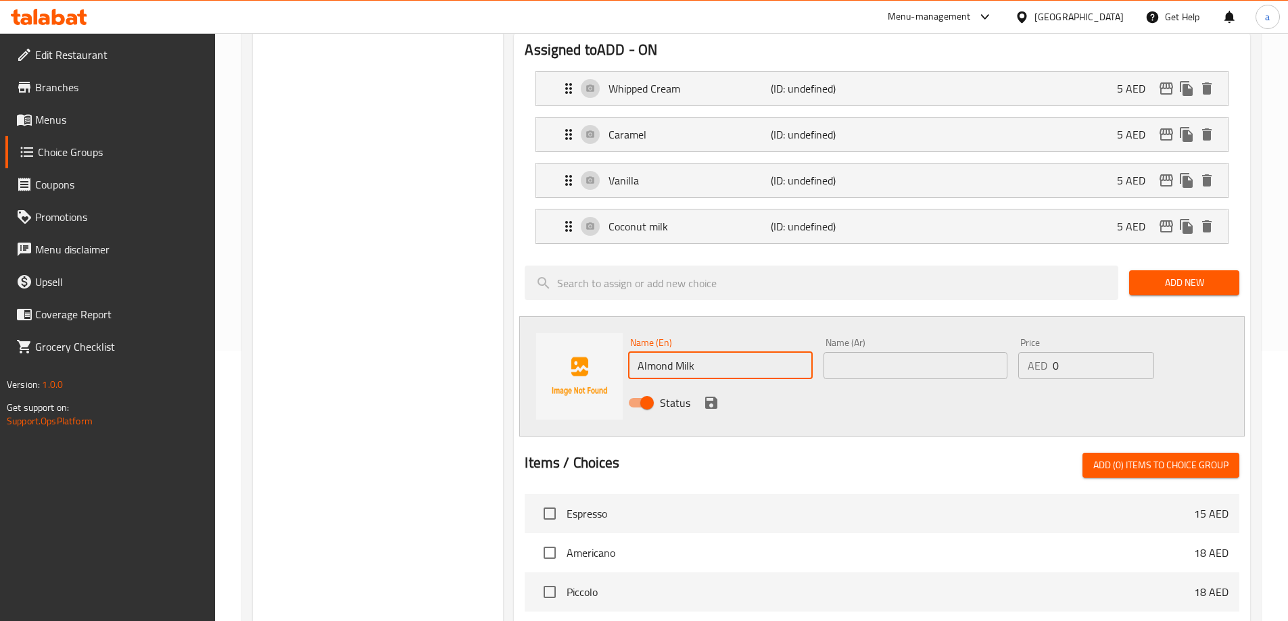
click at [906, 352] on input "text" at bounding box center [915, 365] width 184 height 27
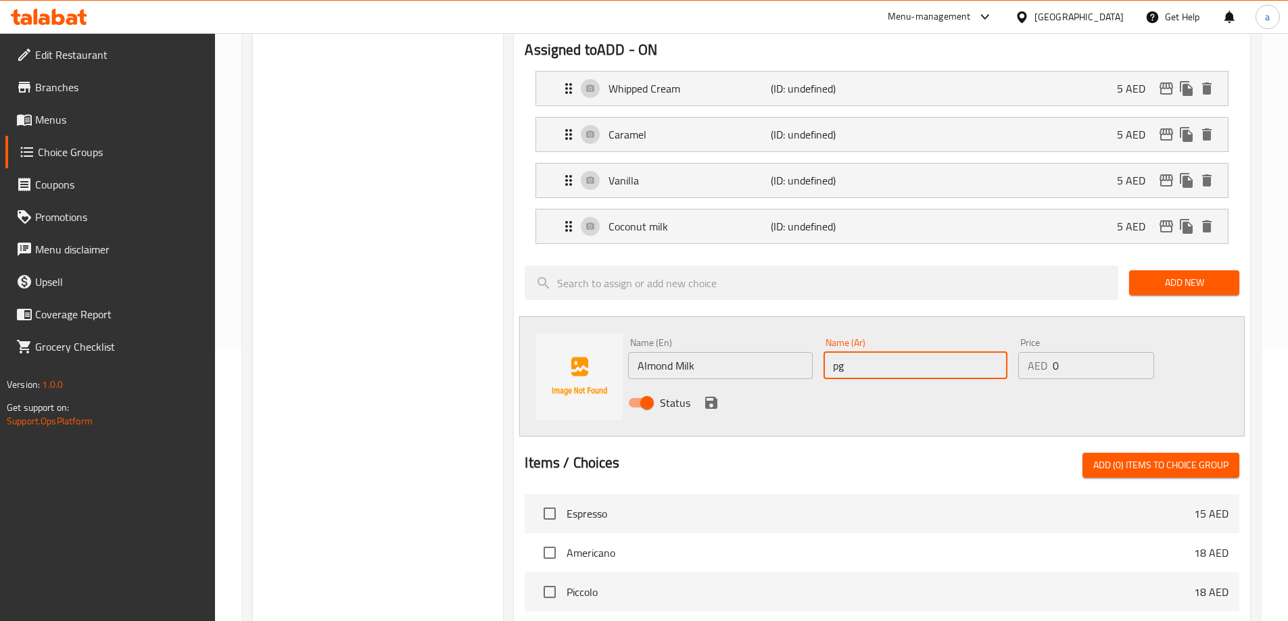
type input "p"
type input "حليب اللوز"
click at [1091, 352] on input "0" at bounding box center [1103, 365] width 101 height 27
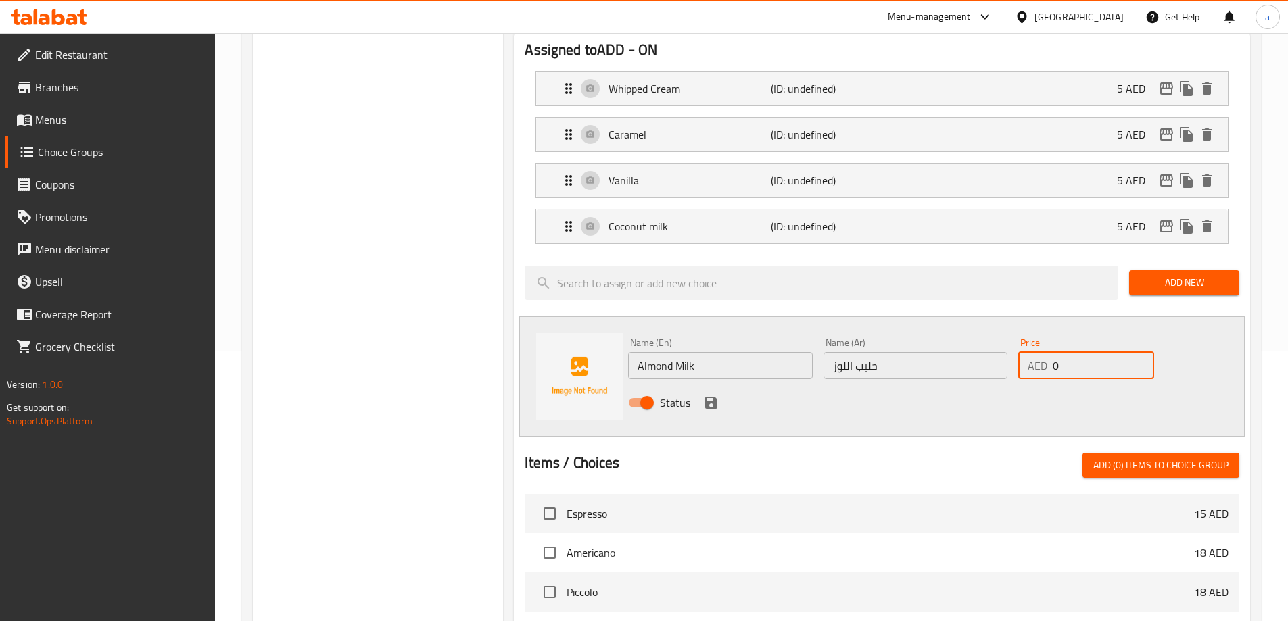
click at [1091, 352] on input "0" at bounding box center [1103, 365] width 101 height 27
type input "5"
click at [721, 385] on div "Status" at bounding box center [915, 403] width 585 height 37
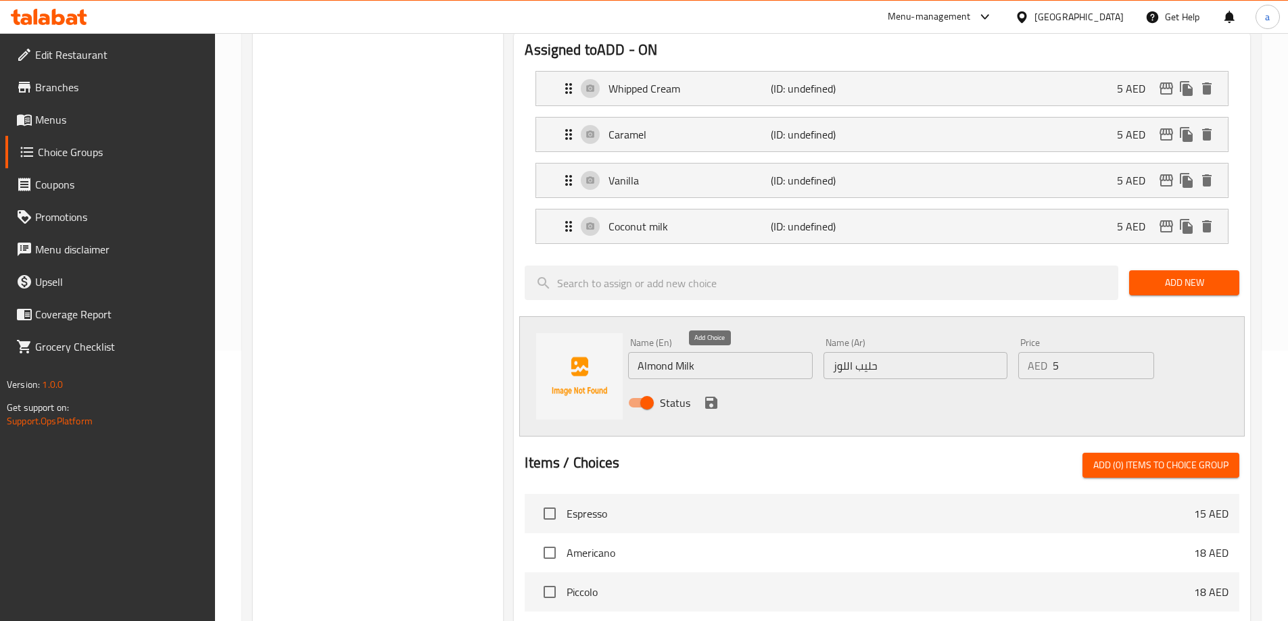
click at [718, 395] on icon "save" at bounding box center [711, 403] width 16 height 16
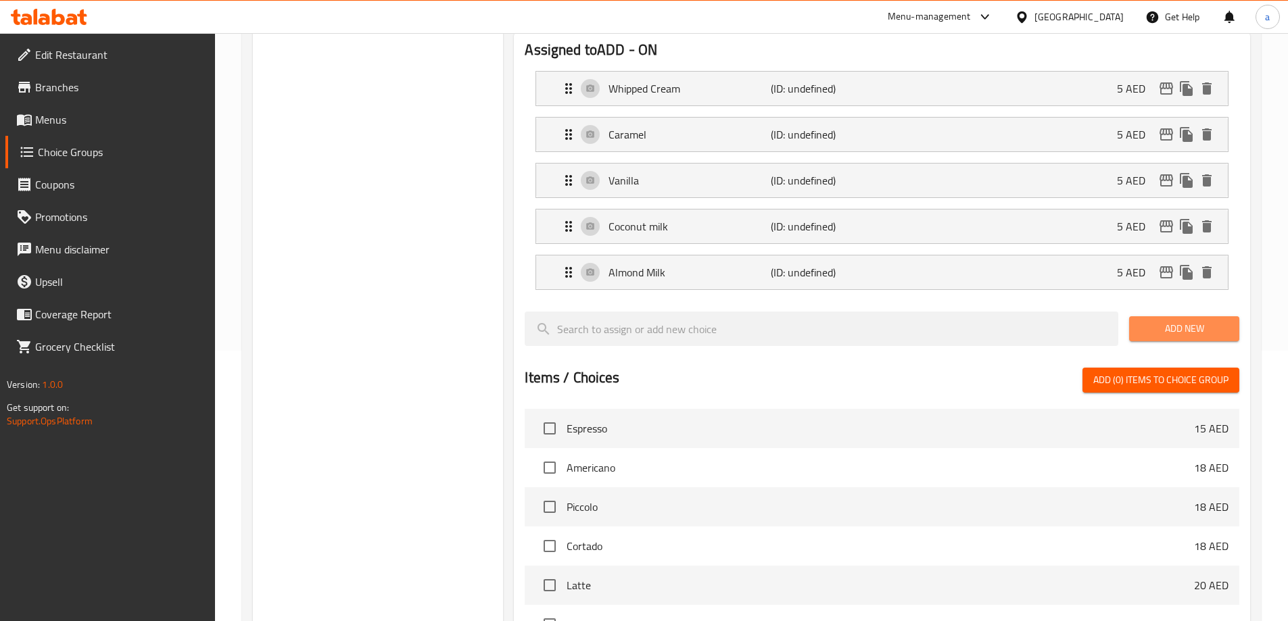
click at [1150, 320] on span "Add New" at bounding box center [1184, 328] width 89 height 17
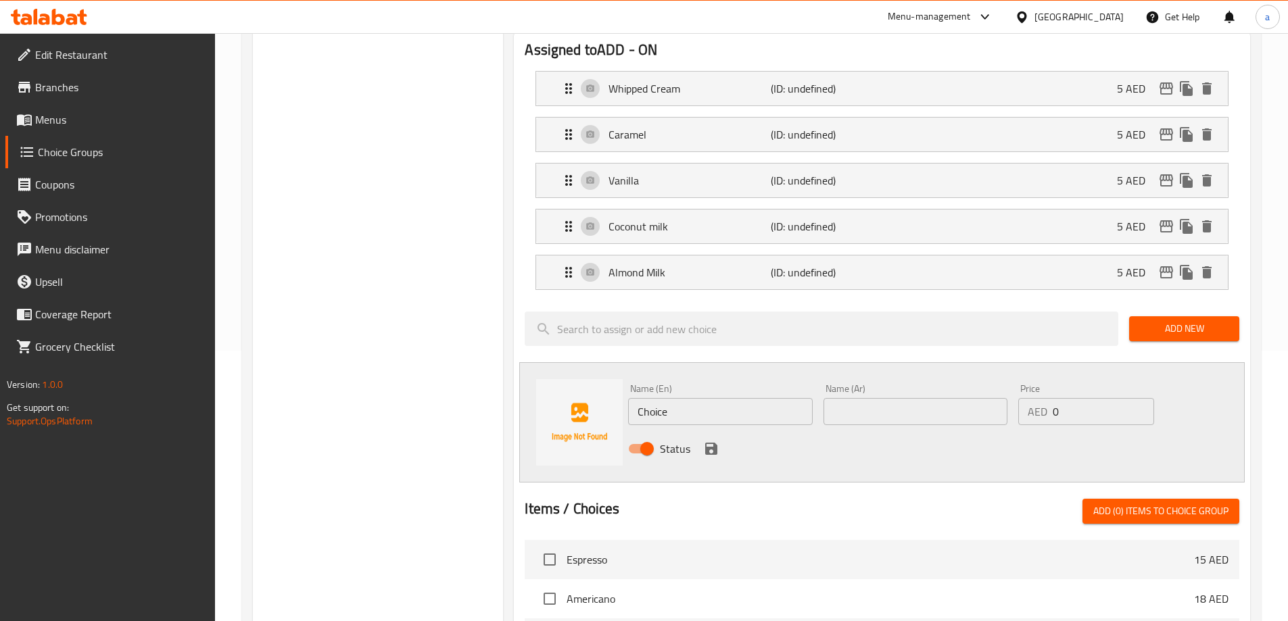
click at [709, 398] on input "Choice" at bounding box center [720, 411] width 184 height 27
type input "خ"
type input "Oat milk"
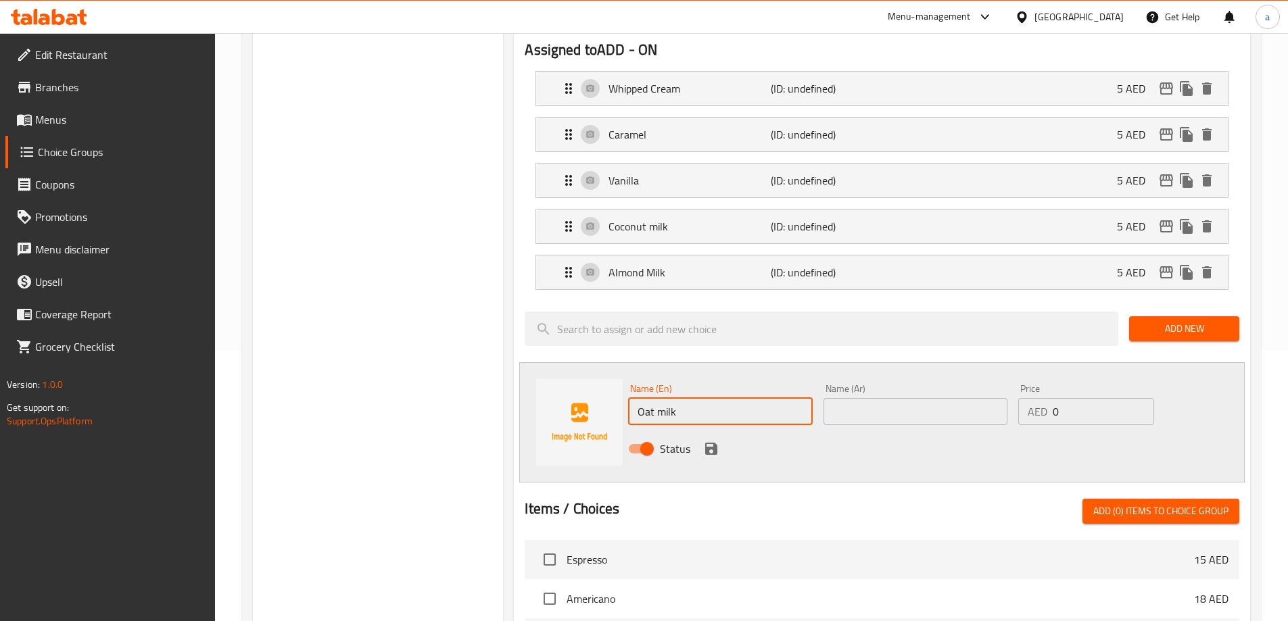
click at [863, 398] on input "text" at bounding box center [915, 411] width 184 height 27
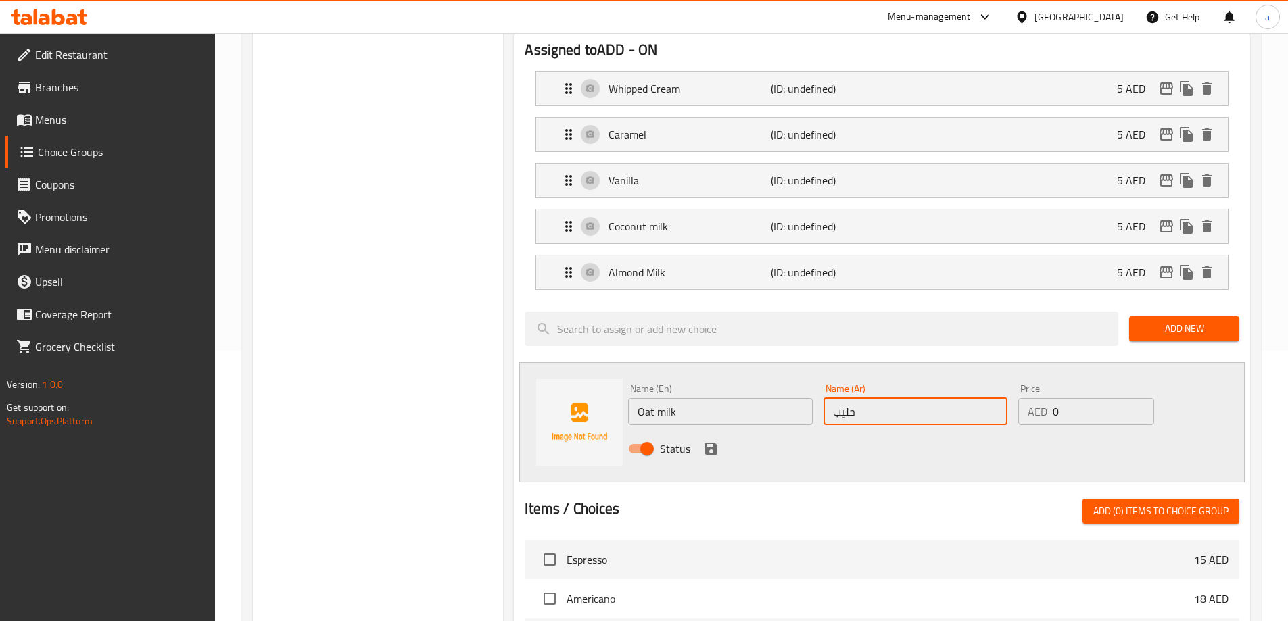
type input "حليب الشوفان"
click at [1093, 398] on input "0" at bounding box center [1103, 411] width 101 height 27
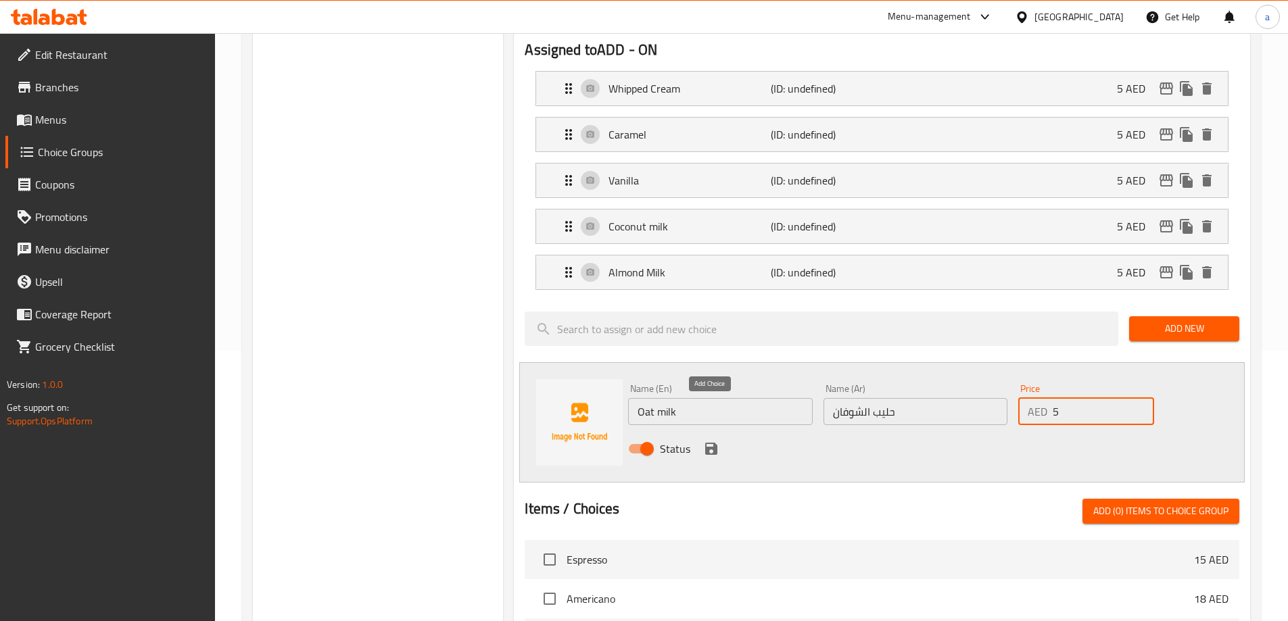
type input "5"
click at [708, 441] on icon "save" at bounding box center [711, 449] width 16 height 16
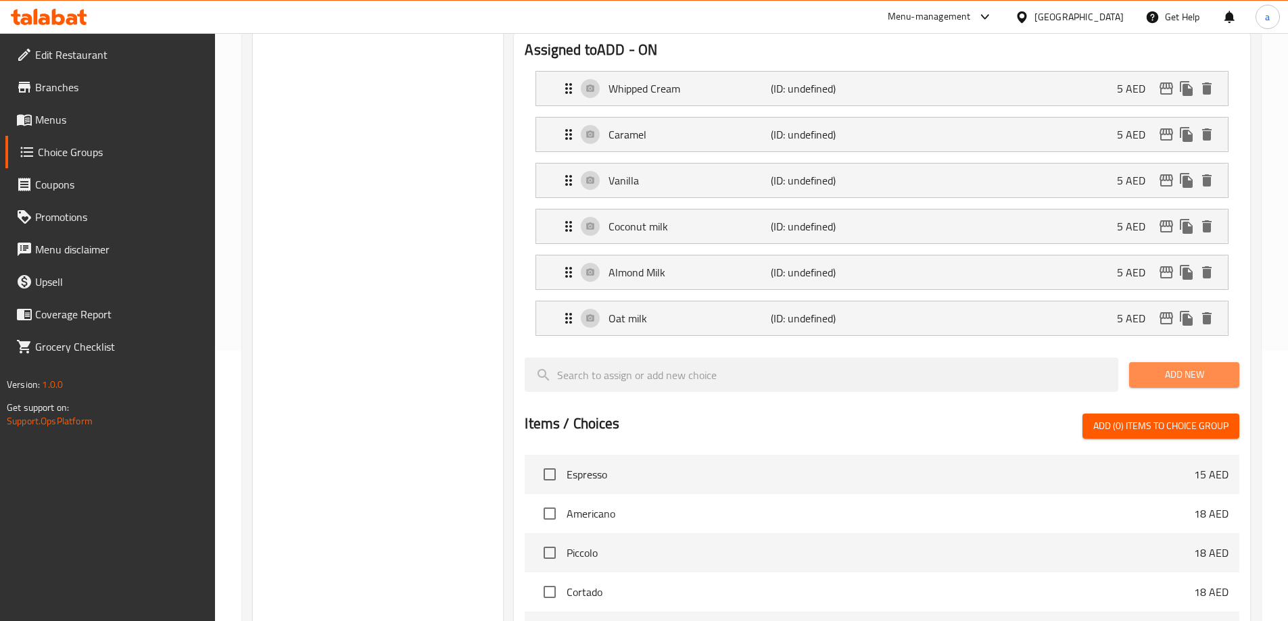
click at [1173, 366] on span "Add New" at bounding box center [1184, 374] width 89 height 17
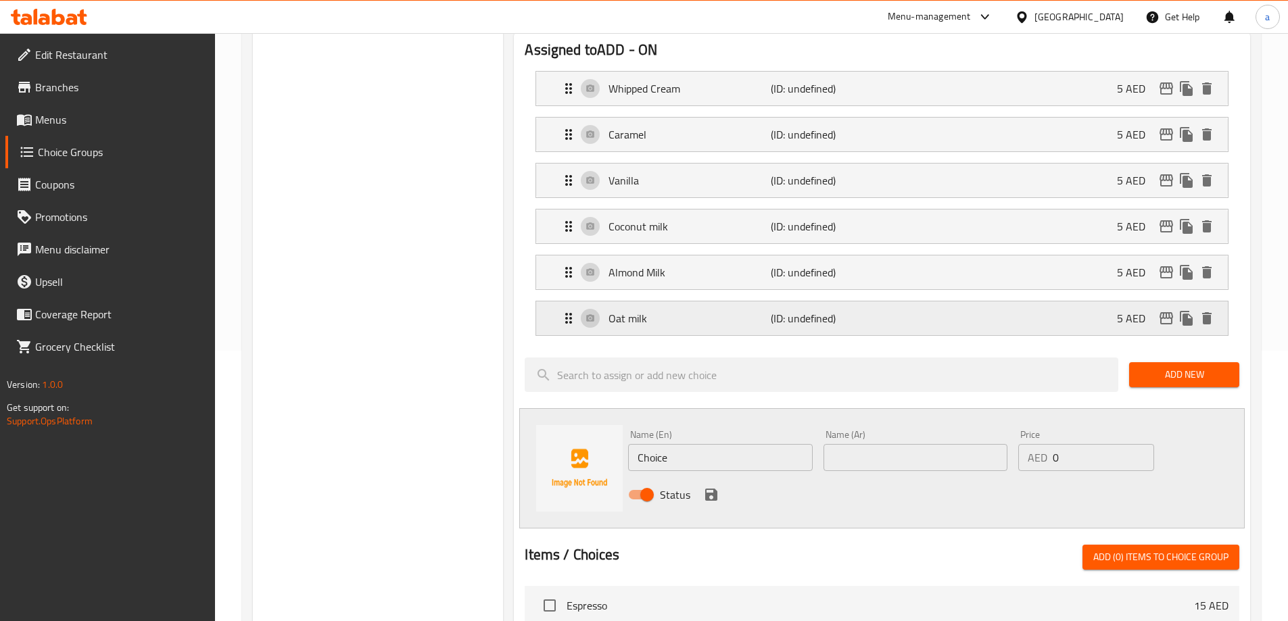
click at [1129, 362] on button "Add New" at bounding box center [1184, 374] width 110 height 25
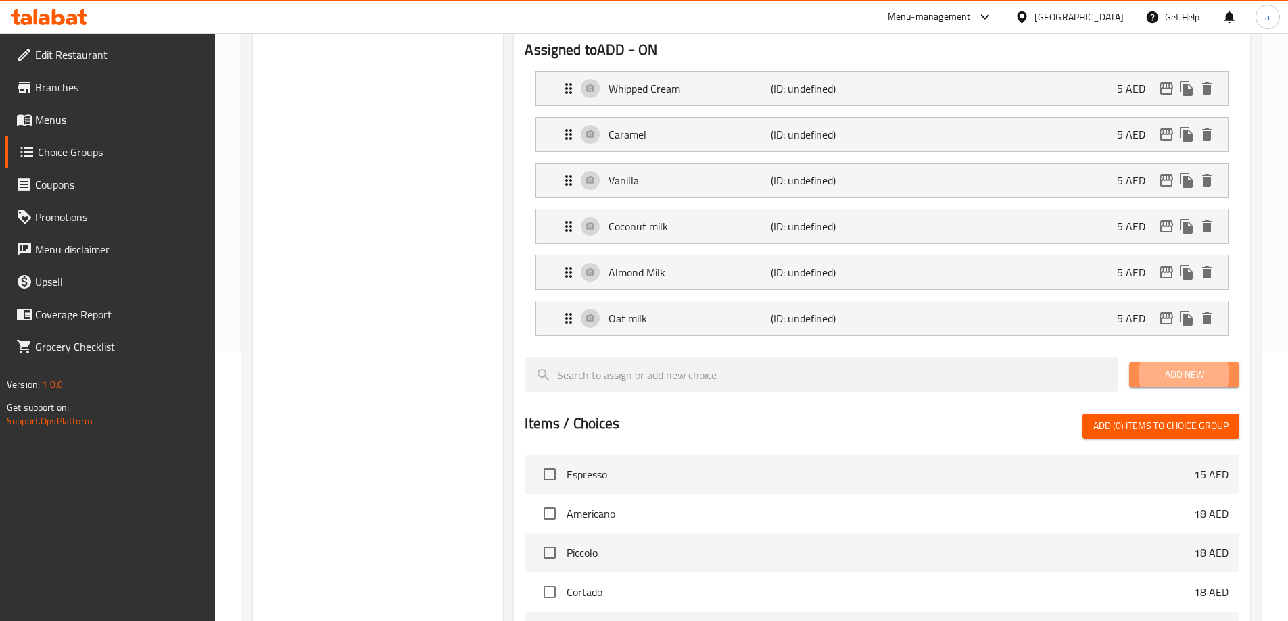
click at [1159, 366] on span "Add New" at bounding box center [1184, 374] width 89 height 17
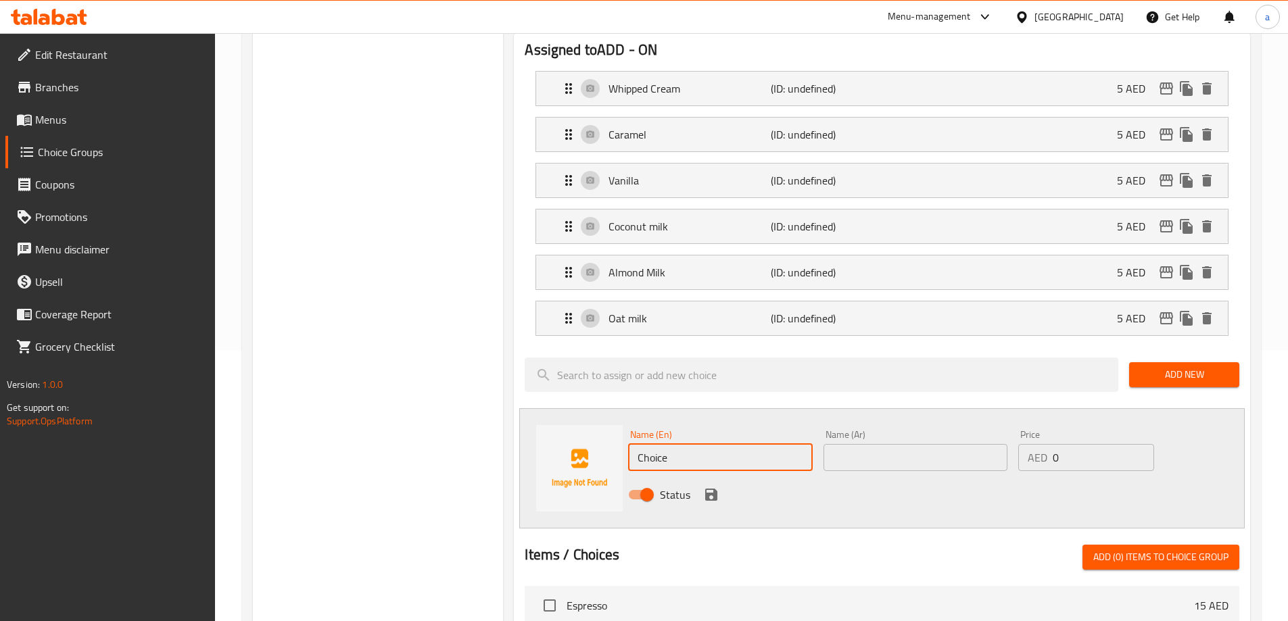
click at [745, 444] on input "Choice" at bounding box center [720, 457] width 184 height 27
type input "Espresso Shot"
click at [876, 444] on input "text" at bounding box center [915, 457] width 184 height 27
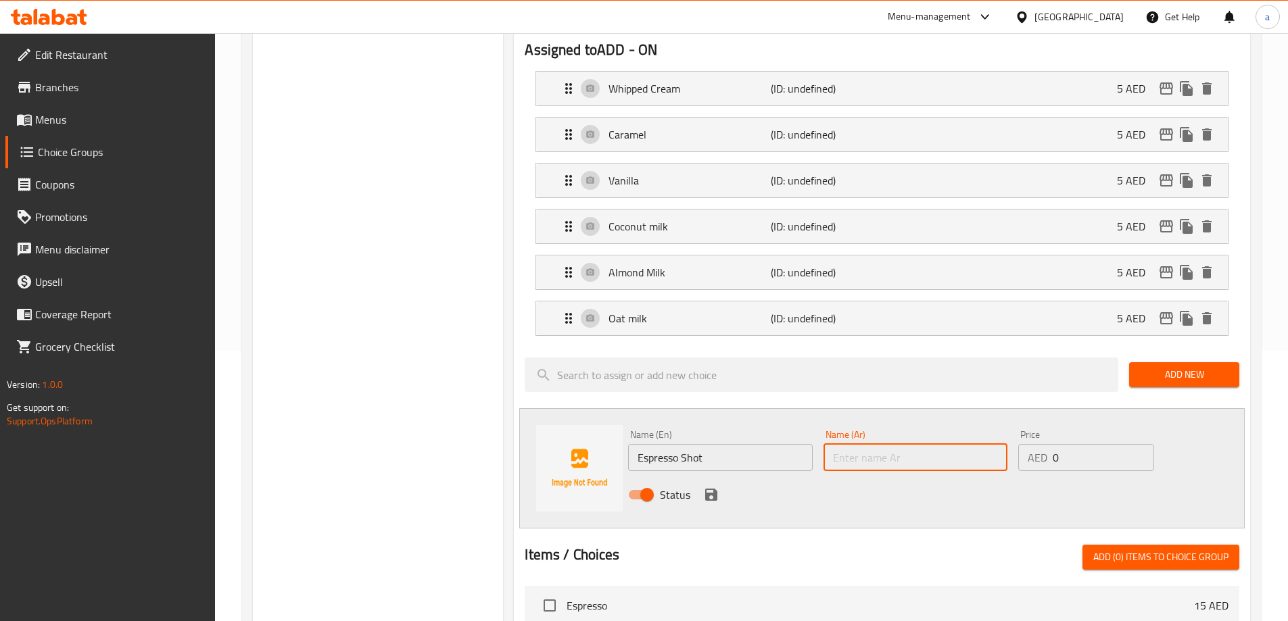
type input "a"
type input "شوت إسبريسو"
click at [1076, 444] on input "0" at bounding box center [1103, 457] width 101 height 27
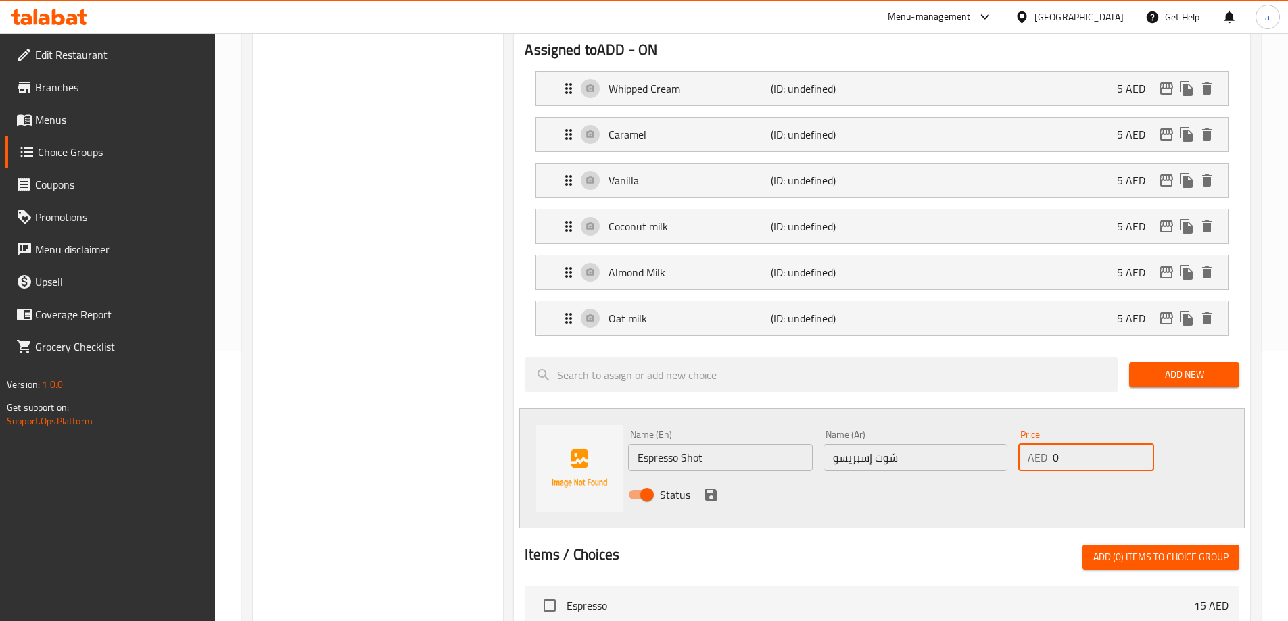
click at [1076, 444] on input "0" at bounding box center [1103, 457] width 101 height 27
type input "5"
click at [719, 487] on icon "save" at bounding box center [711, 495] width 16 height 16
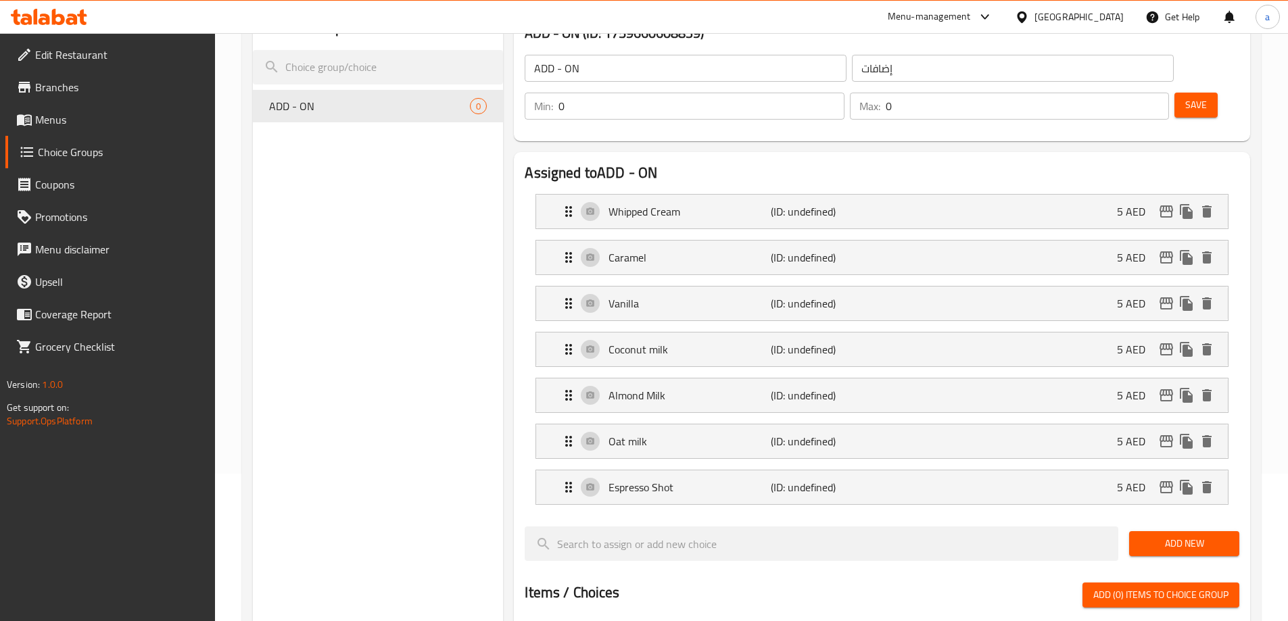
scroll to position [135, 0]
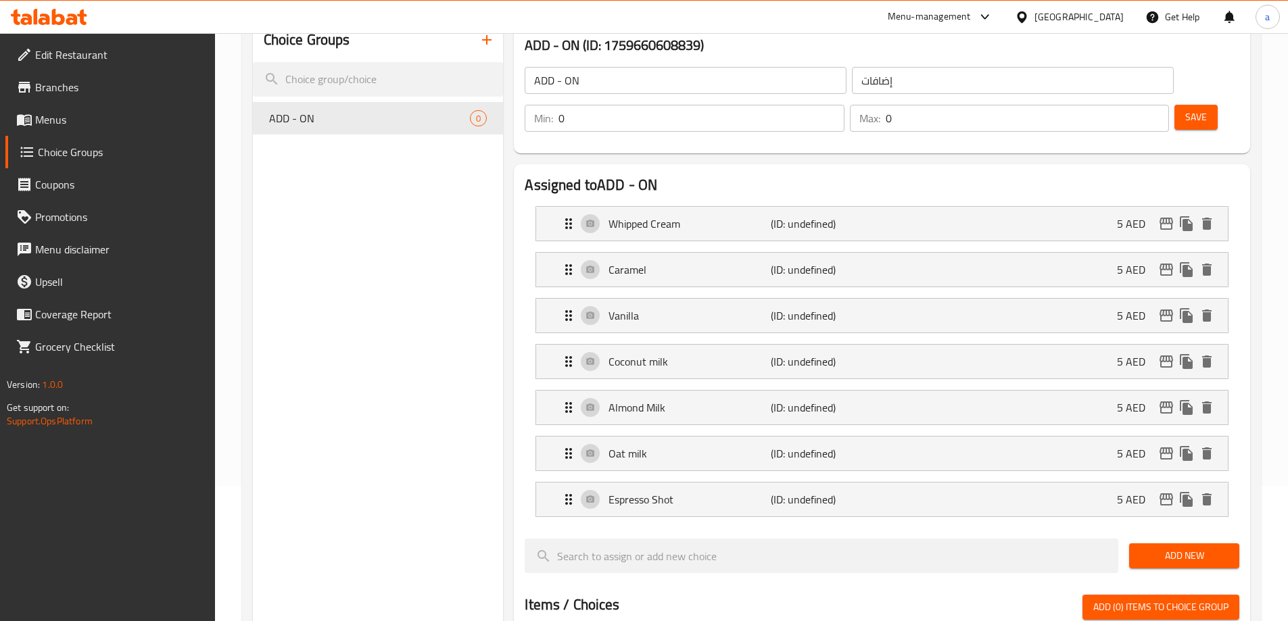
click at [1185, 109] on span "Save" at bounding box center [1196, 117] width 22 height 17
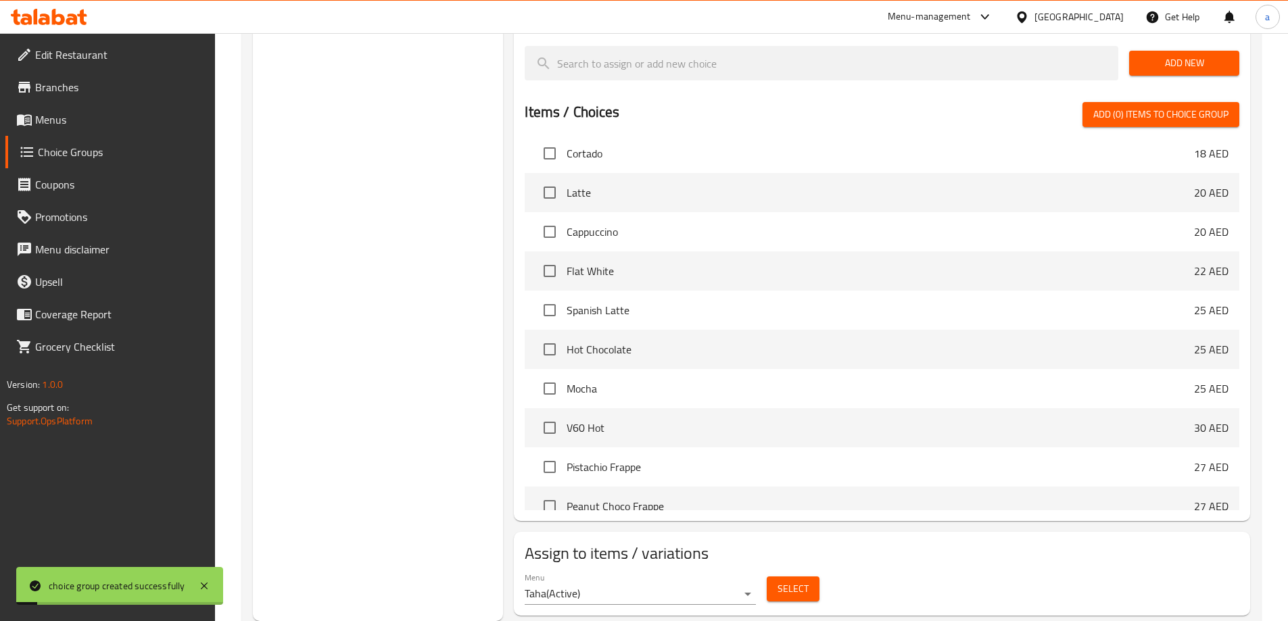
scroll to position [270, 0]
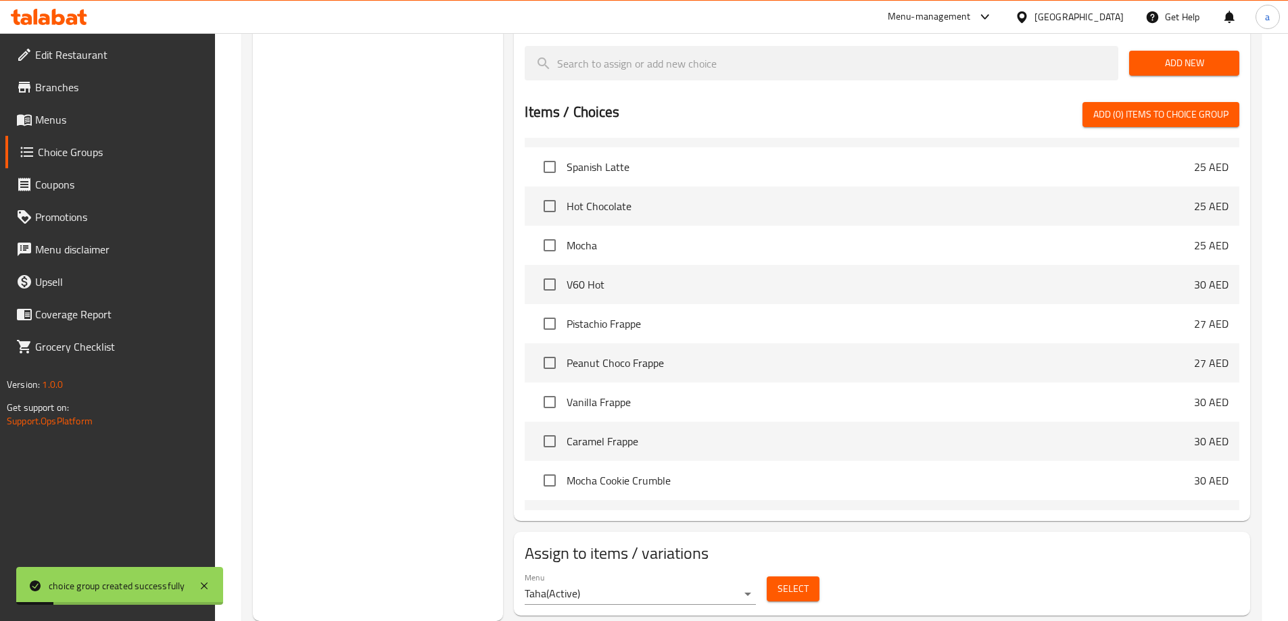
click at [794, 581] on span "Select" at bounding box center [792, 589] width 31 height 17
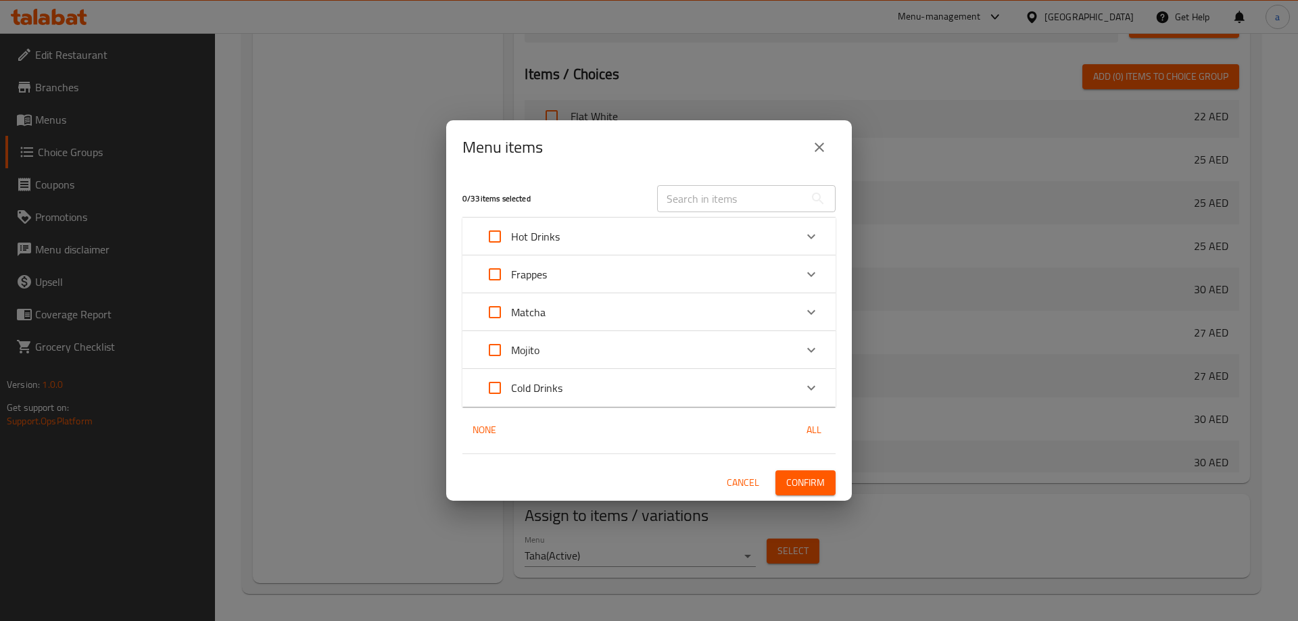
drag, startPoint x: 497, startPoint y: 233, endPoint x: 494, endPoint y: 249, distance: 15.9
click at [497, 233] on input "Expand" at bounding box center [495, 236] width 32 height 32
checkbox input "true"
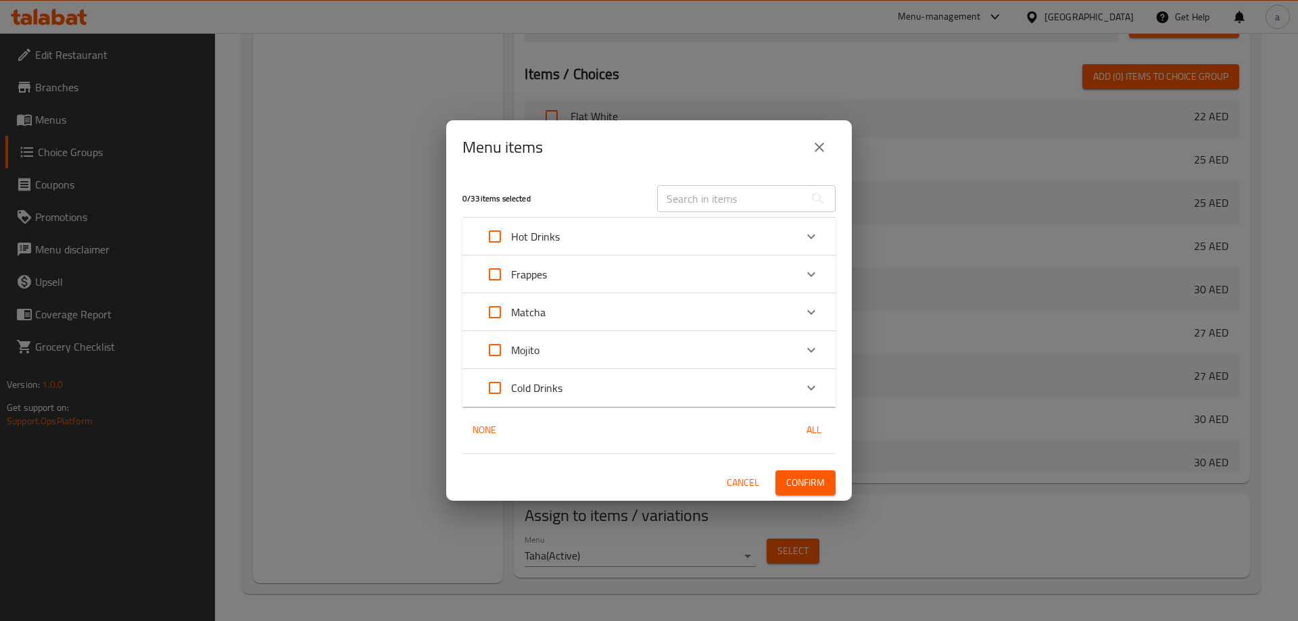
checkbox input "true"
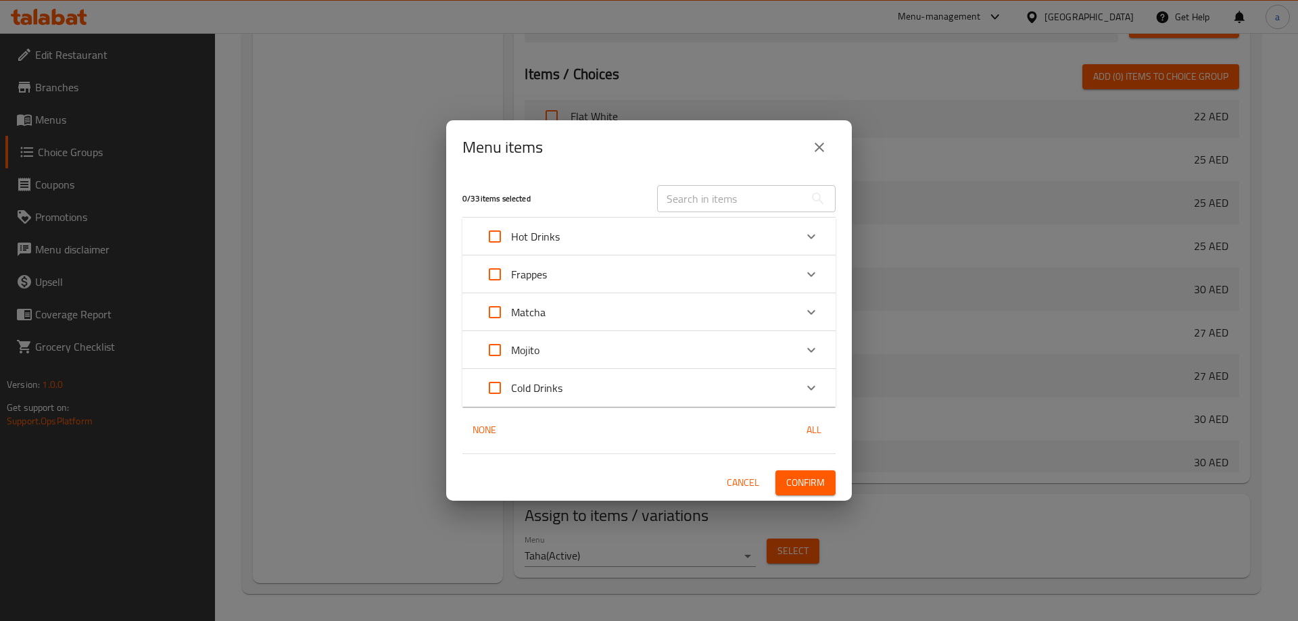
checkbox input "true"
click at [491, 276] on input "Expand" at bounding box center [495, 274] width 32 height 32
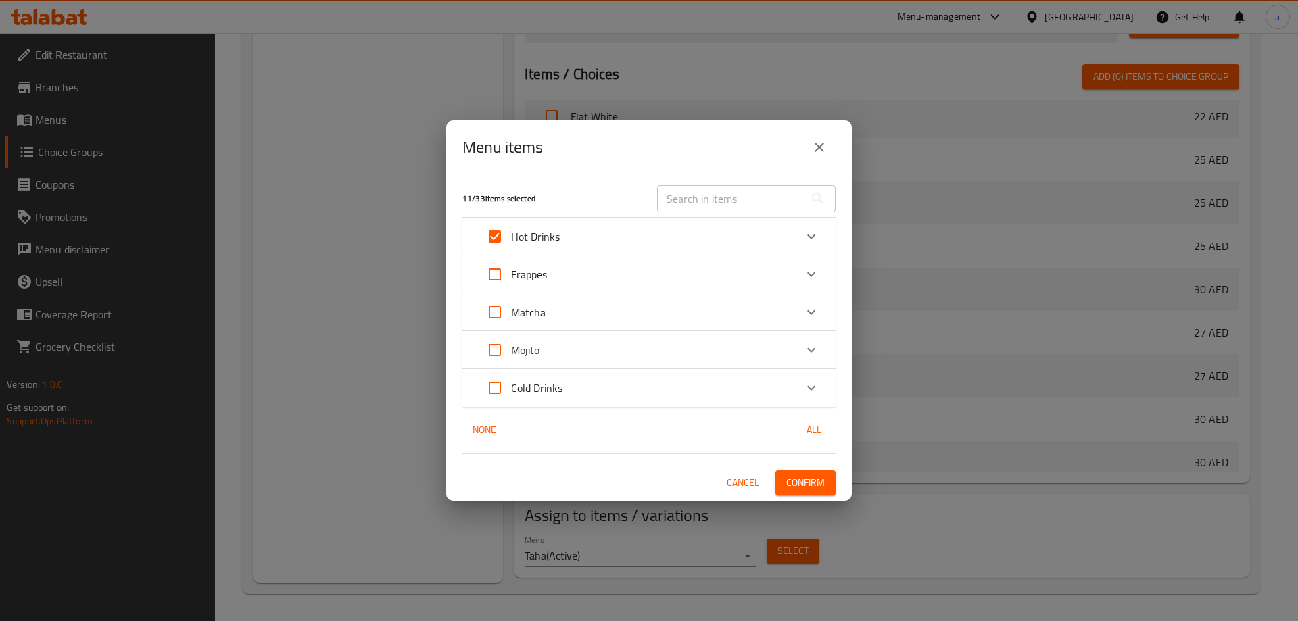
checkbox input "true"
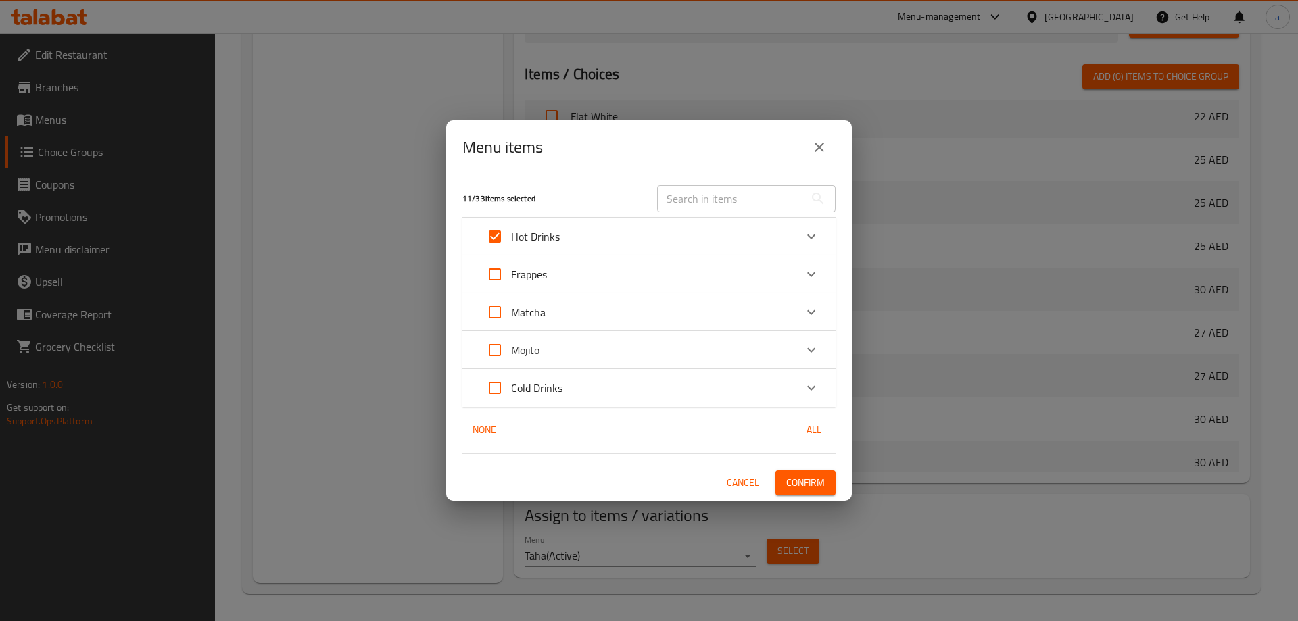
checkbox input "true"
click at [496, 304] on input "Expand" at bounding box center [495, 312] width 32 height 32
checkbox input "true"
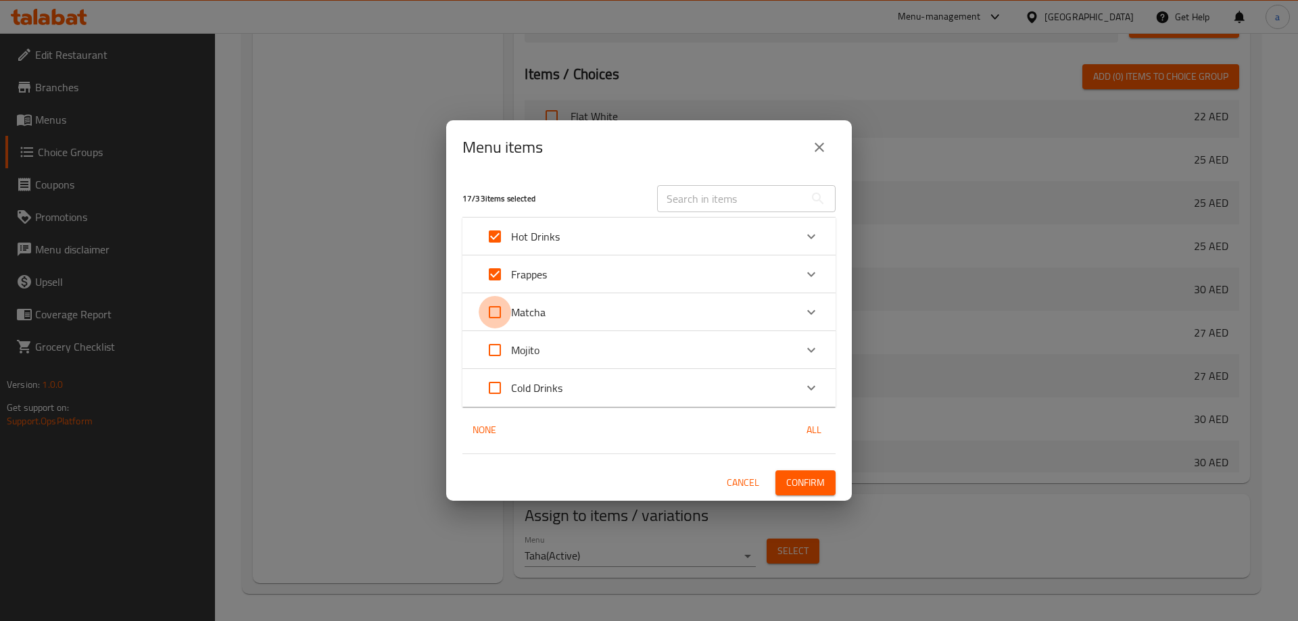
checkbox input "true"
click at [492, 383] on input "Expand" at bounding box center [495, 388] width 32 height 32
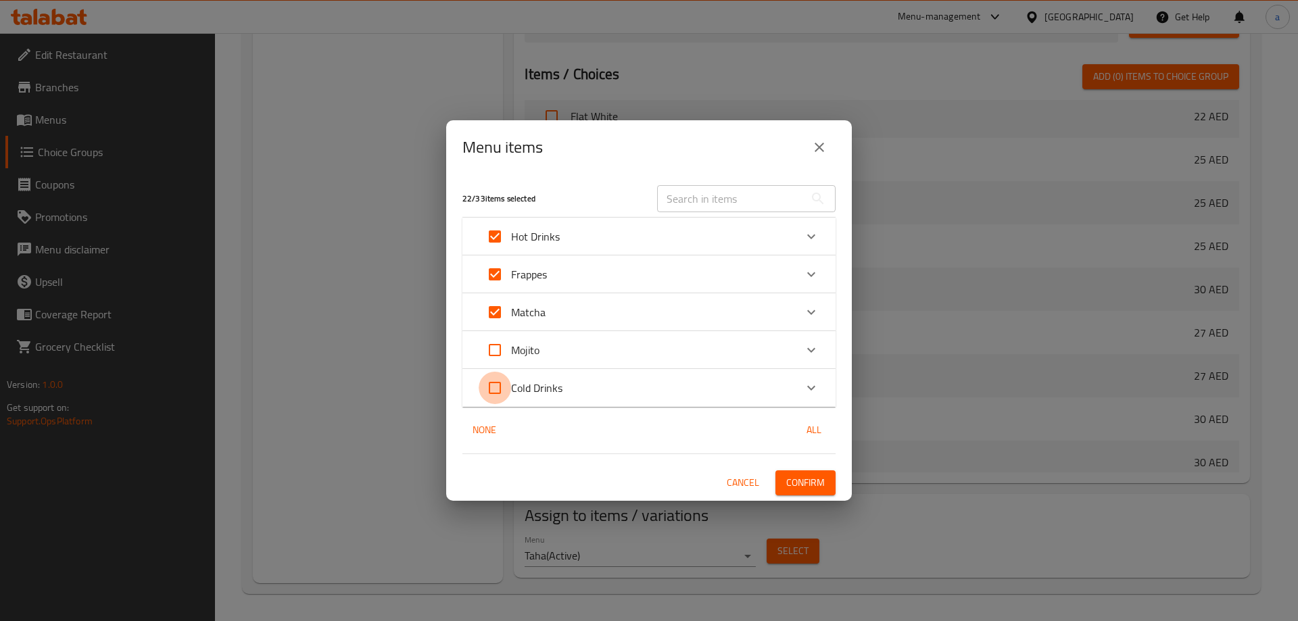
checkbox input "true"
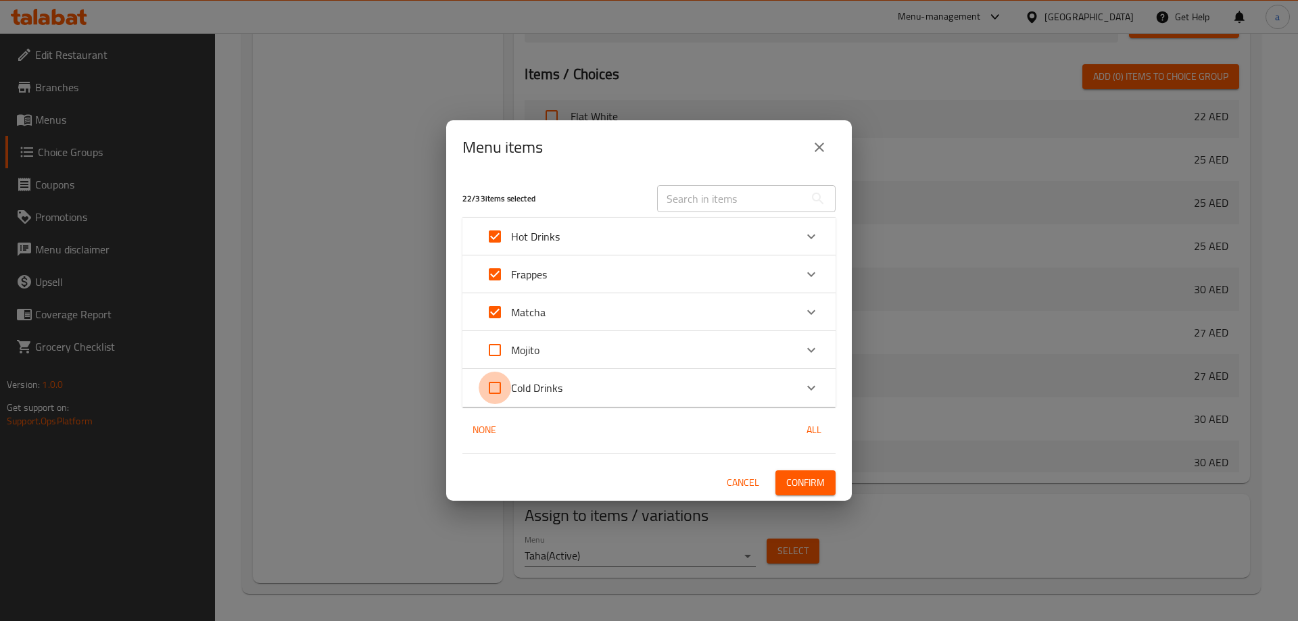
checkbox input "true"
click at [822, 486] on span "Confirm" at bounding box center [805, 483] width 39 height 17
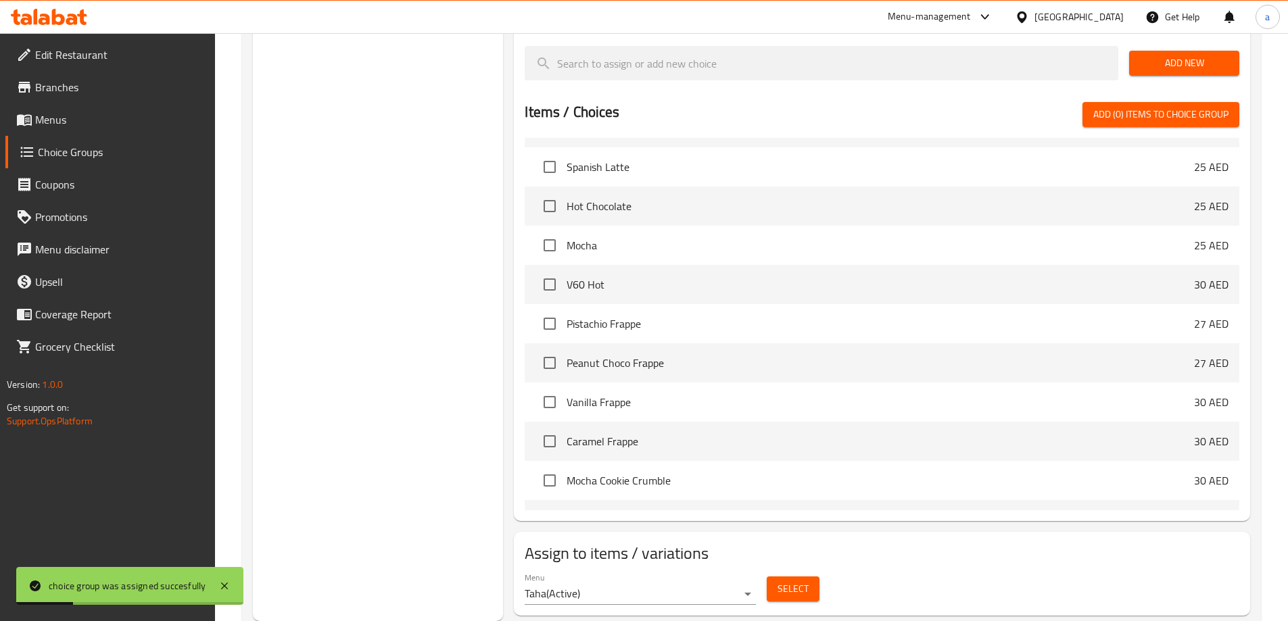
click at [101, 120] on span "Menus" at bounding box center [119, 120] width 169 height 16
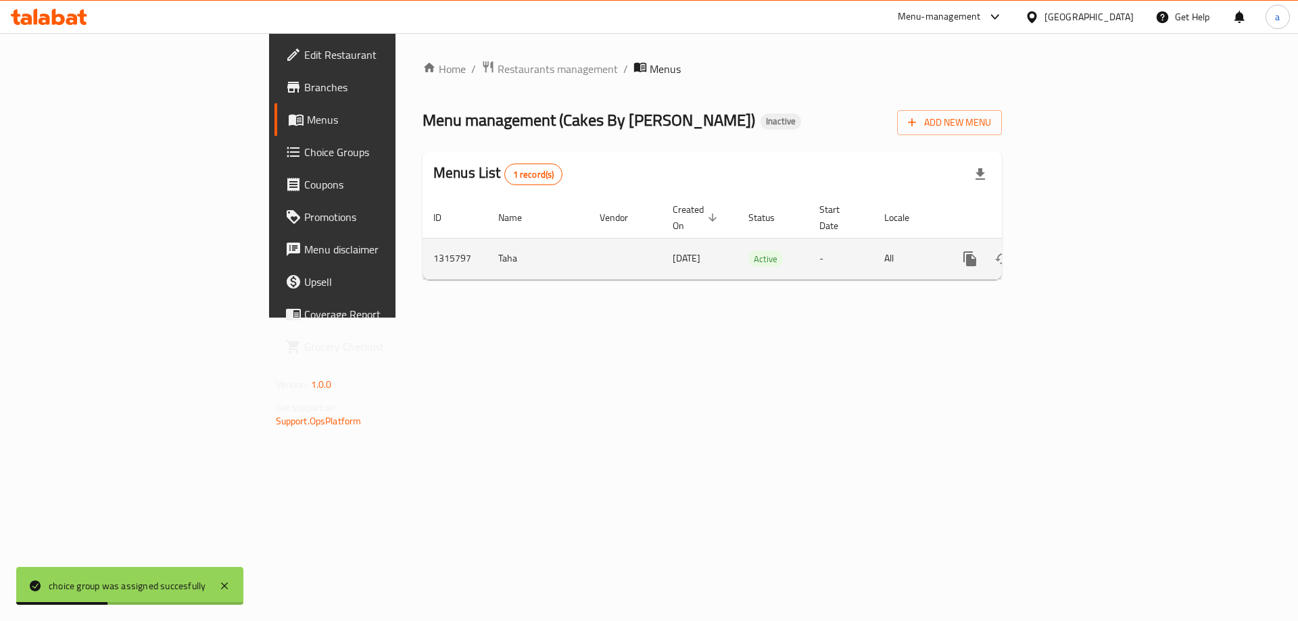
click at [1084, 243] on link "enhanced table" at bounding box center [1067, 259] width 32 height 32
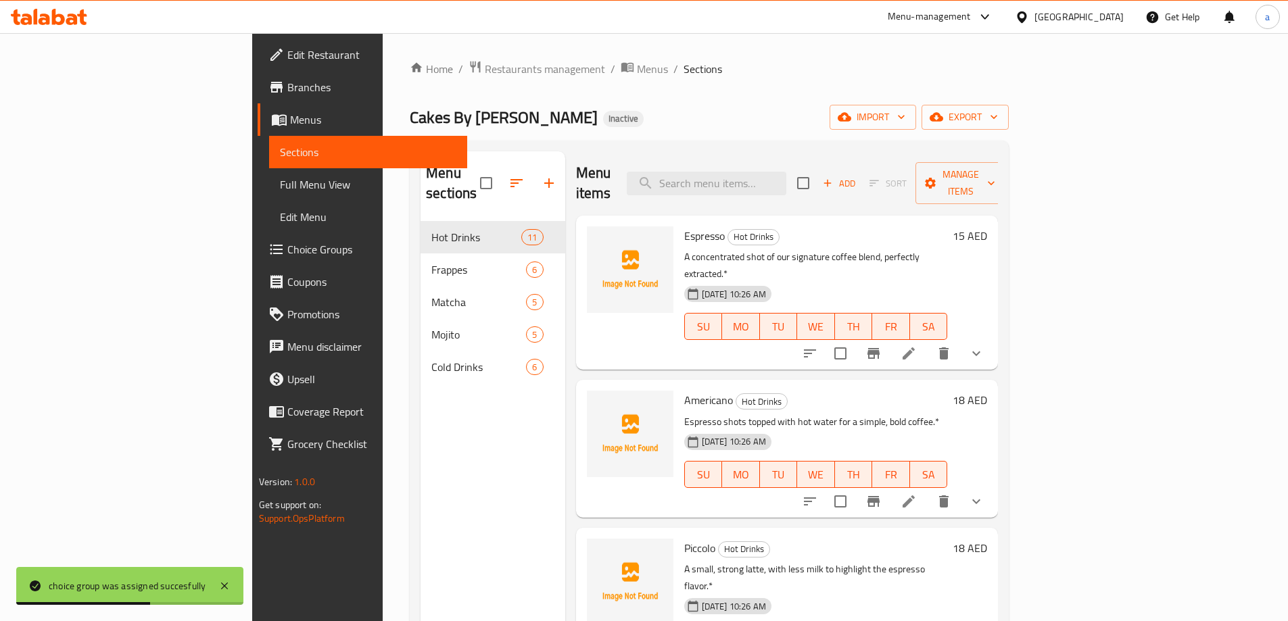
click at [280, 184] on span "Full Menu View" at bounding box center [368, 184] width 176 height 16
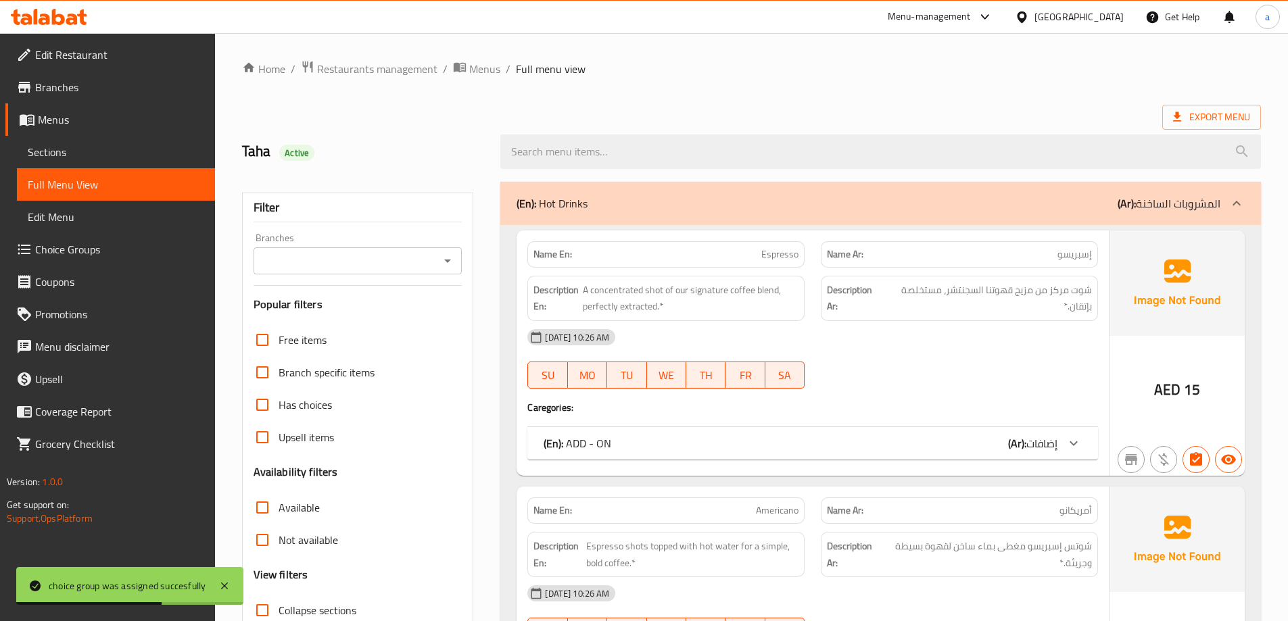
scroll to position [270, 0]
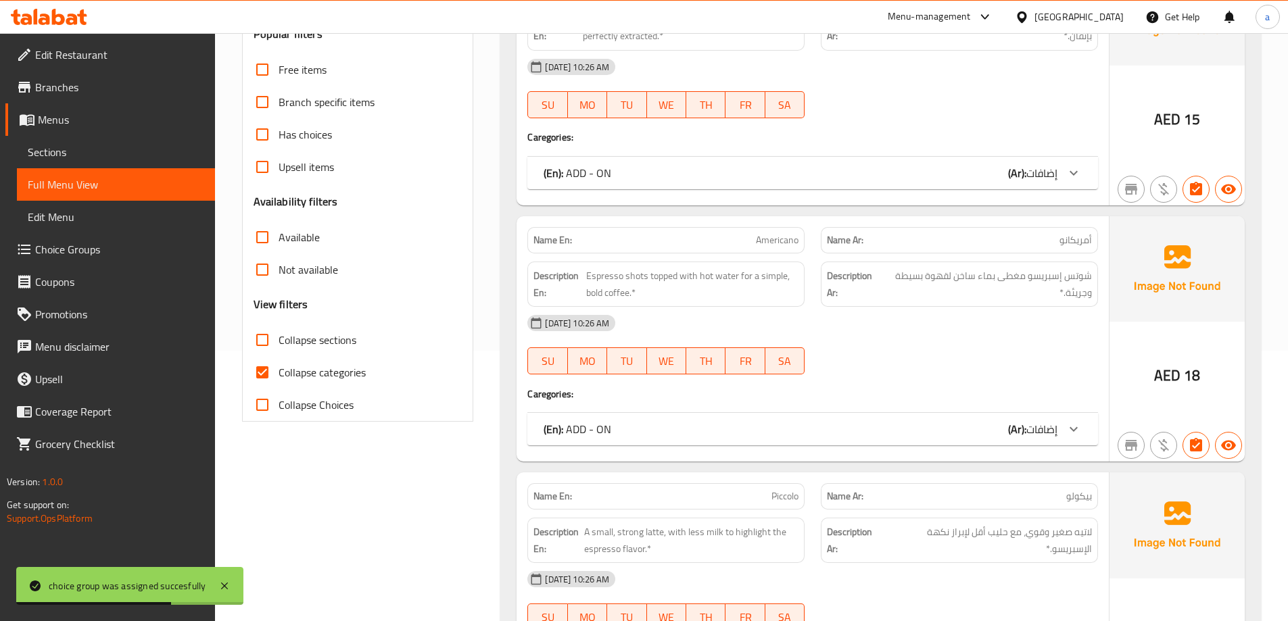
click at [356, 370] on span "Collapse categories" at bounding box center [322, 372] width 87 height 16
click at [279, 370] on input "Collapse categories" at bounding box center [262, 372] width 32 height 32
checkbox input "false"
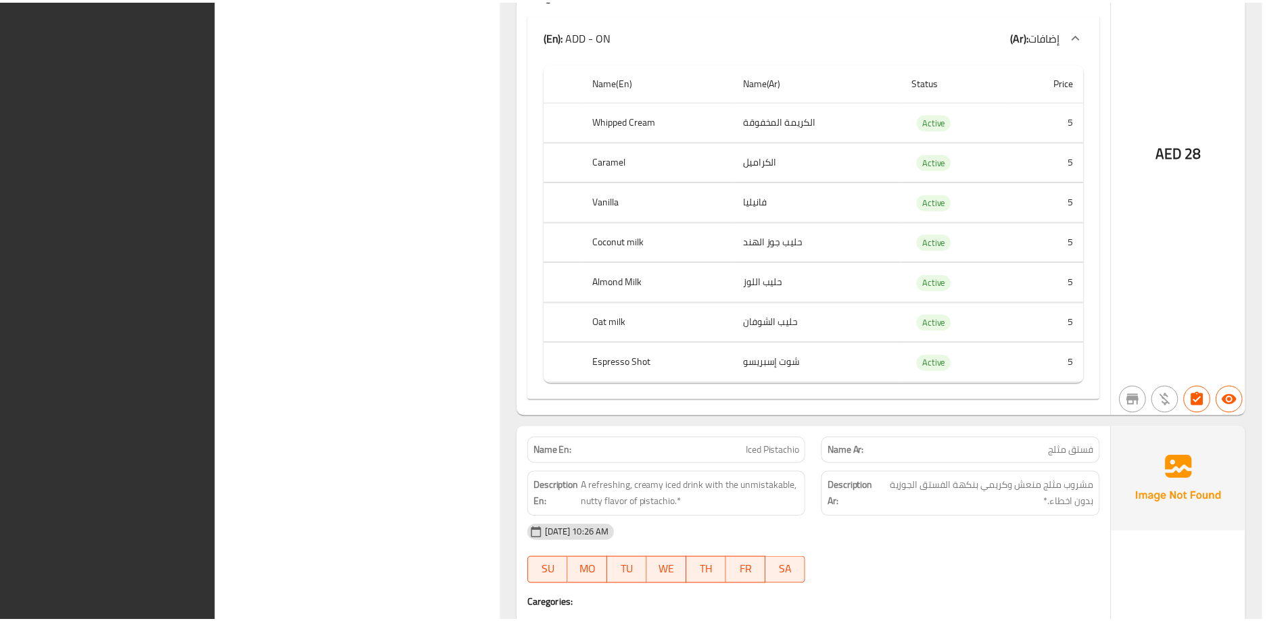
scroll to position [17932, 0]
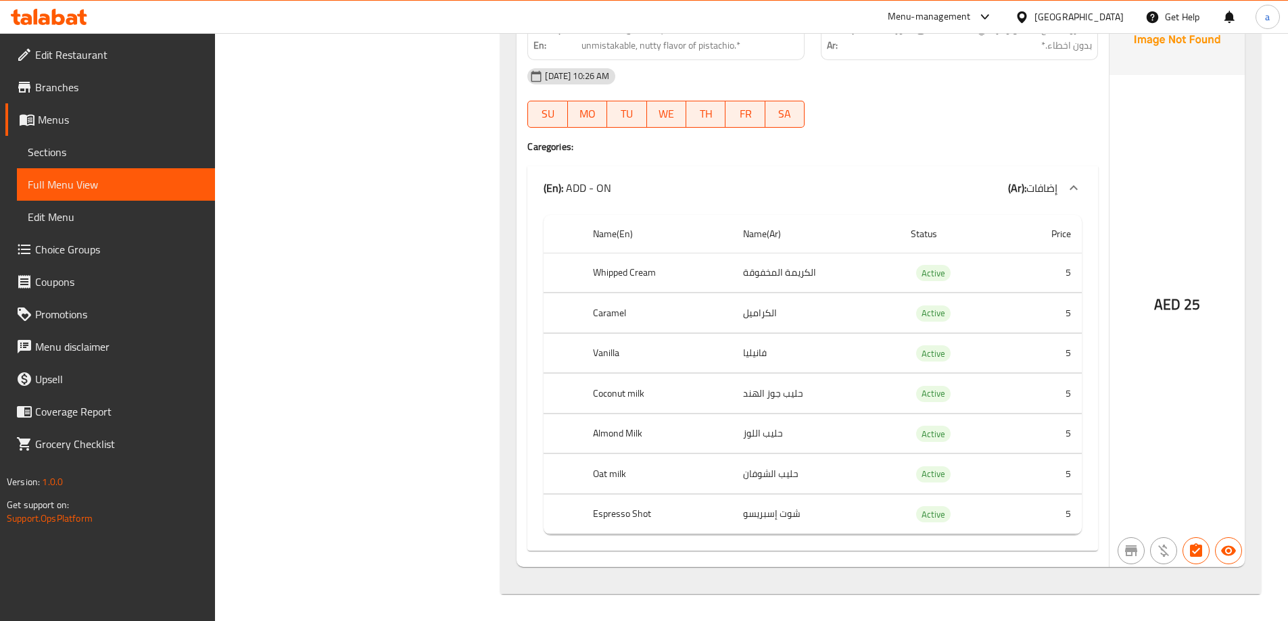
click at [64, 9] on icon at bounding box center [49, 17] width 76 height 16
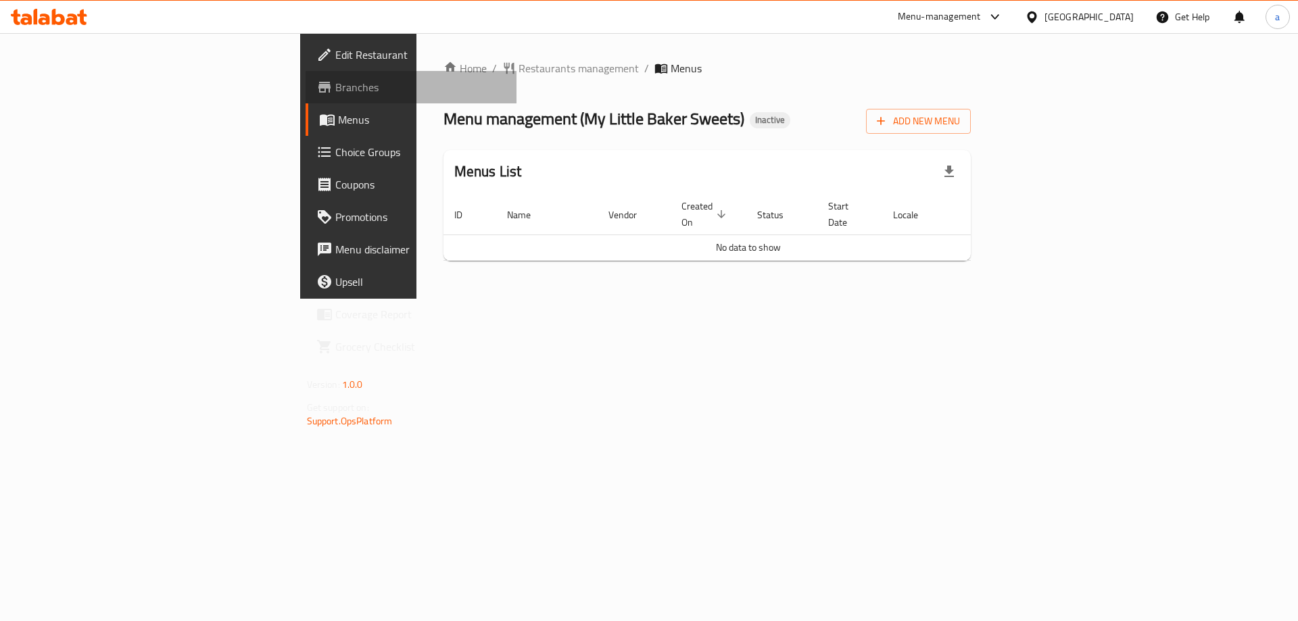
click at [335, 87] on span "Branches" at bounding box center [420, 87] width 171 height 16
